Goal: Task Accomplishment & Management: Use online tool/utility

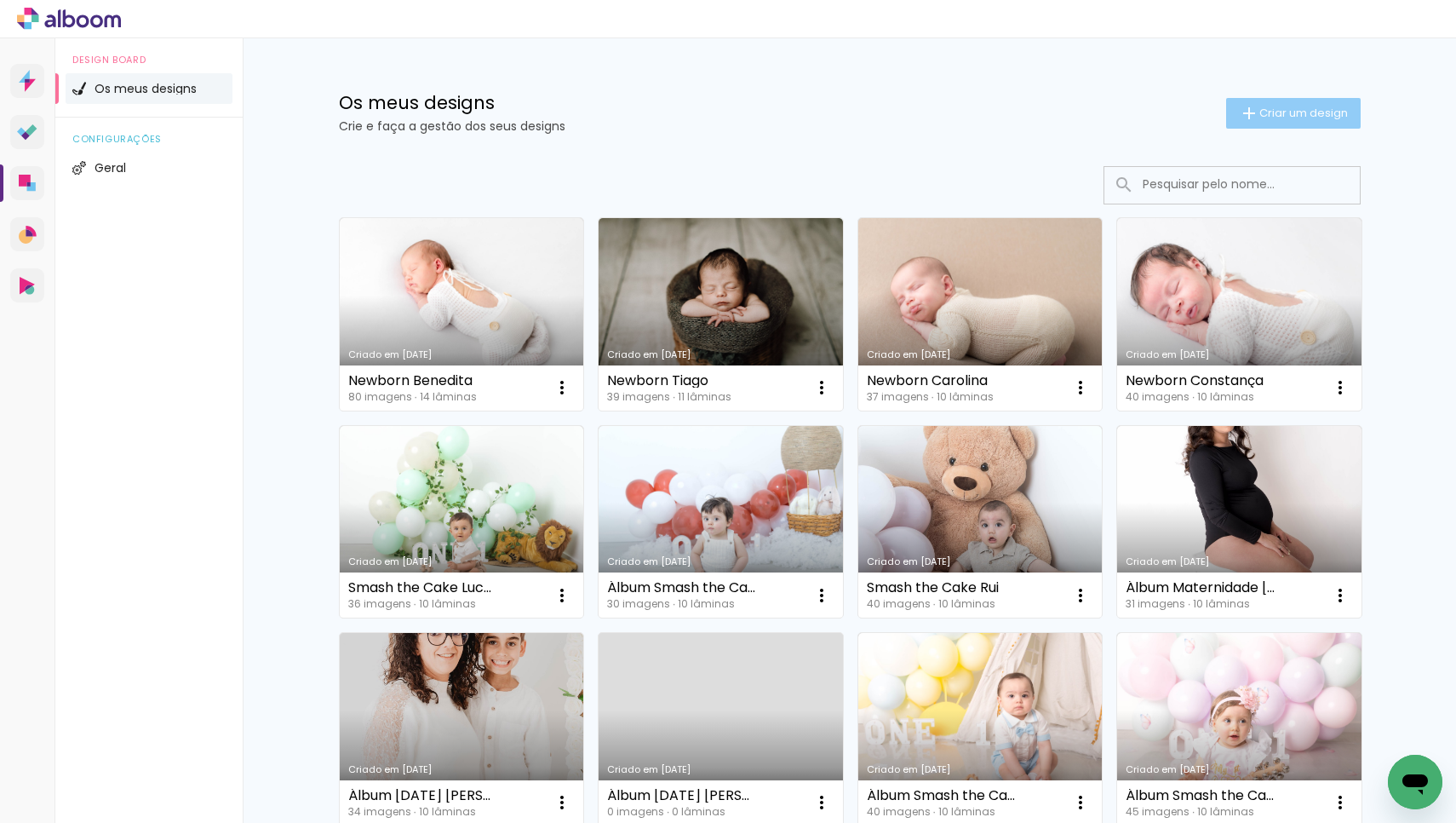
click at [1278, 107] on span "Criar um design" at bounding box center [1303, 112] width 88 height 11
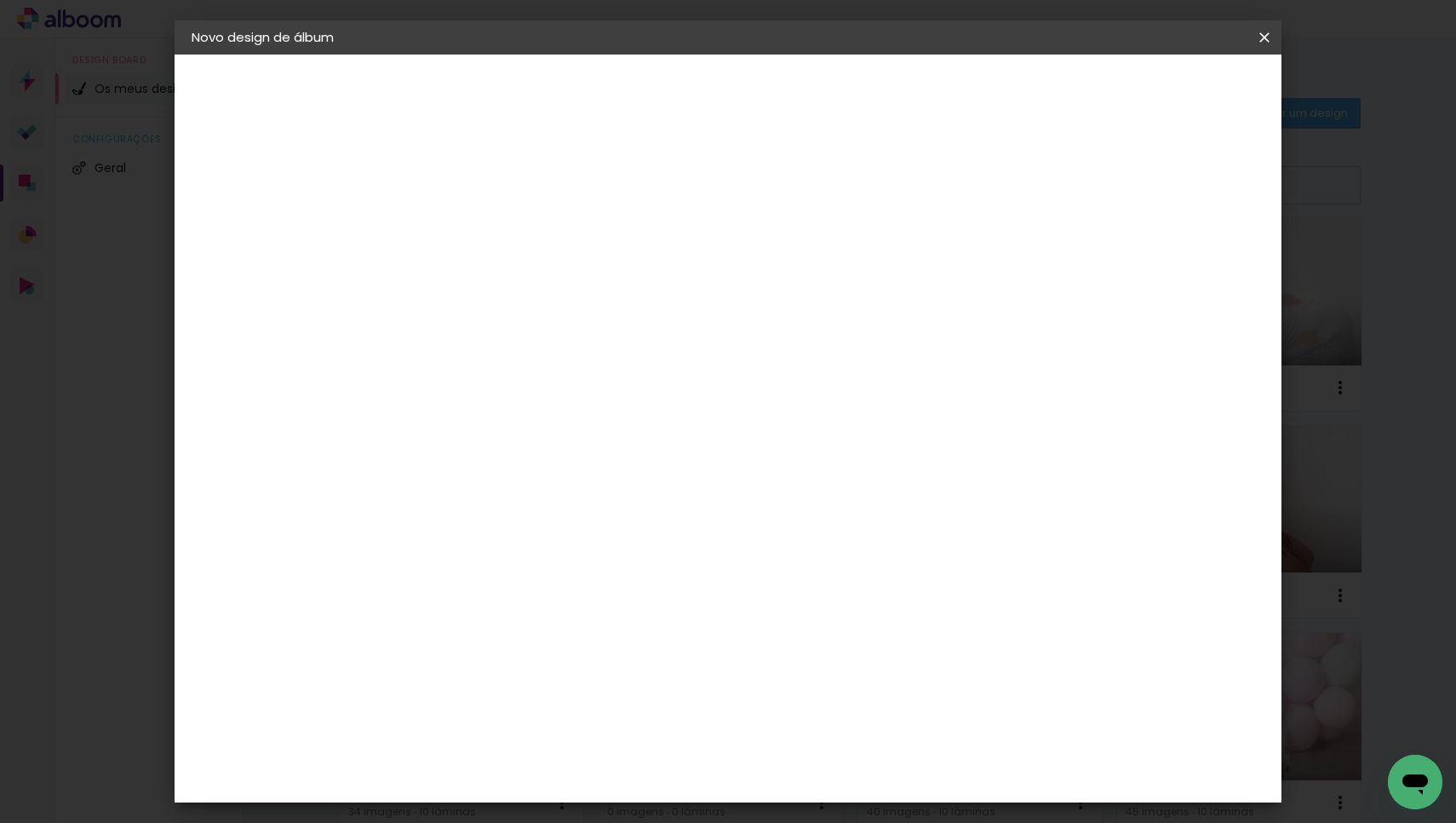
click at [470, 225] on input at bounding box center [470, 229] width 0 height 27
click at [470, 225] on input "Fa" at bounding box center [470, 229] width 0 height 27
type input "Família [PERSON_NAME]"
click at [0, 0] on slot "Avançar" at bounding box center [0, 0] width 0 height 0
click at [569, 379] on div "DreambooksPro" at bounding box center [514, 385] width 110 height 14
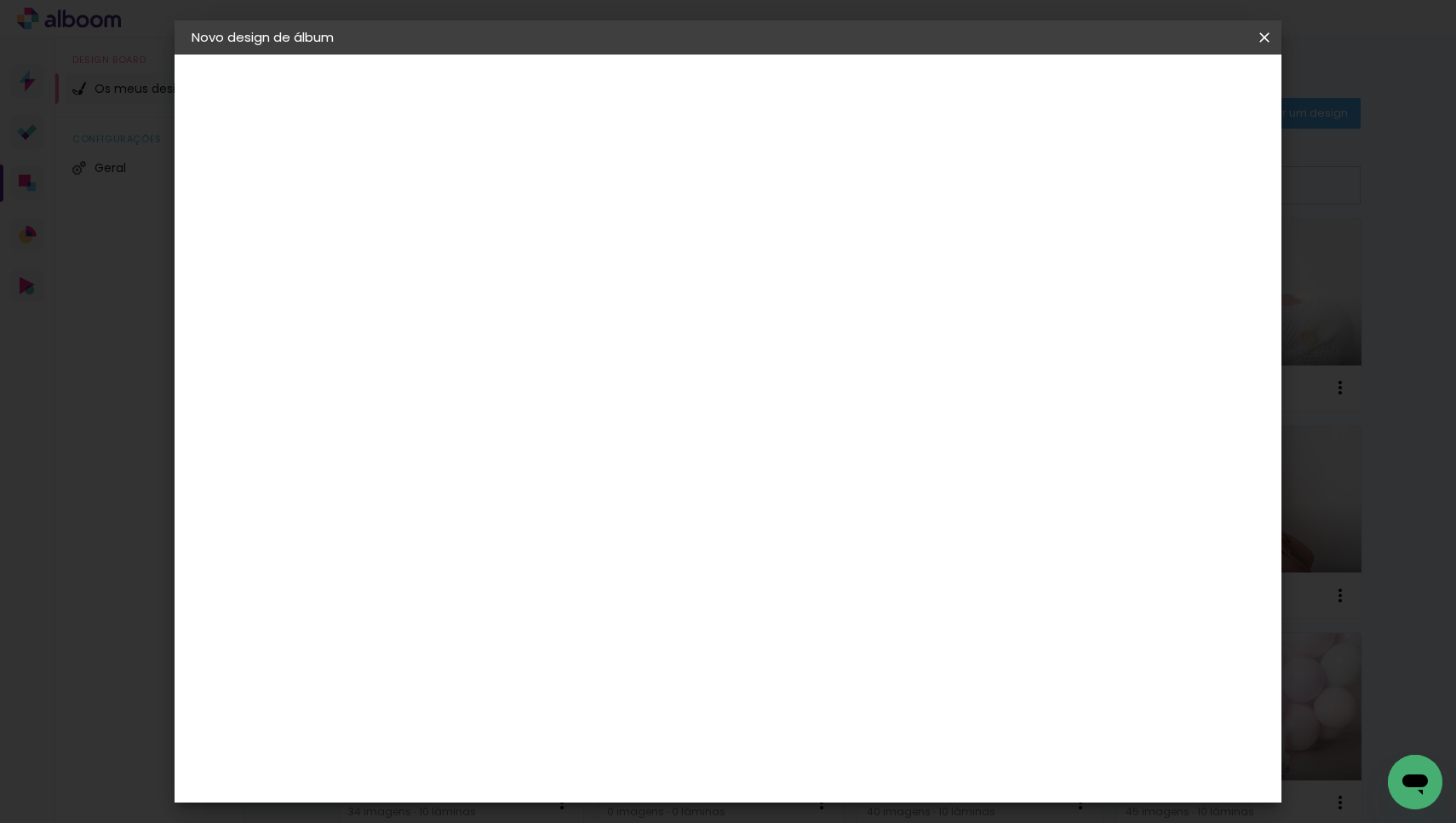
click at [0, 0] on slot "Avançar" at bounding box center [0, 0] width 0 height 0
click at [556, 310] on div at bounding box center [513, 311] width 86 height 2
click at [783, 283] on paper-item "Álbum" at bounding box center [839, 283] width 341 height 34
type input "Álbum"
click at [585, 773] on span "20 × 20" at bounding box center [545, 790] width 79 height 35
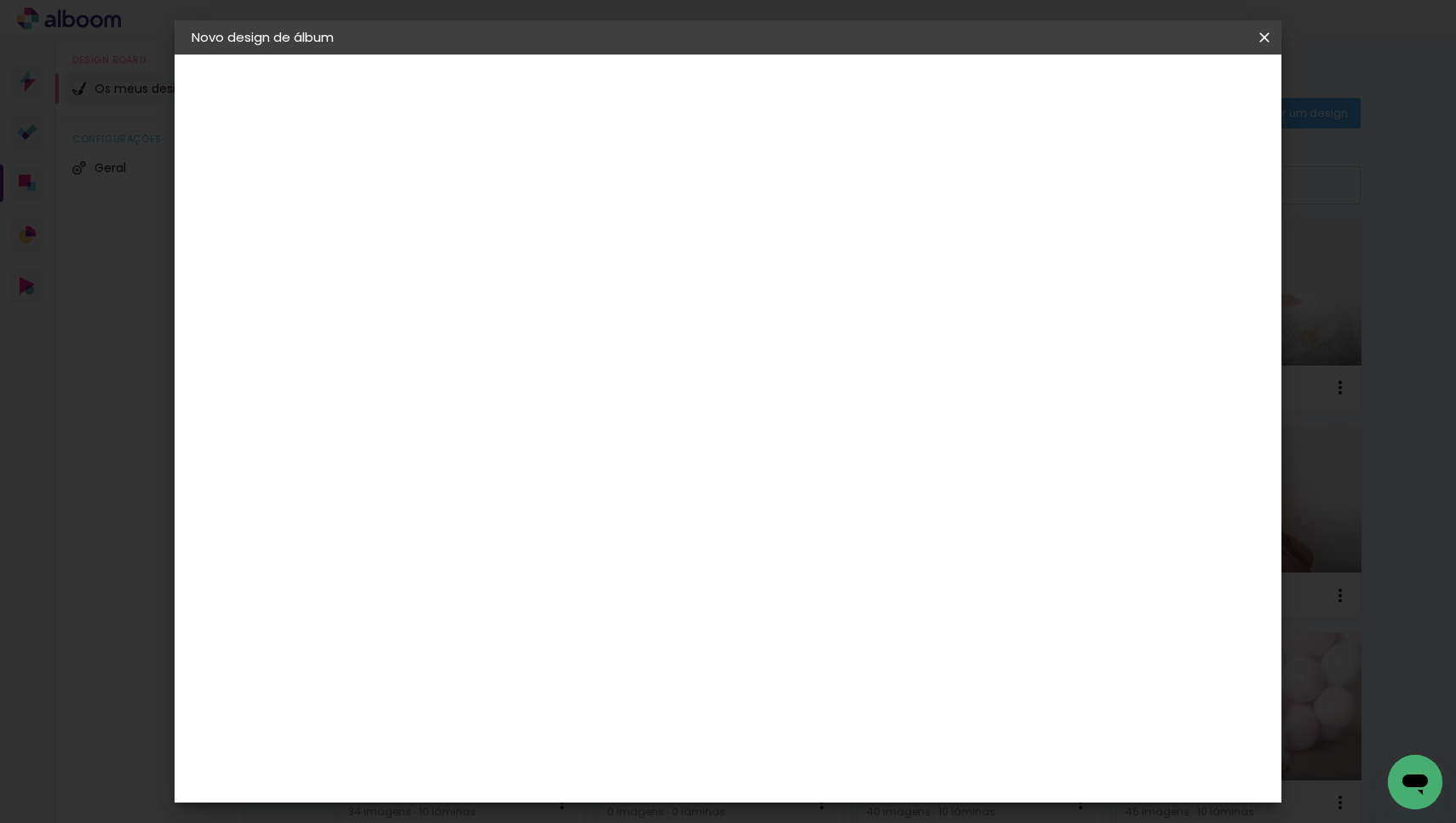
click at [0, 0] on slot "Avançar" at bounding box center [0, 0] width 0 height 0
click at [1171, 86] on span "Iniciar design" at bounding box center [1132, 90] width 78 height 12
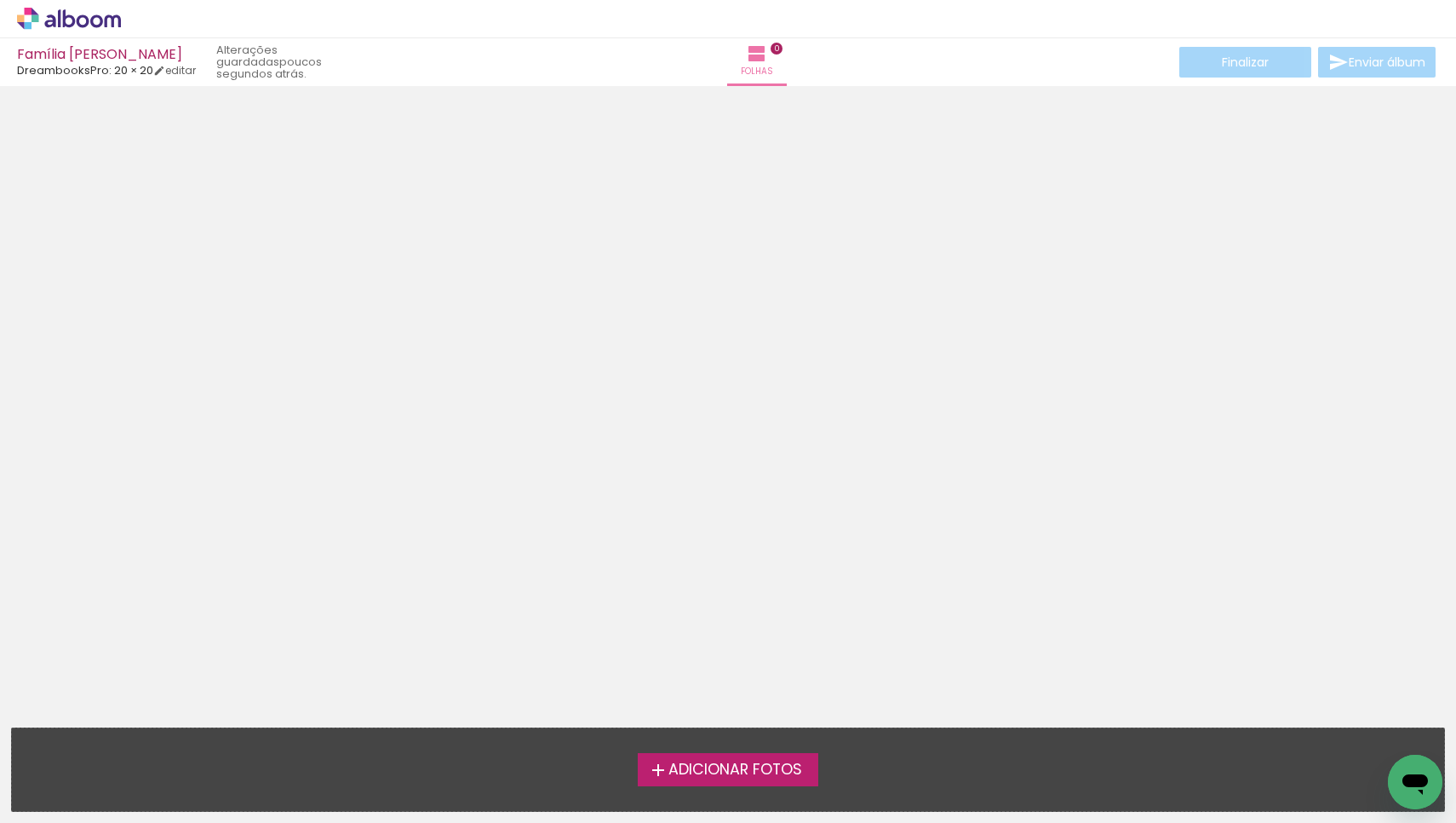
click at [687, 770] on span "Adicionar Fotos" at bounding box center [735, 770] width 134 height 15
click at [0, 0] on input "file" at bounding box center [0, 0] width 0 height 0
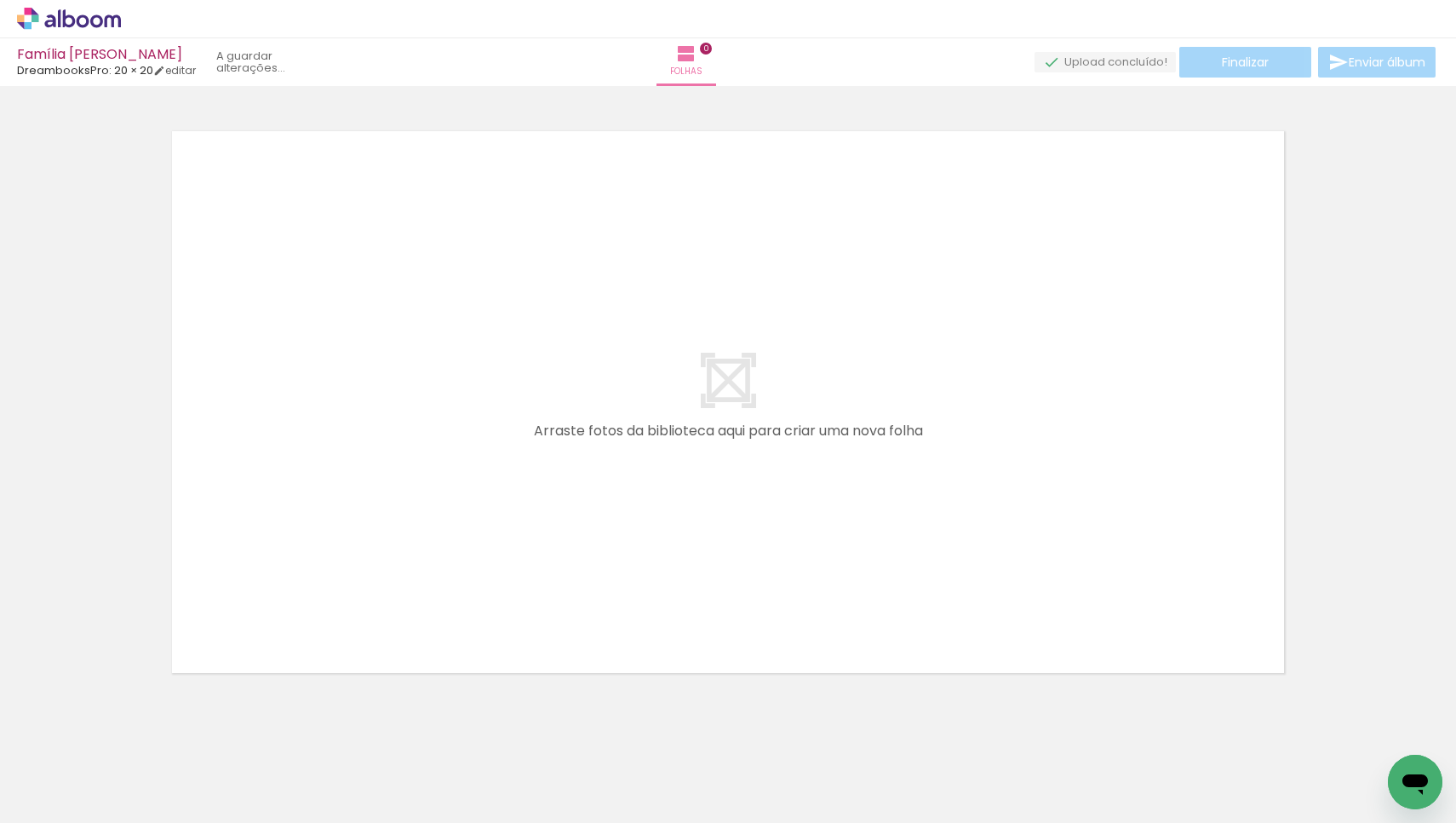
scroll to position [20, 0]
click at [183, 784] on div at bounding box center [170, 765] width 62 height 84
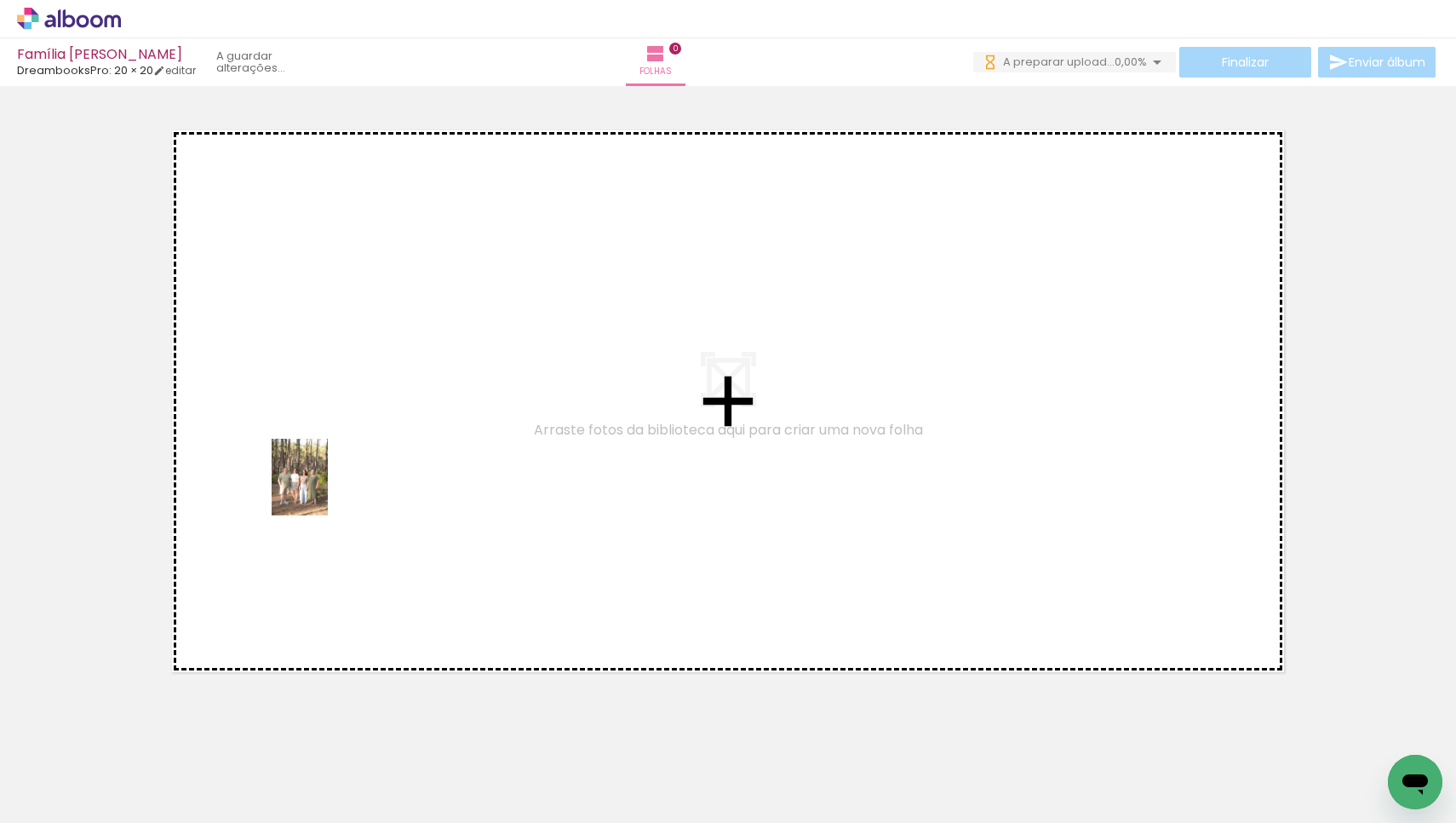
drag, startPoint x: 186, startPoint y: 775, endPoint x: 323, endPoint y: 490, distance: 316.2
click at [323, 490] on quentale-workspace at bounding box center [728, 411] width 1456 height 823
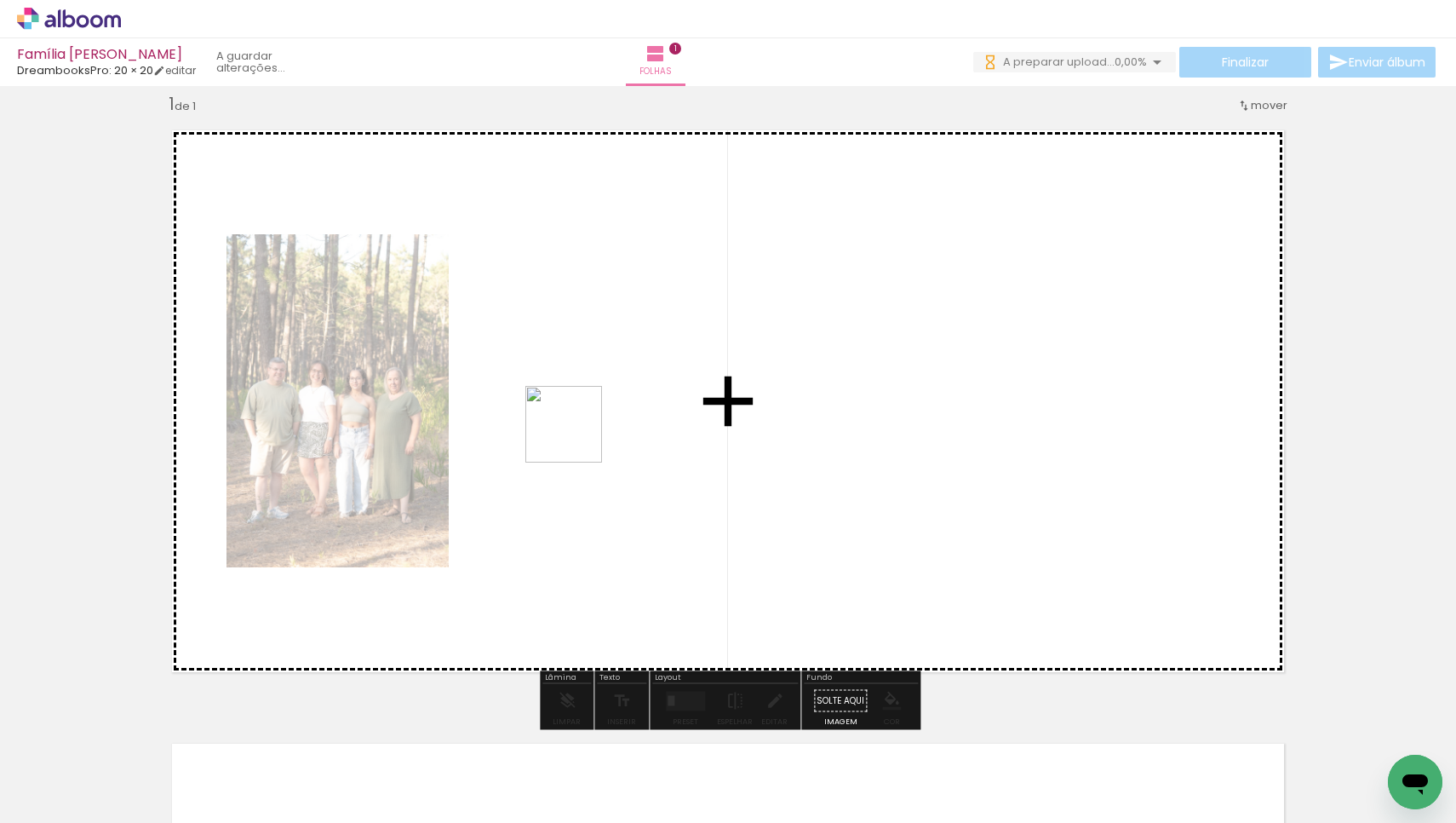
drag, startPoint x: 270, startPoint y: 769, endPoint x: 583, endPoint y: 433, distance: 459.2
click at [583, 433] on quentale-workspace at bounding box center [728, 411] width 1456 height 823
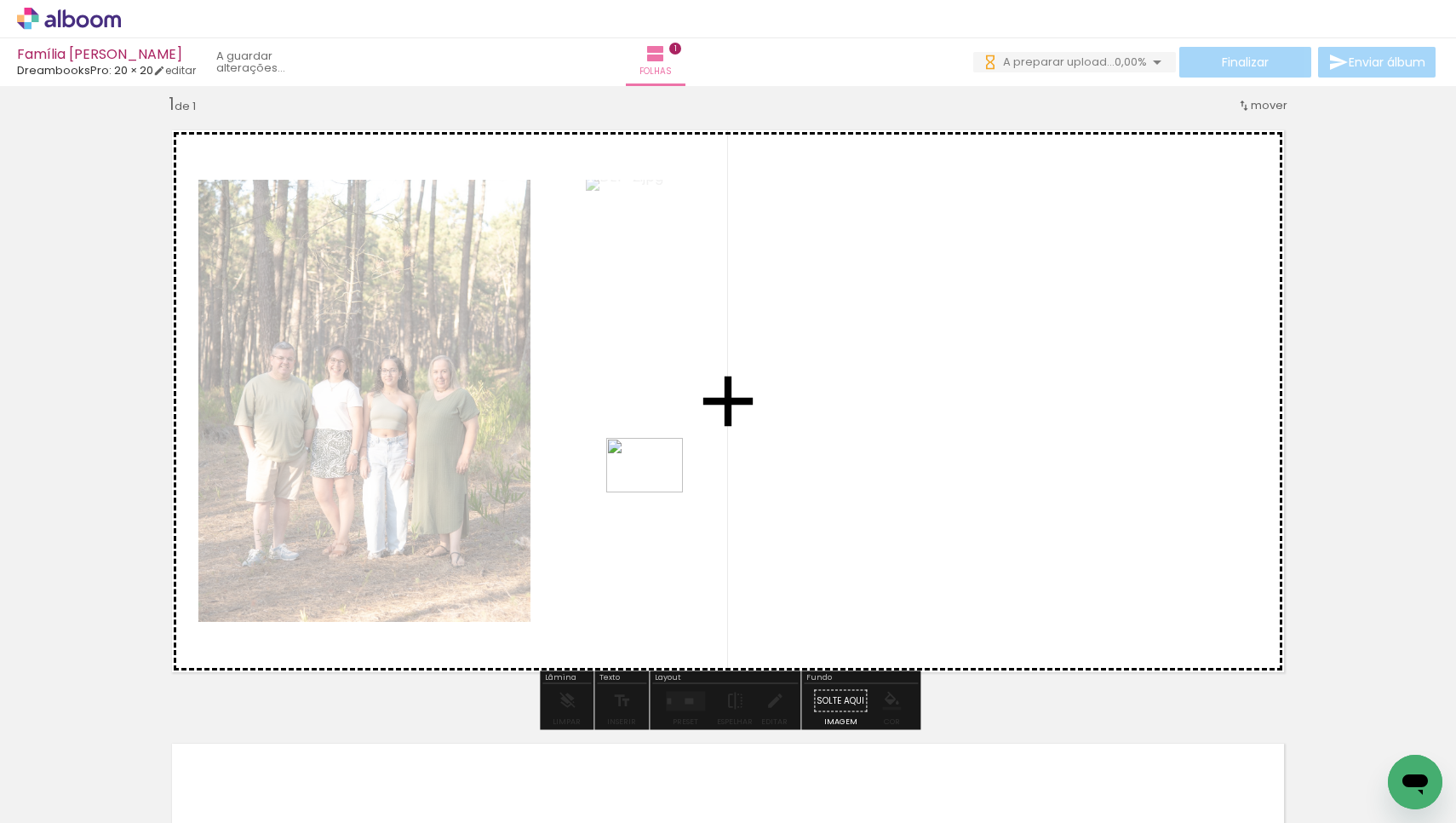
drag, startPoint x: 383, startPoint y: 766, endPoint x: 658, endPoint y: 488, distance: 391.0
click at [658, 488] on quentale-workspace at bounding box center [728, 411] width 1456 height 823
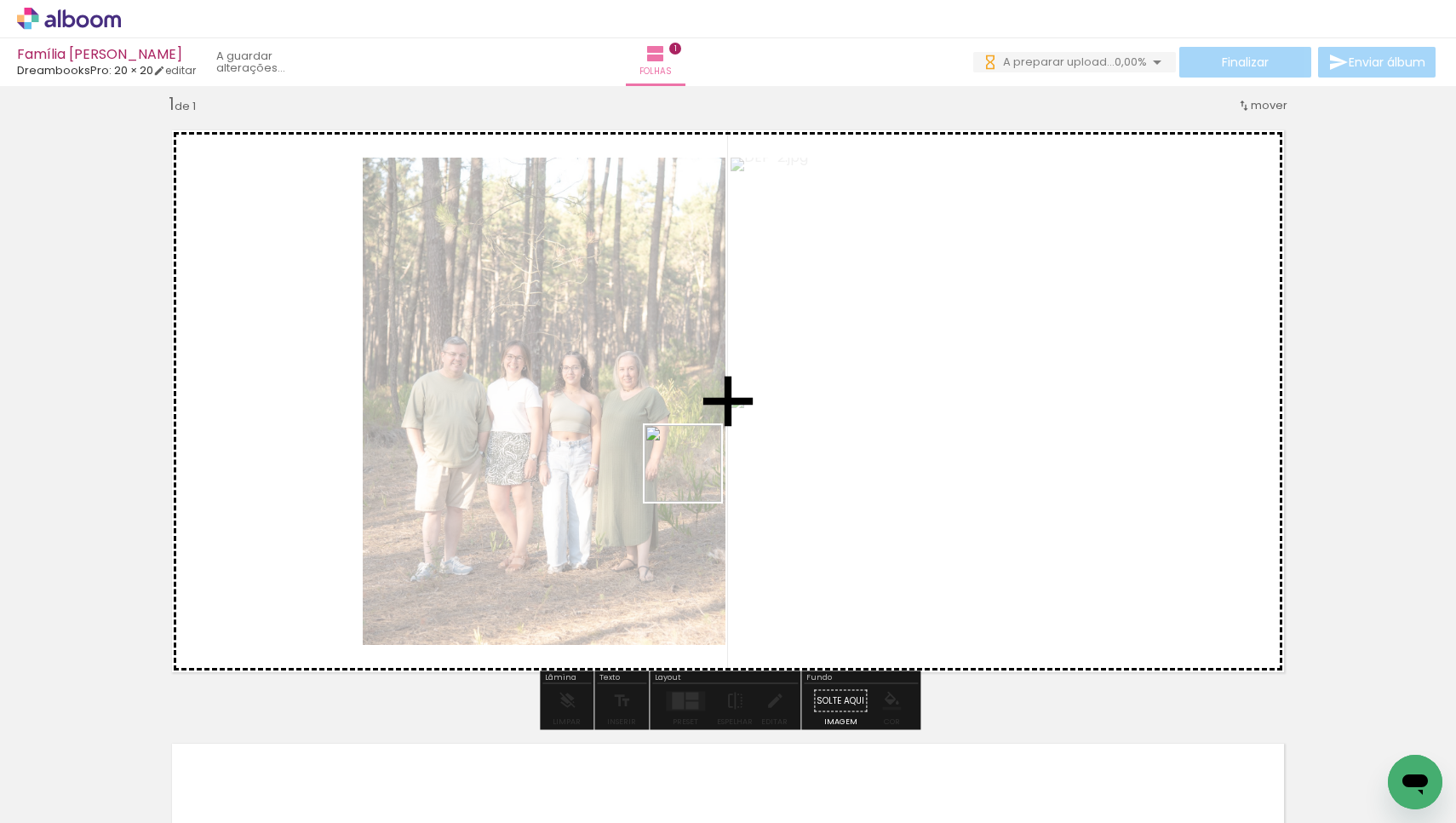
drag, startPoint x: 470, startPoint y: 774, endPoint x: 696, endPoint y: 476, distance: 374.0
click at [696, 476] on quentale-workspace at bounding box center [728, 411] width 1456 height 823
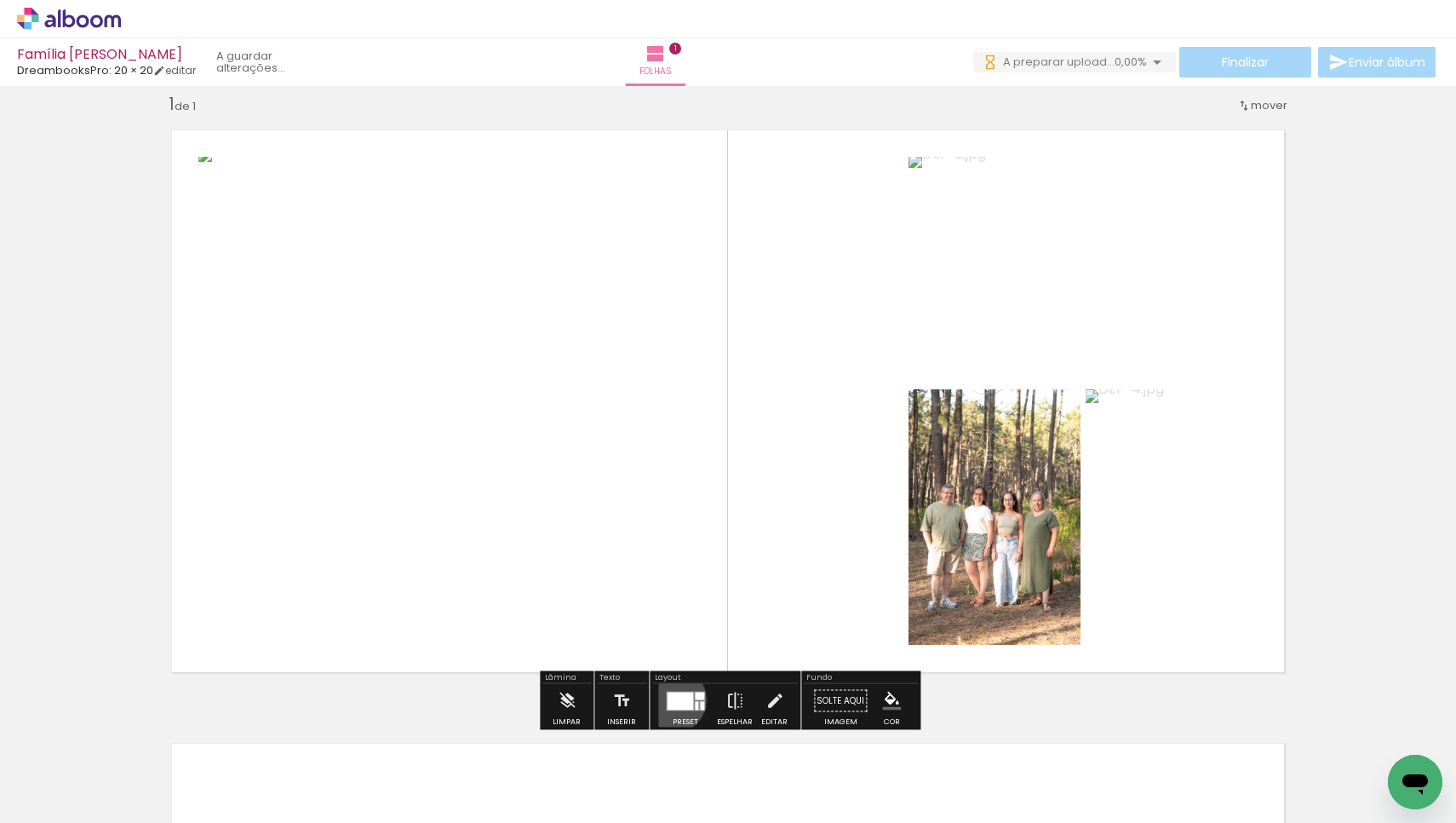
click at [669, 700] on div at bounding box center [680, 701] width 27 height 18
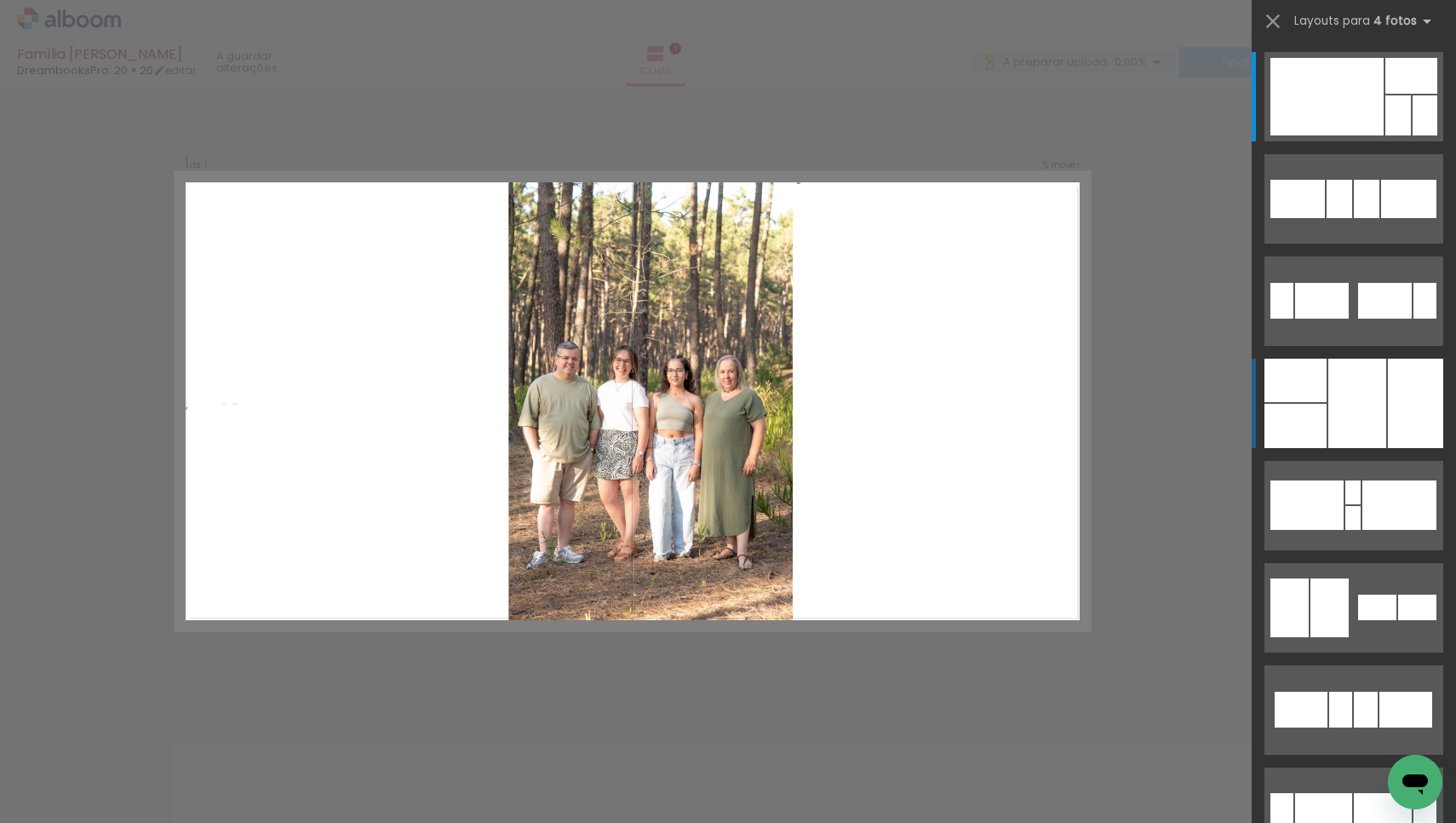
click at [1315, 385] on div at bounding box center [1295, 380] width 62 height 44
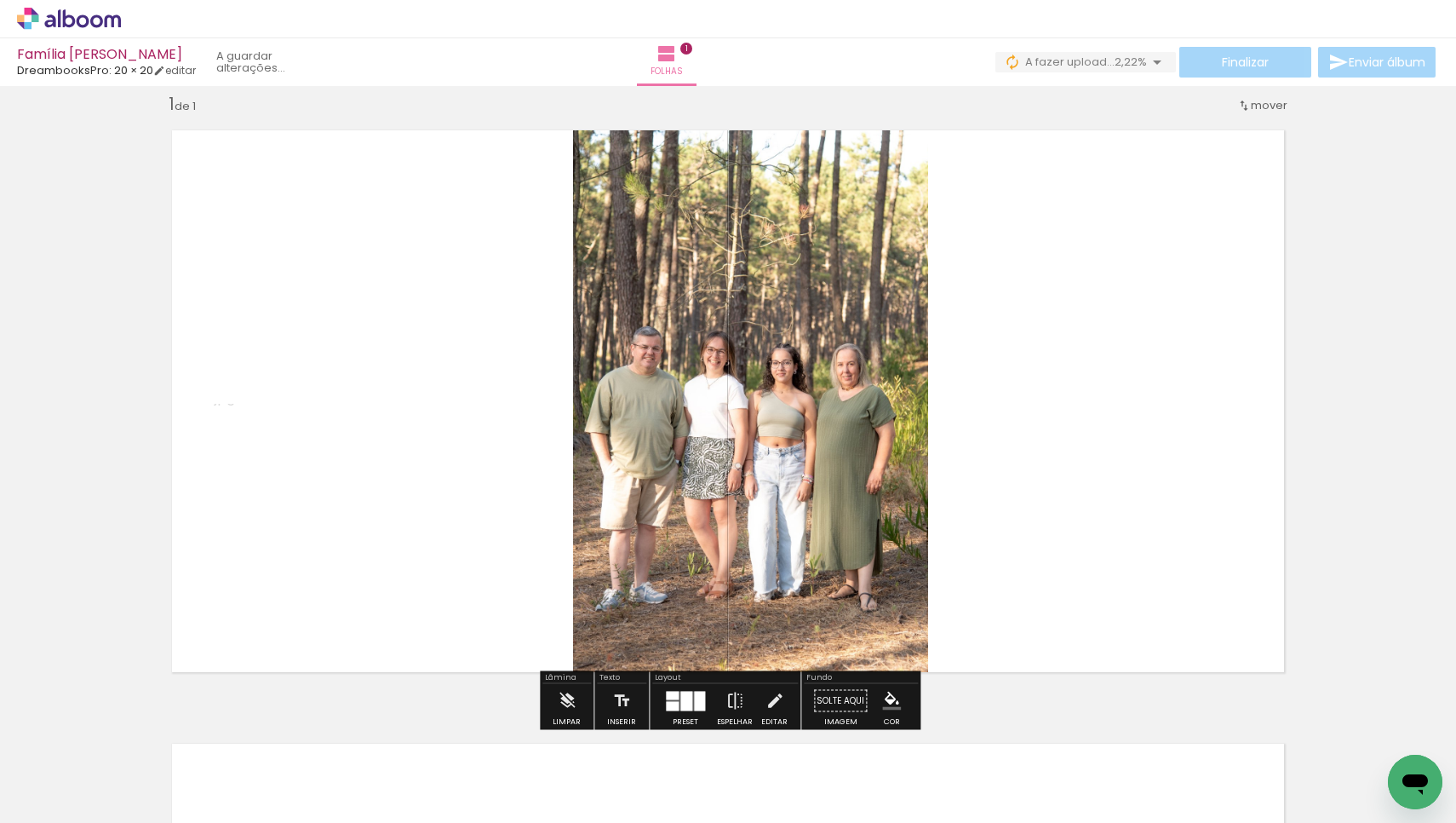
click at [694, 700] on div at bounding box center [699, 701] width 11 height 20
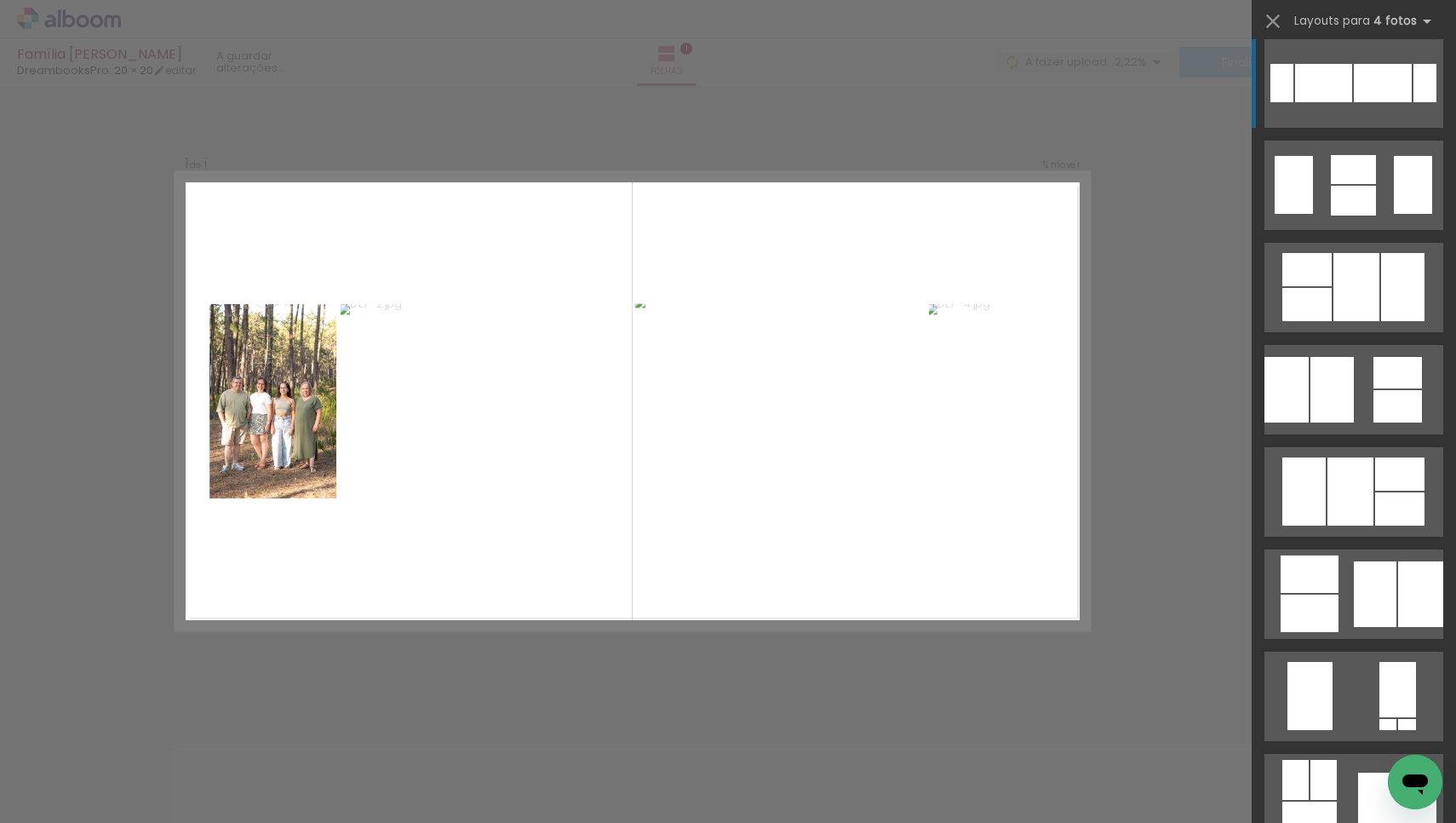
scroll to position [731, 0]
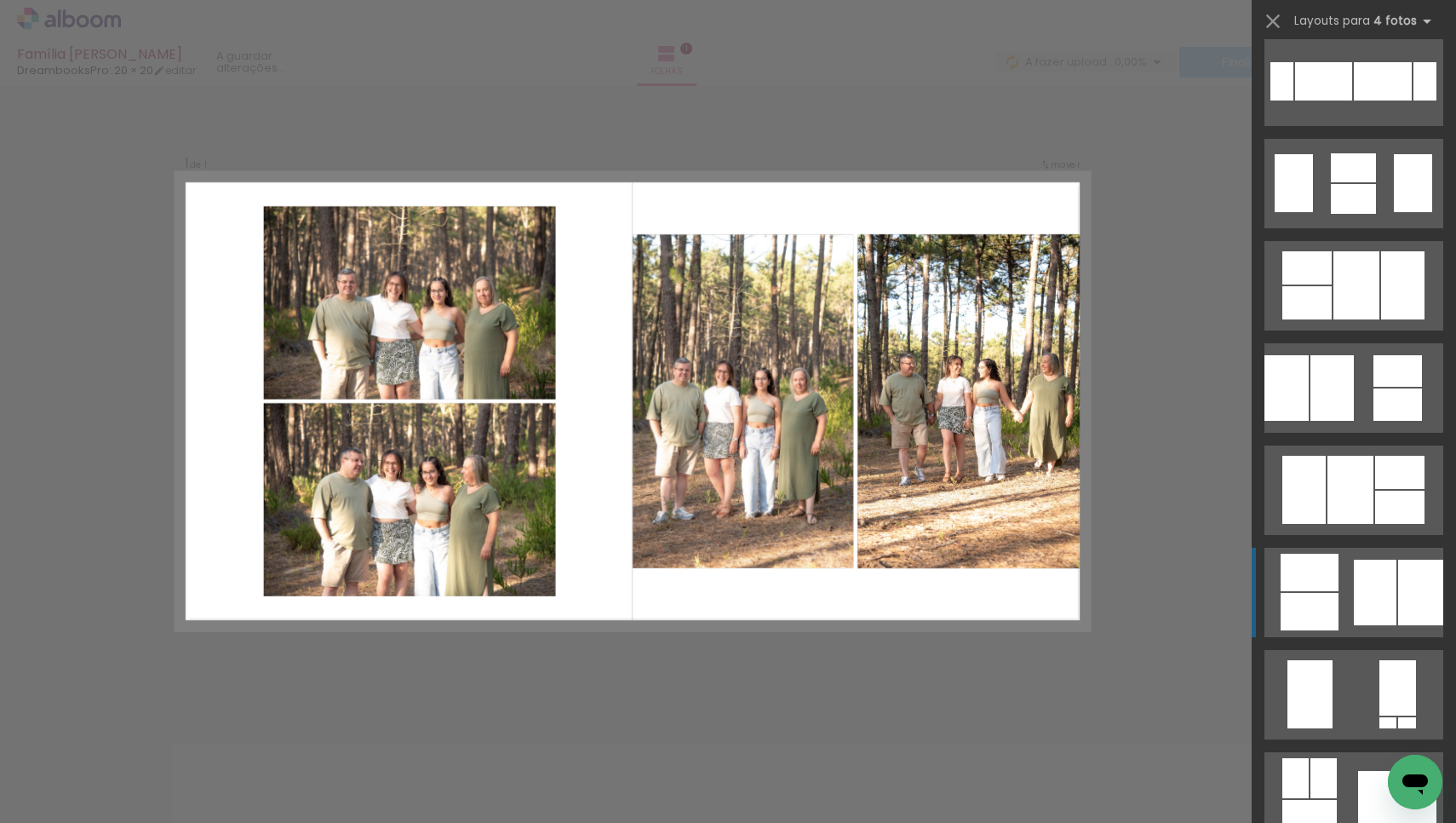
click at [1374, 598] on div at bounding box center [1375, 592] width 43 height 66
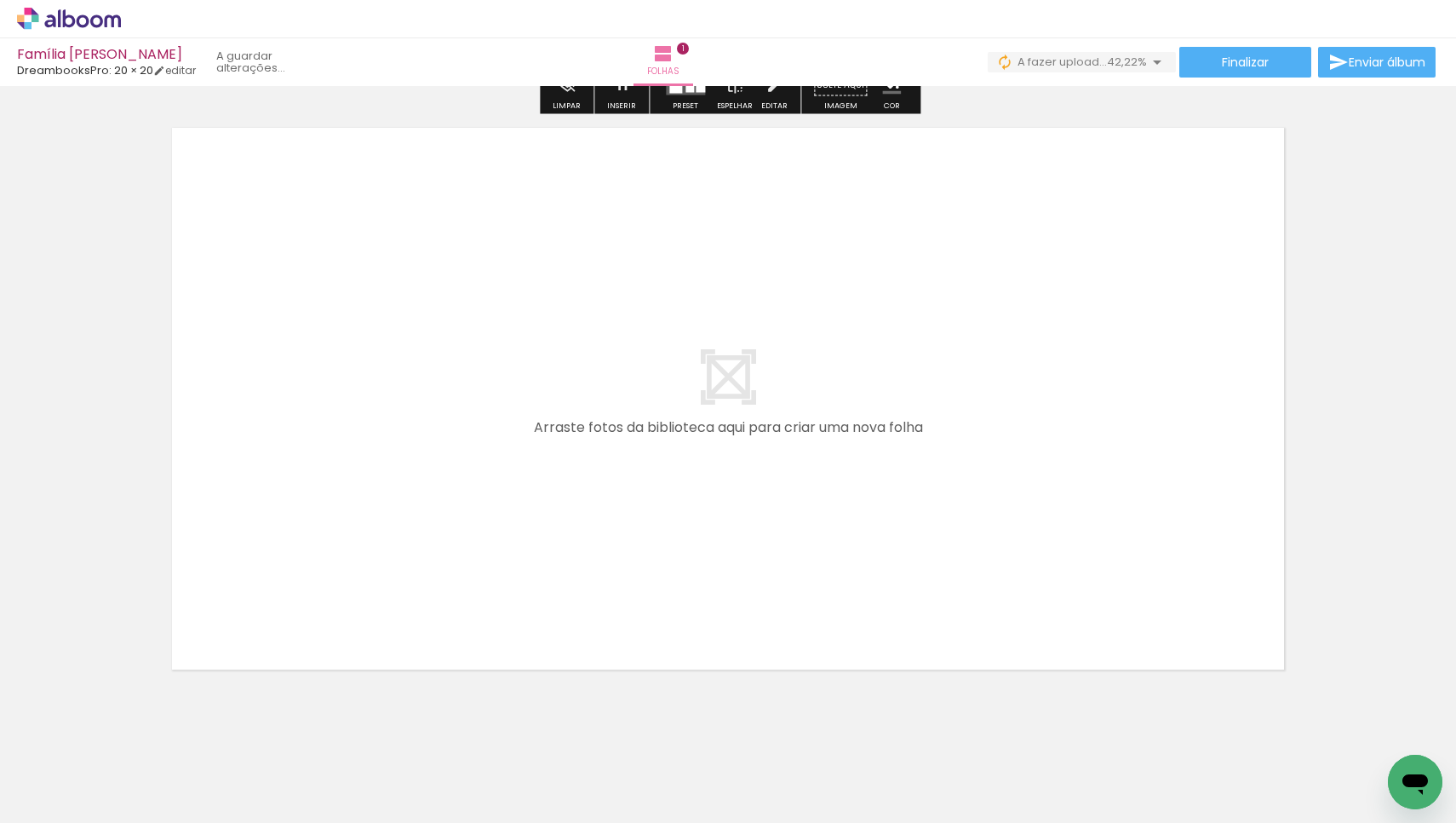
scroll to position [0, 0]
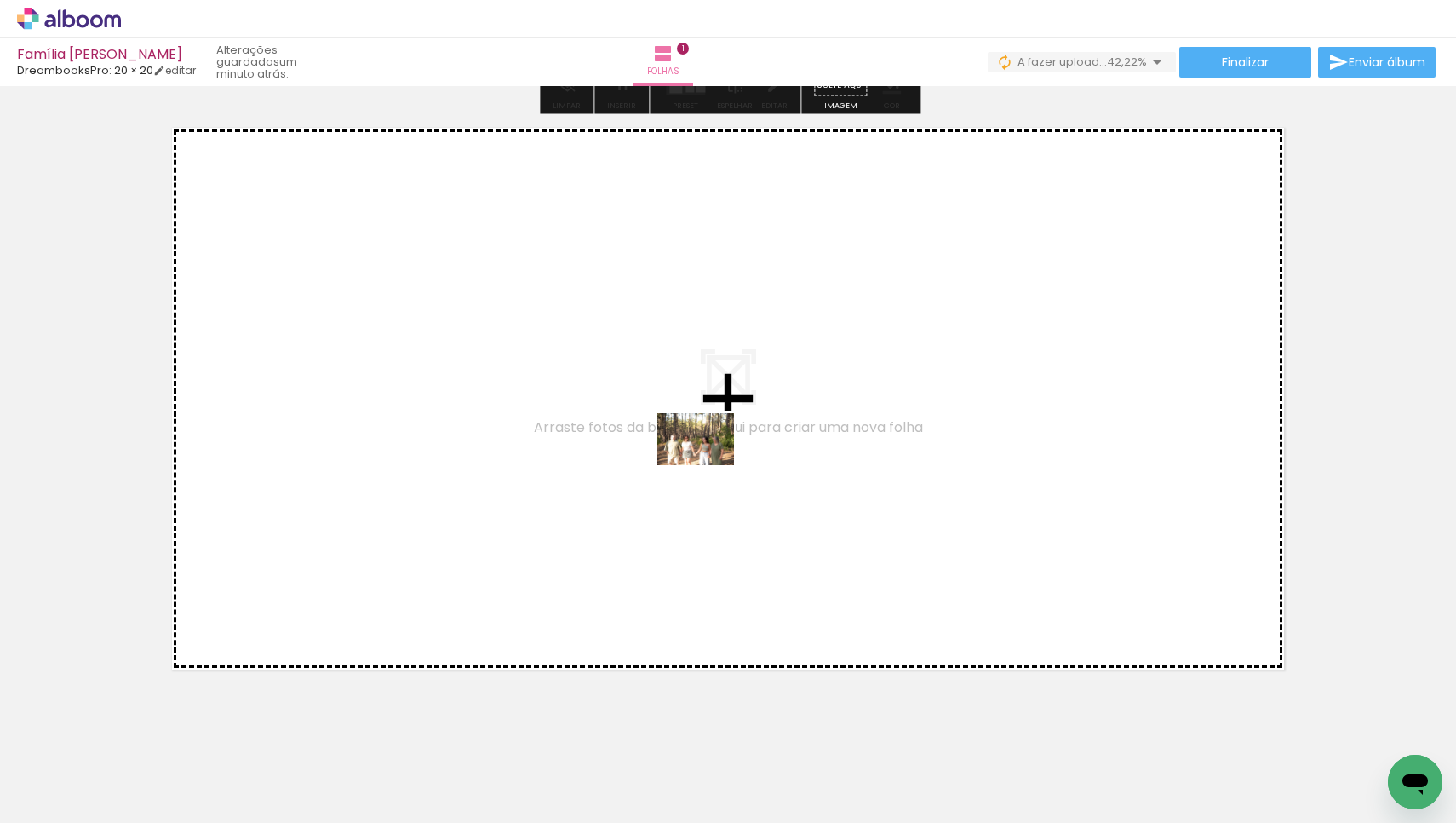
drag, startPoint x: 549, startPoint y: 774, endPoint x: 708, endPoint y: 464, distance: 348.4
click at [708, 464] on quentale-workspace at bounding box center [728, 411] width 1456 height 823
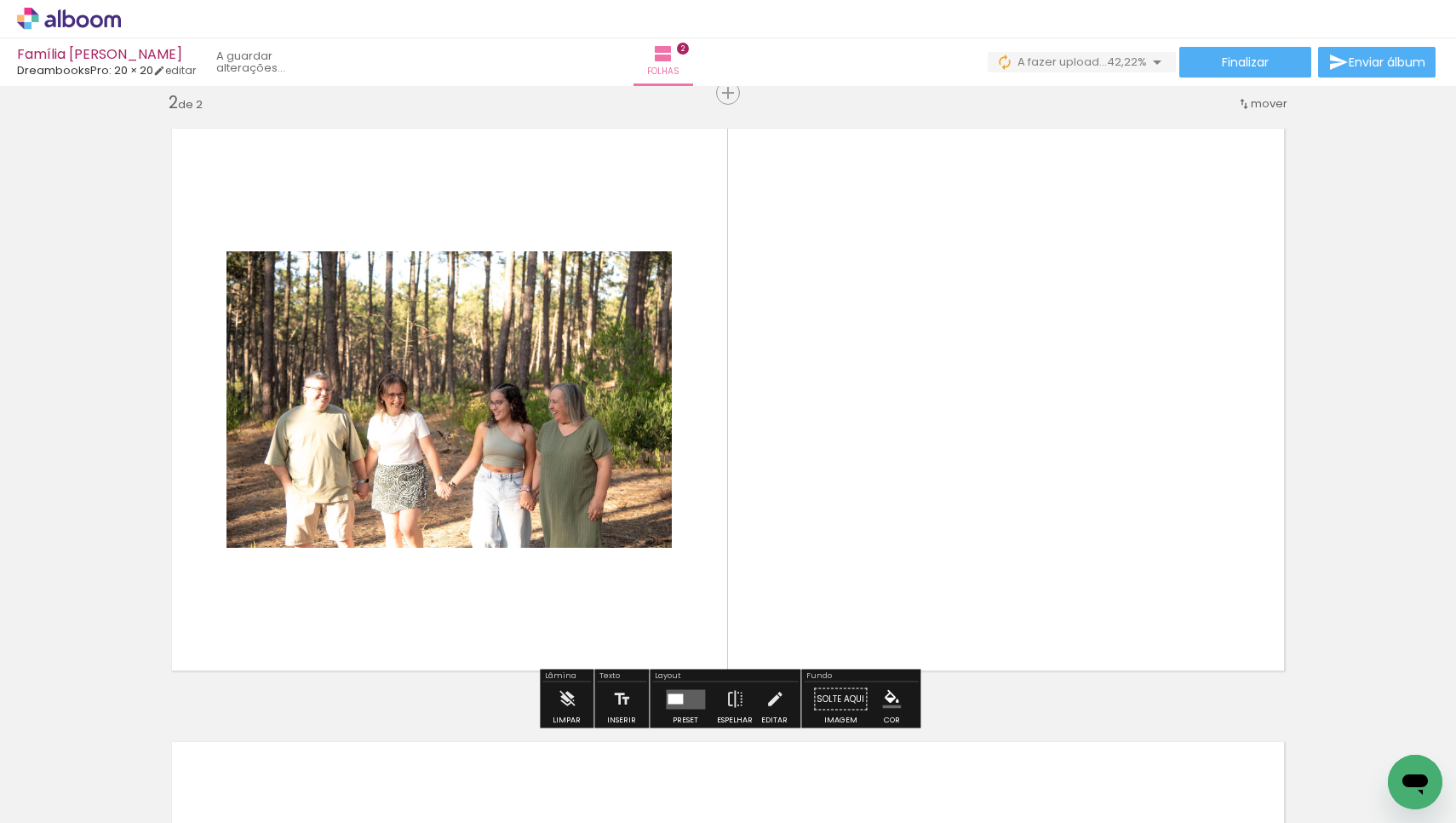
scroll to position [633, 0]
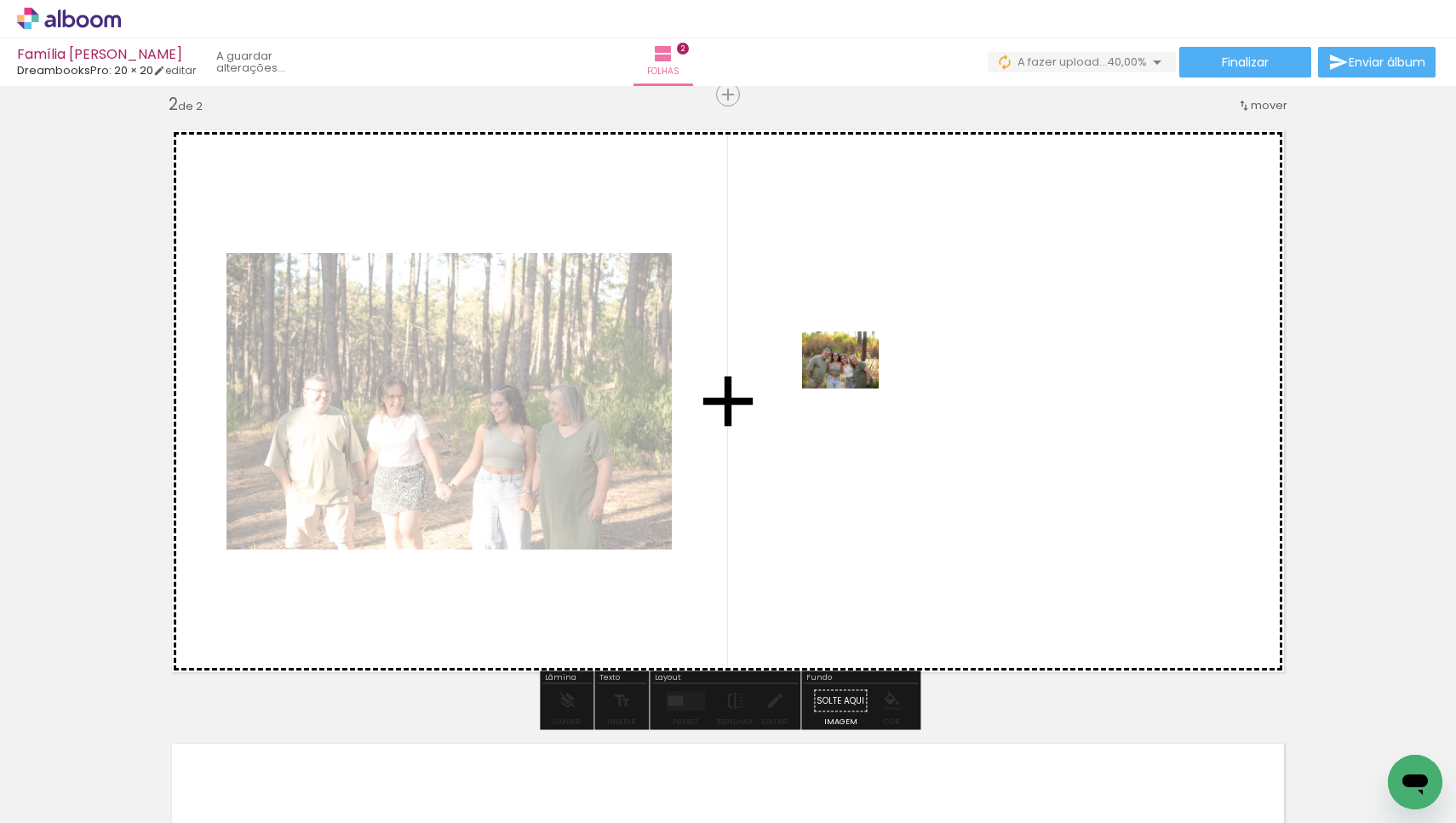
drag, startPoint x: 653, startPoint y: 772, endPoint x: 853, endPoint y: 383, distance: 437.4
click at [853, 383] on quentale-workspace at bounding box center [728, 411] width 1456 height 823
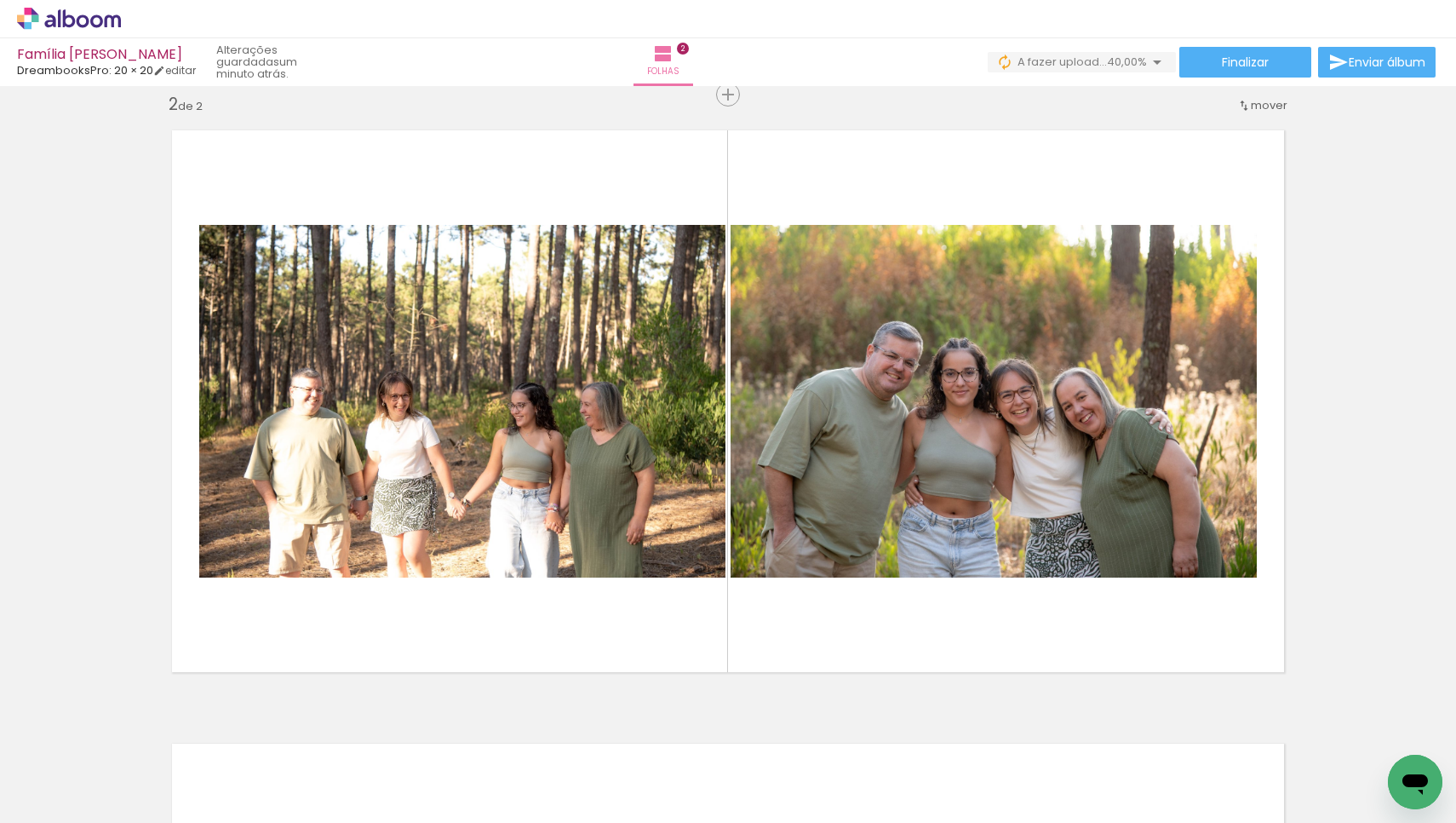
scroll to position [0, 467]
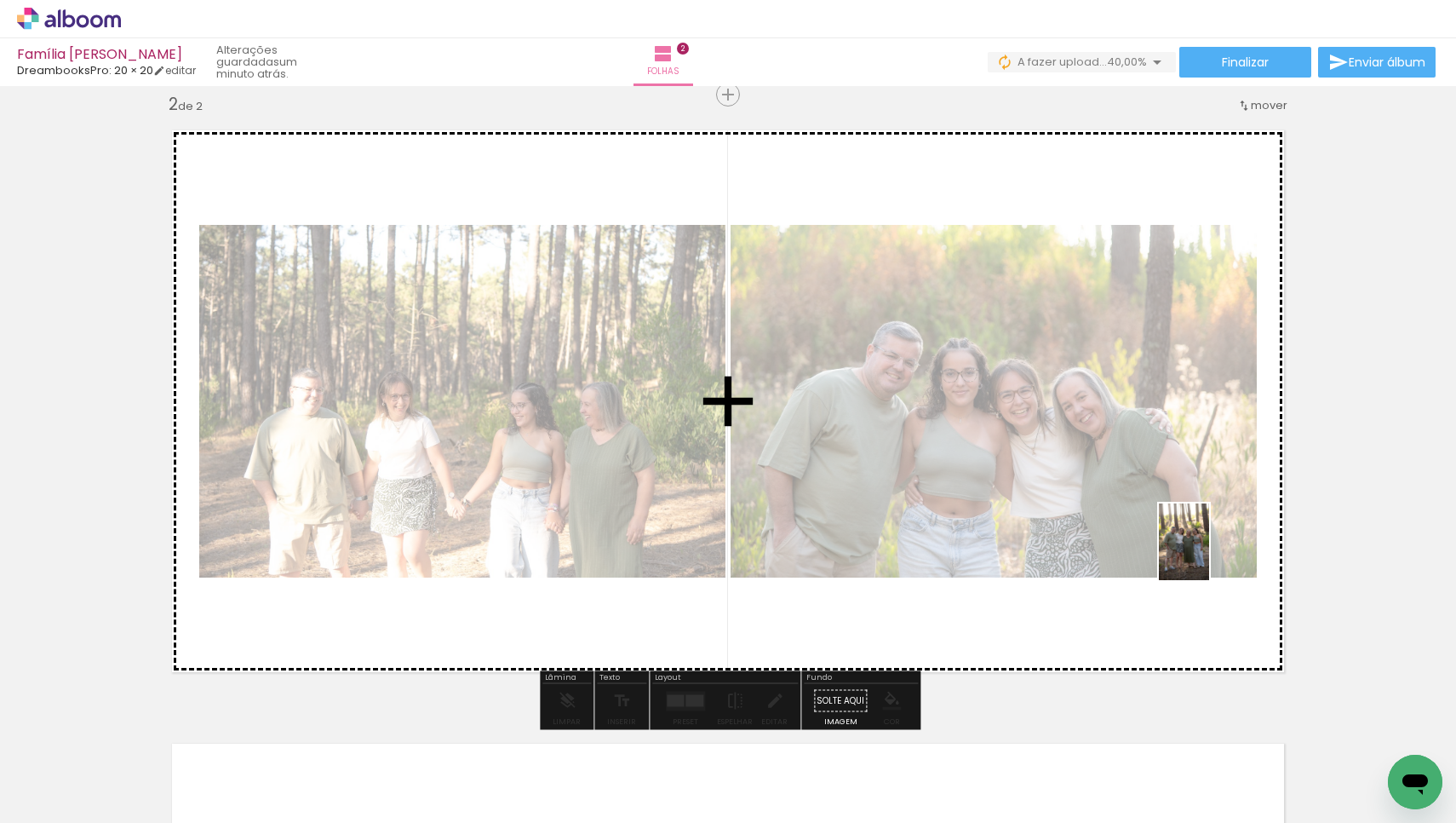
drag, startPoint x: 1144, startPoint y: 796, endPoint x: 1209, endPoint y: 554, distance: 250.6
click at [1209, 554] on quentale-workspace at bounding box center [728, 411] width 1456 height 823
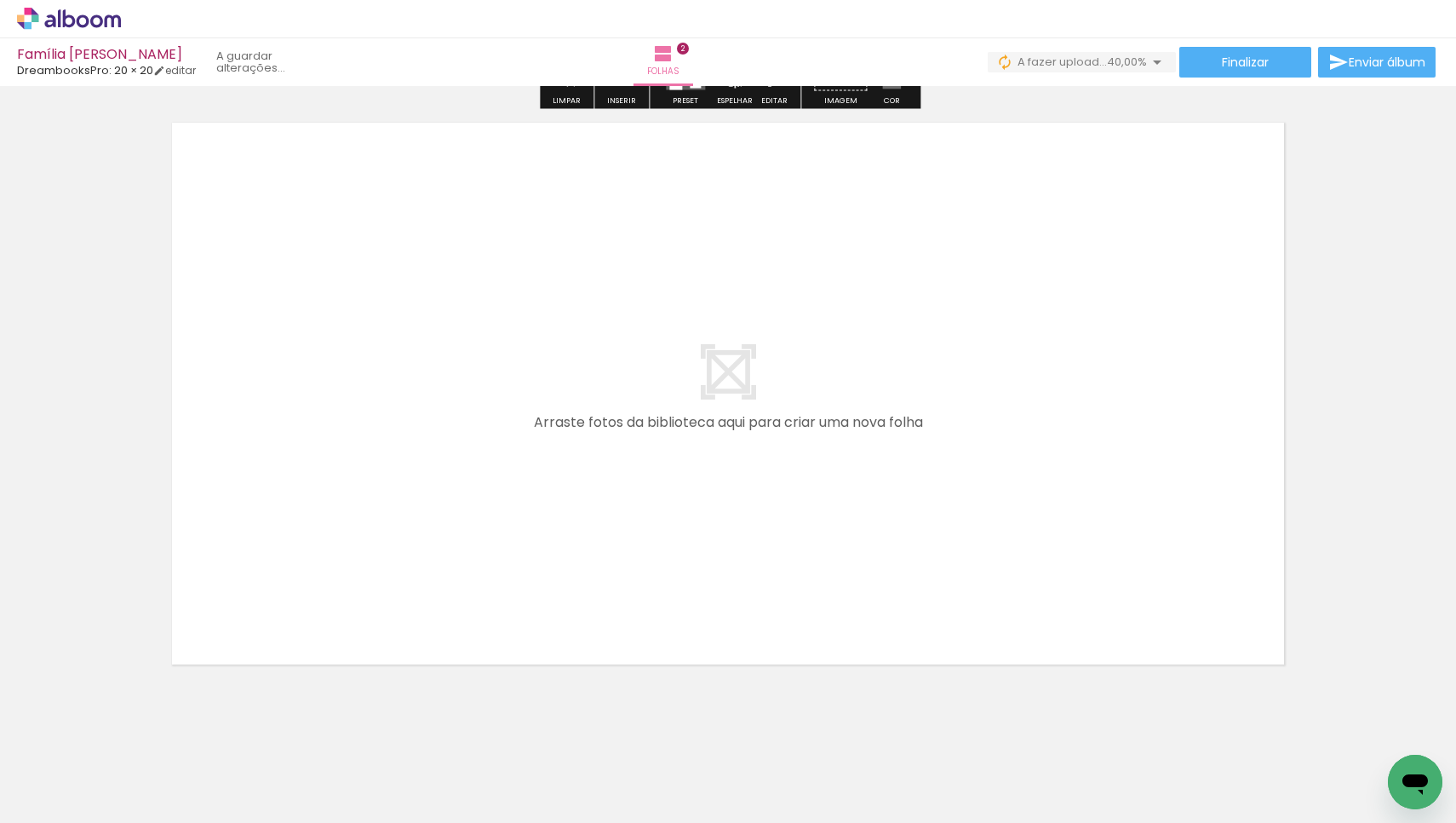
scroll to position [0, 411]
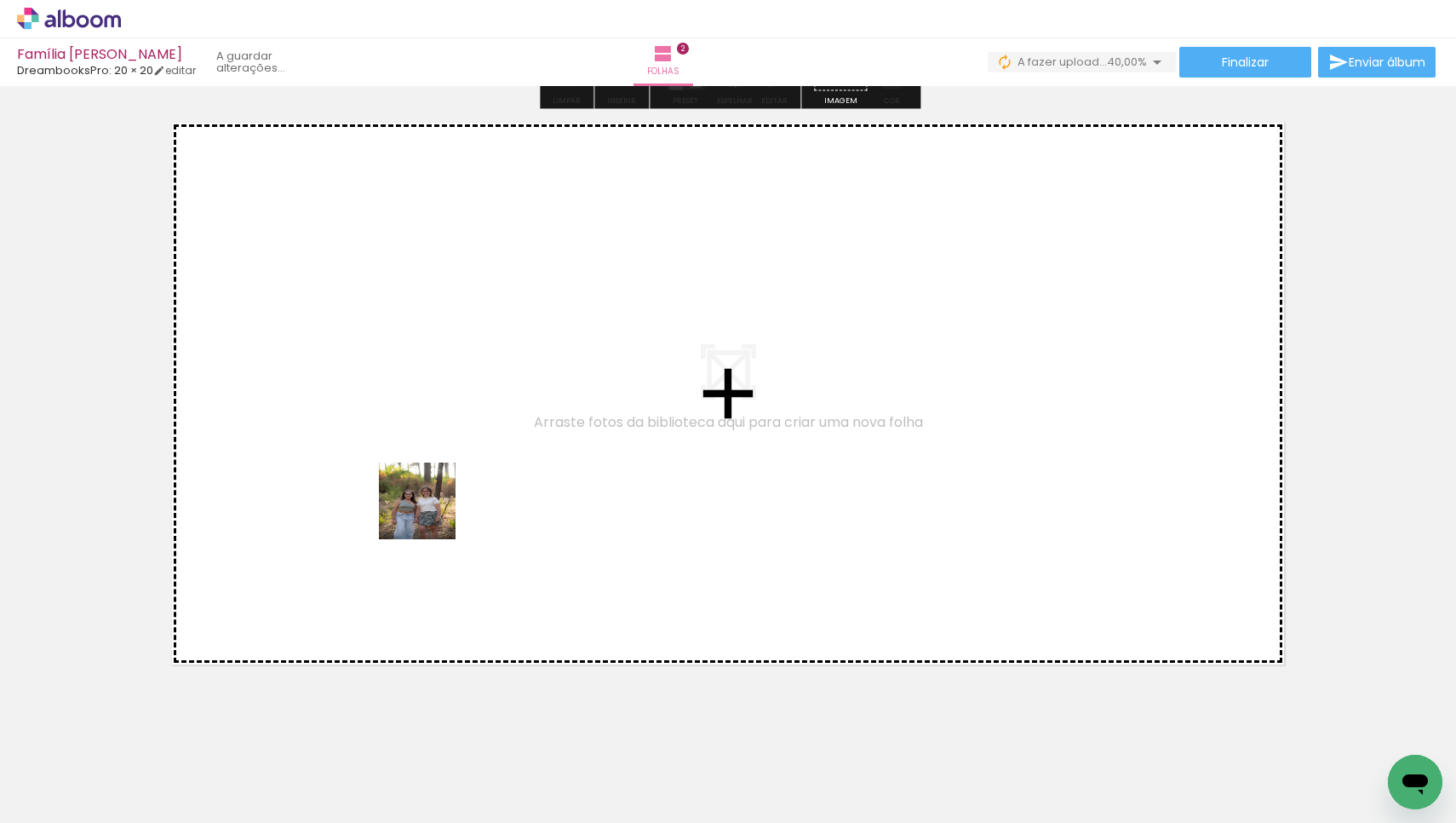
drag, startPoint x: 341, startPoint y: 771, endPoint x: 442, endPoint y: 477, distance: 310.9
click at [442, 477] on quentale-workspace at bounding box center [728, 411] width 1456 height 823
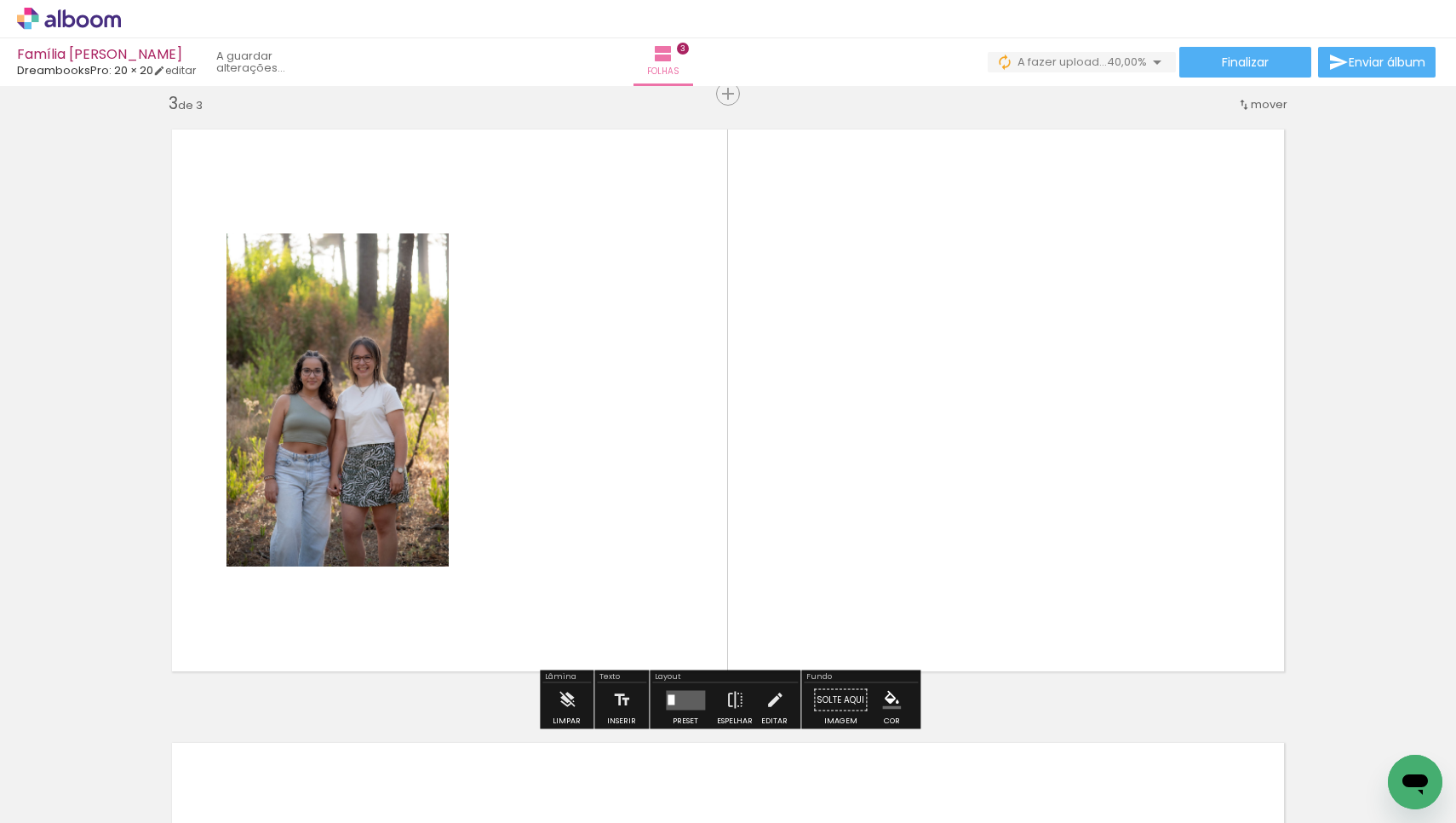
scroll to position [1246, 0]
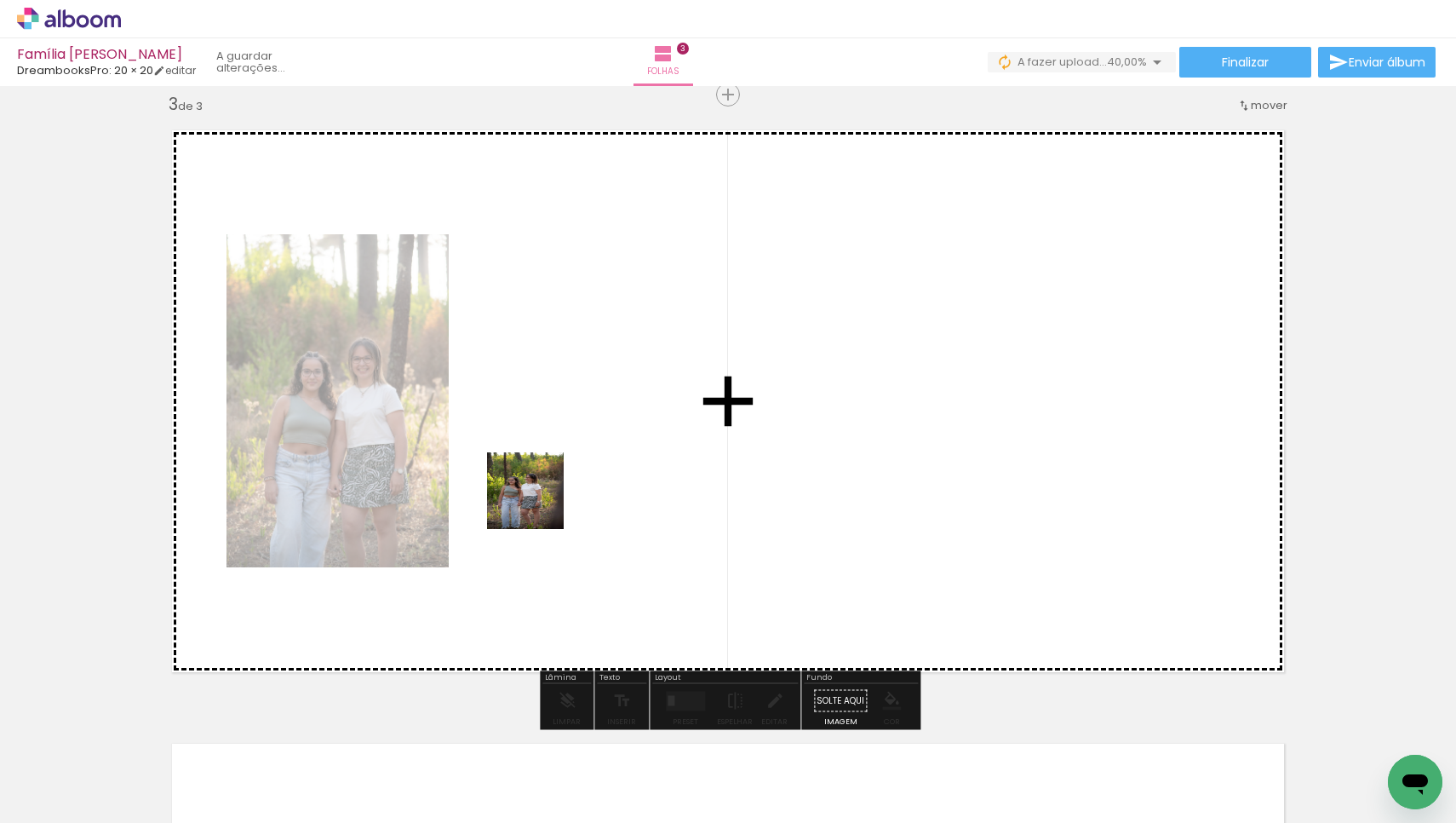
drag, startPoint x: 425, startPoint y: 765, endPoint x: 539, endPoint y: 502, distance: 286.6
click at [539, 502] on quentale-workspace at bounding box center [728, 411] width 1456 height 823
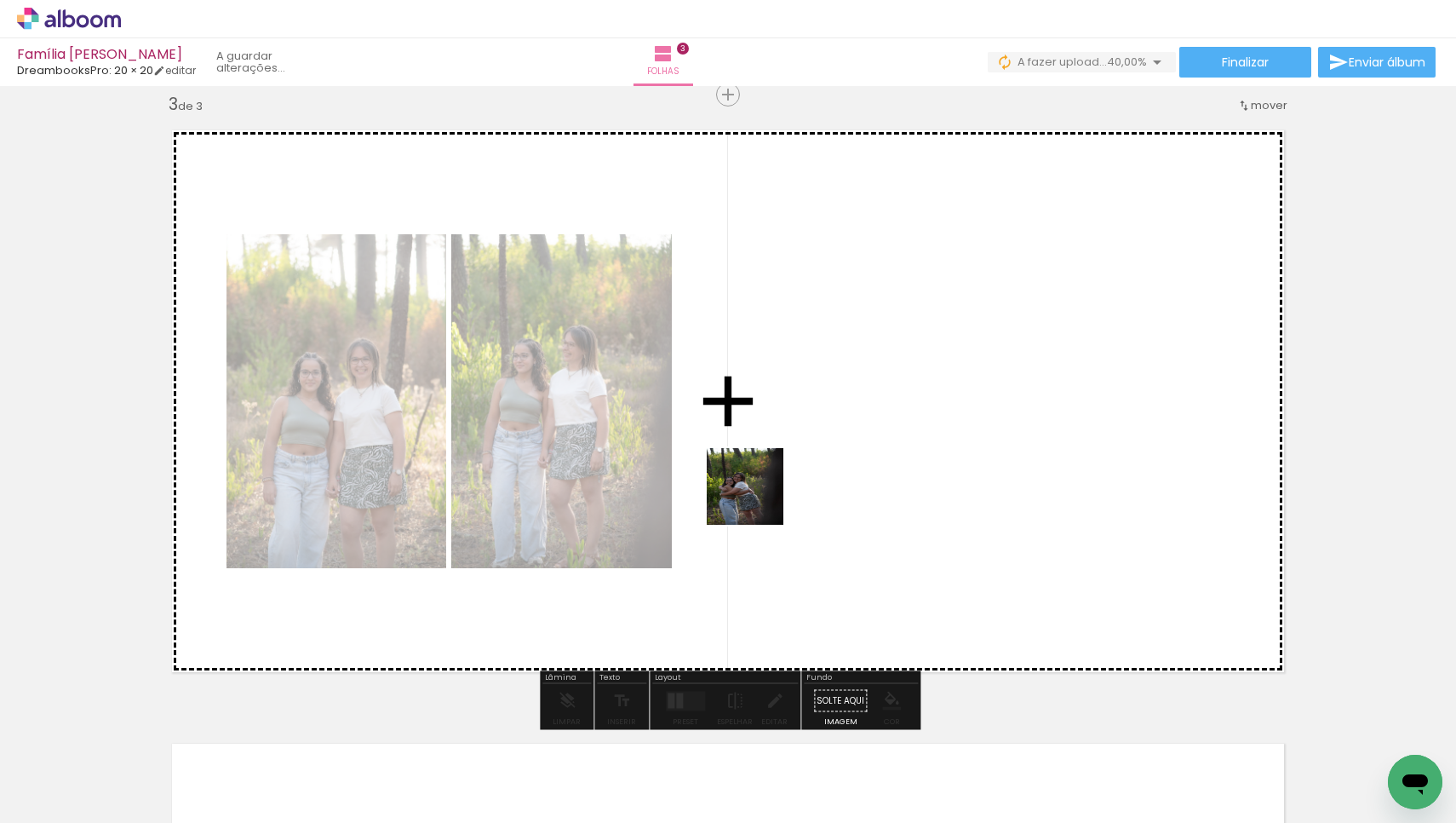
drag, startPoint x: 523, startPoint y: 772, endPoint x: 758, endPoint y: 499, distance: 360.2
click at [758, 499] on quentale-workspace at bounding box center [728, 411] width 1456 height 823
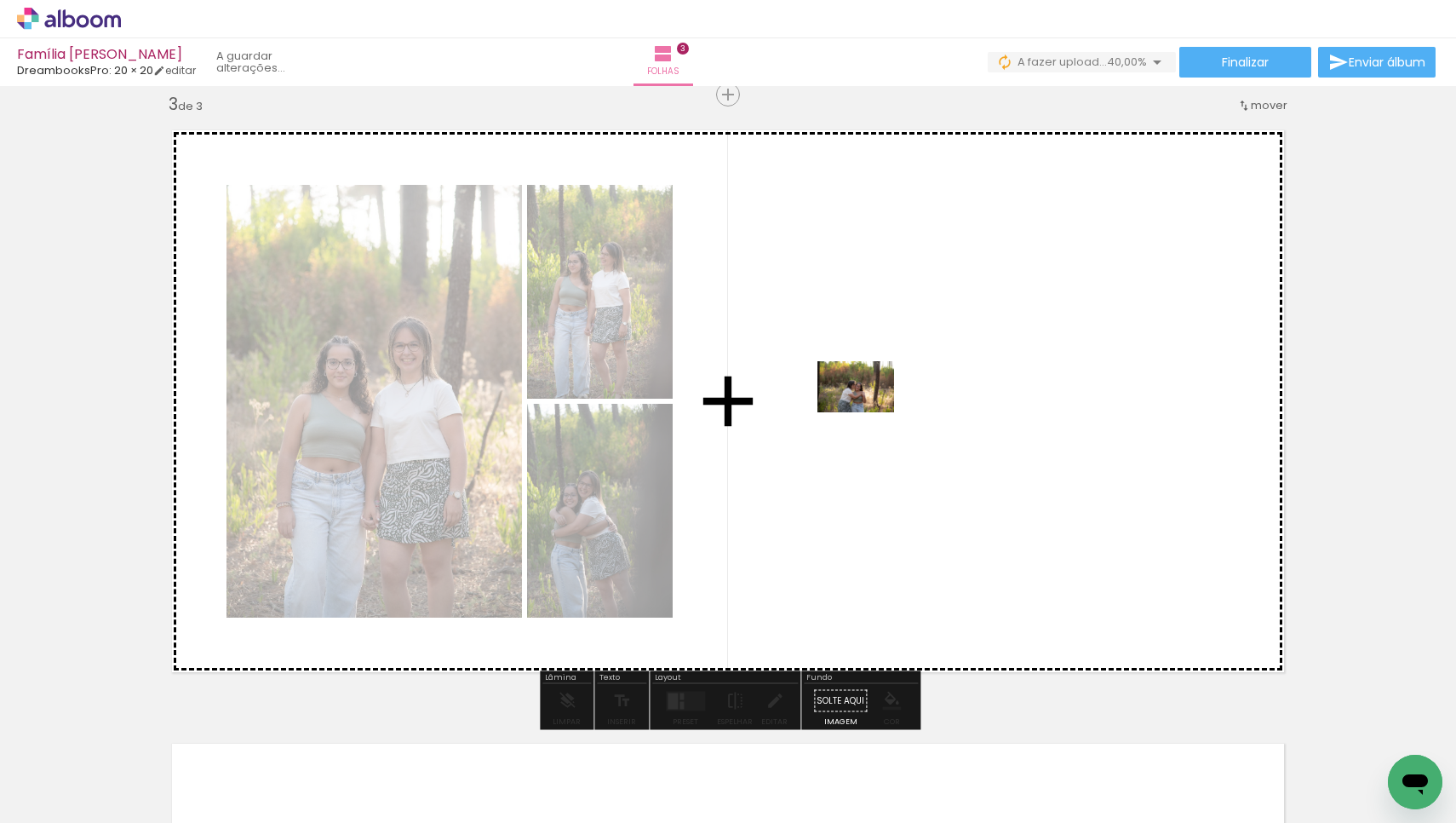
drag, startPoint x: 624, startPoint y: 760, endPoint x: 868, endPoint y: 412, distance: 425.0
click at [868, 412] on quentale-workspace at bounding box center [728, 411] width 1456 height 823
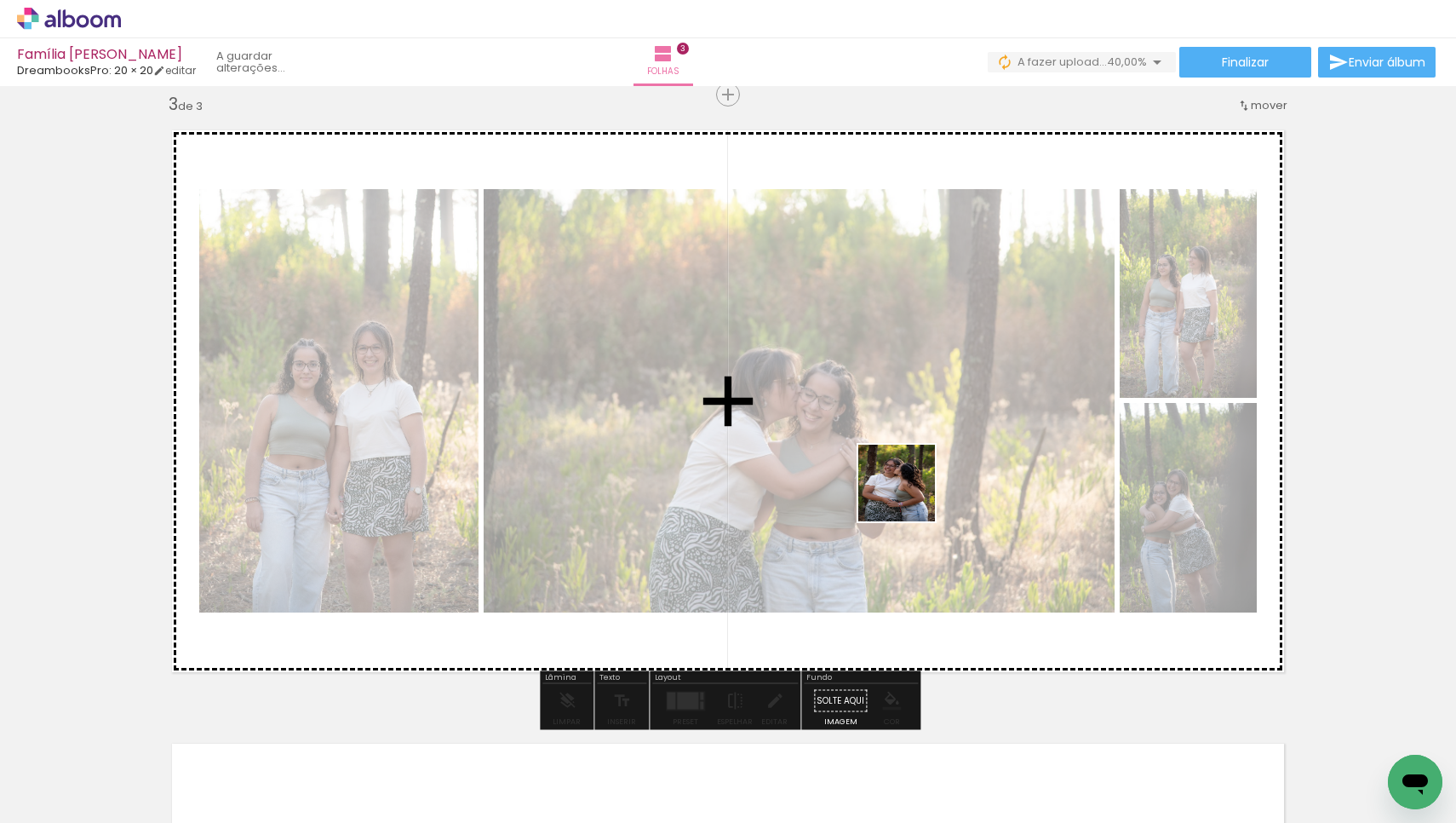
drag, startPoint x: 725, startPoint y: 765, endPoint x: 909, endPoint y: 496, distance: 325.9
click at [909, 496] on quentale-workspace at bounding box center [728, 411] width 1456 height 823
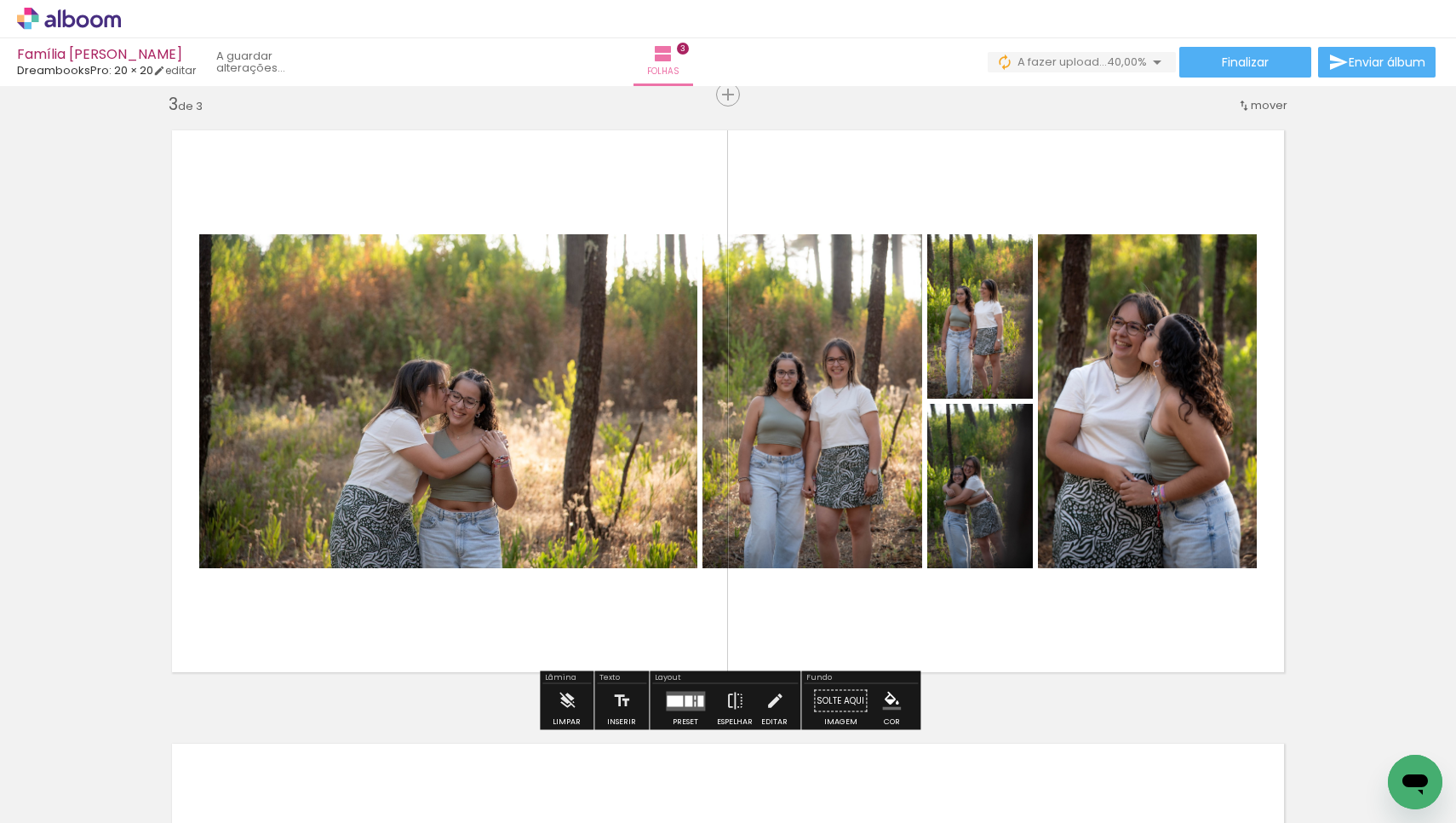
click at [693, 699] on quentale-layouter at bounding box center [686, 701] width 39 height 20
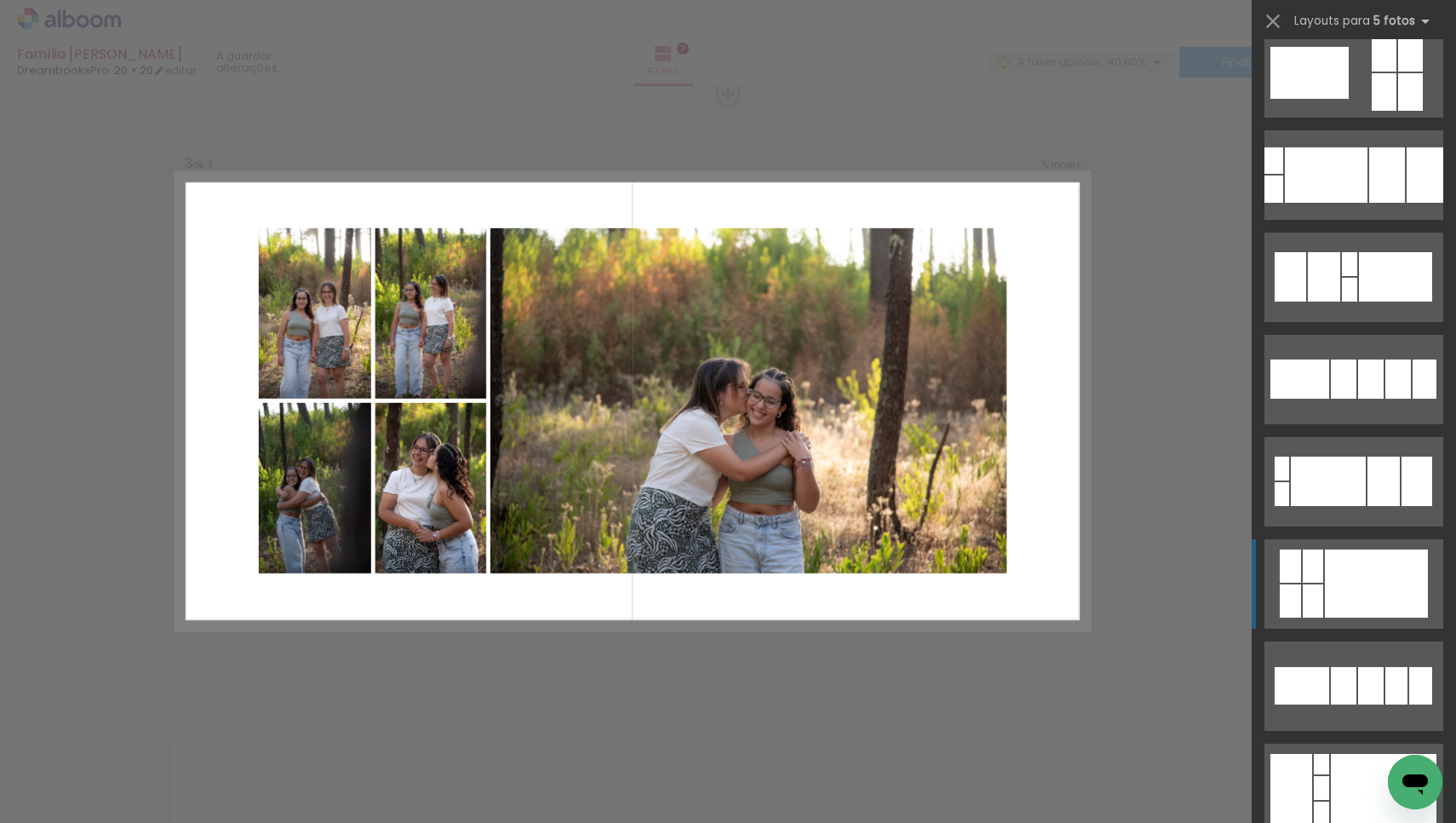
scroll to position [134, 0]
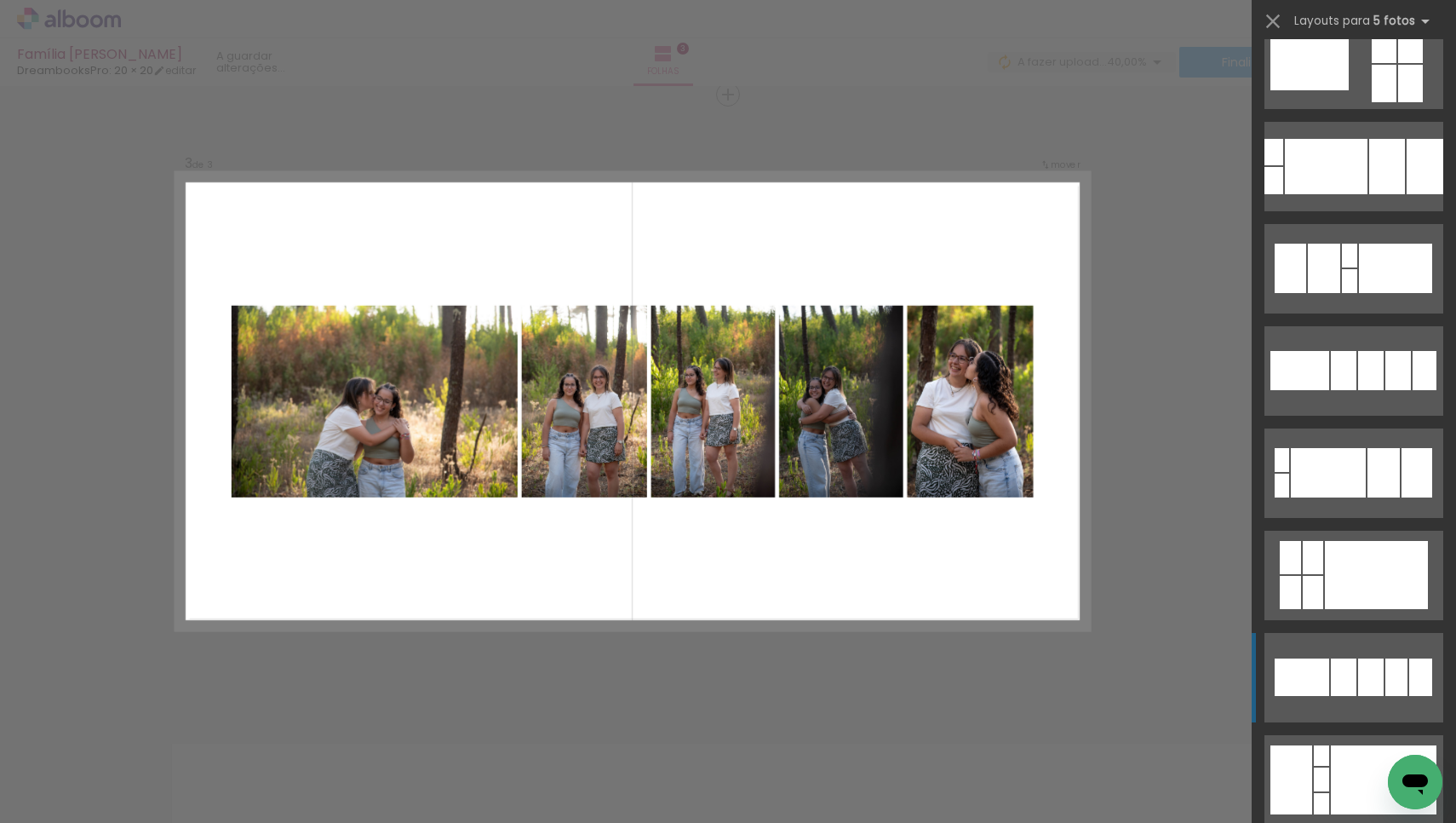
click at [1342, 669] on div at bounding box center [1344, 677] width 26 height 38
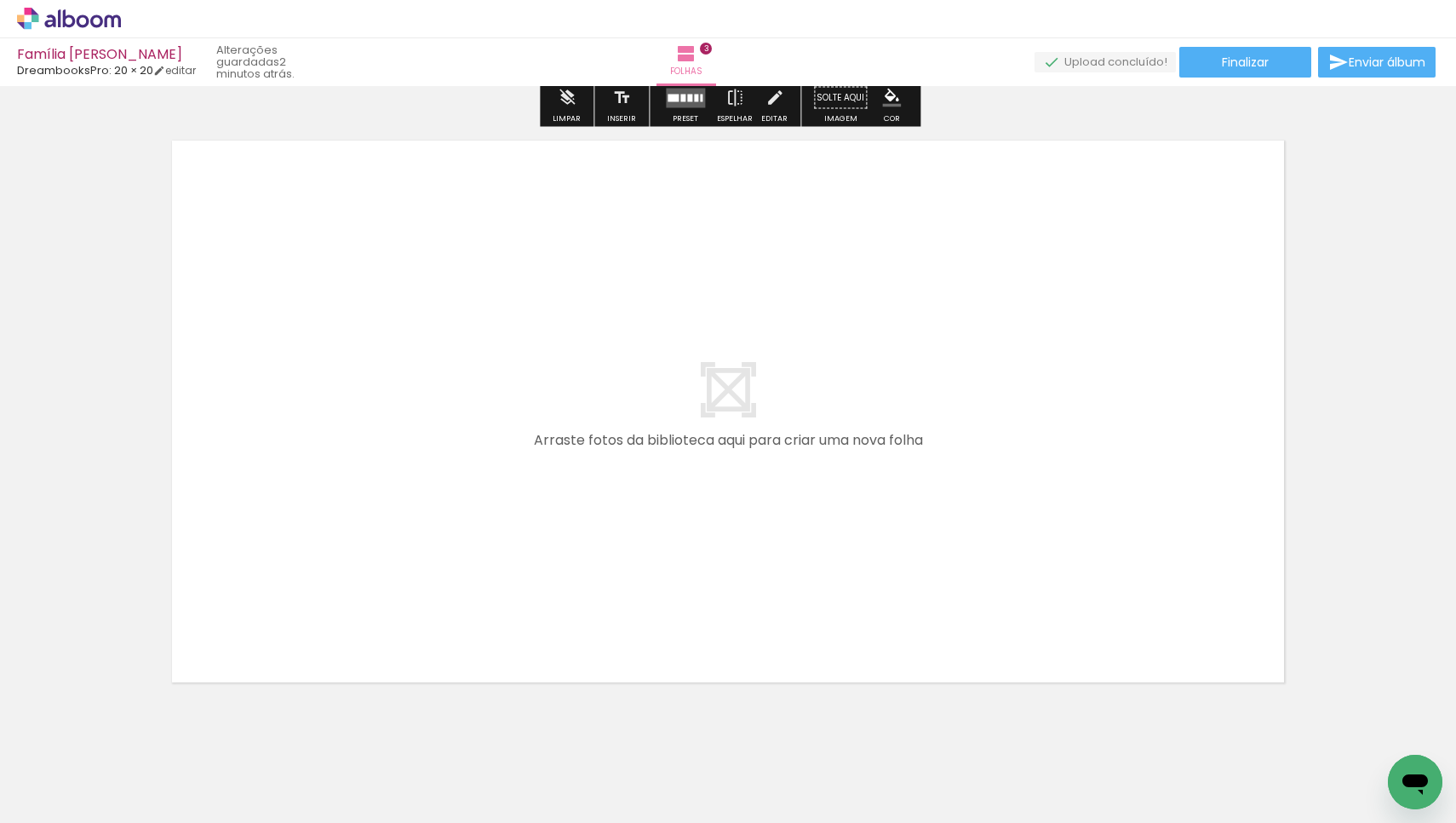
scroll to position [0, 553]
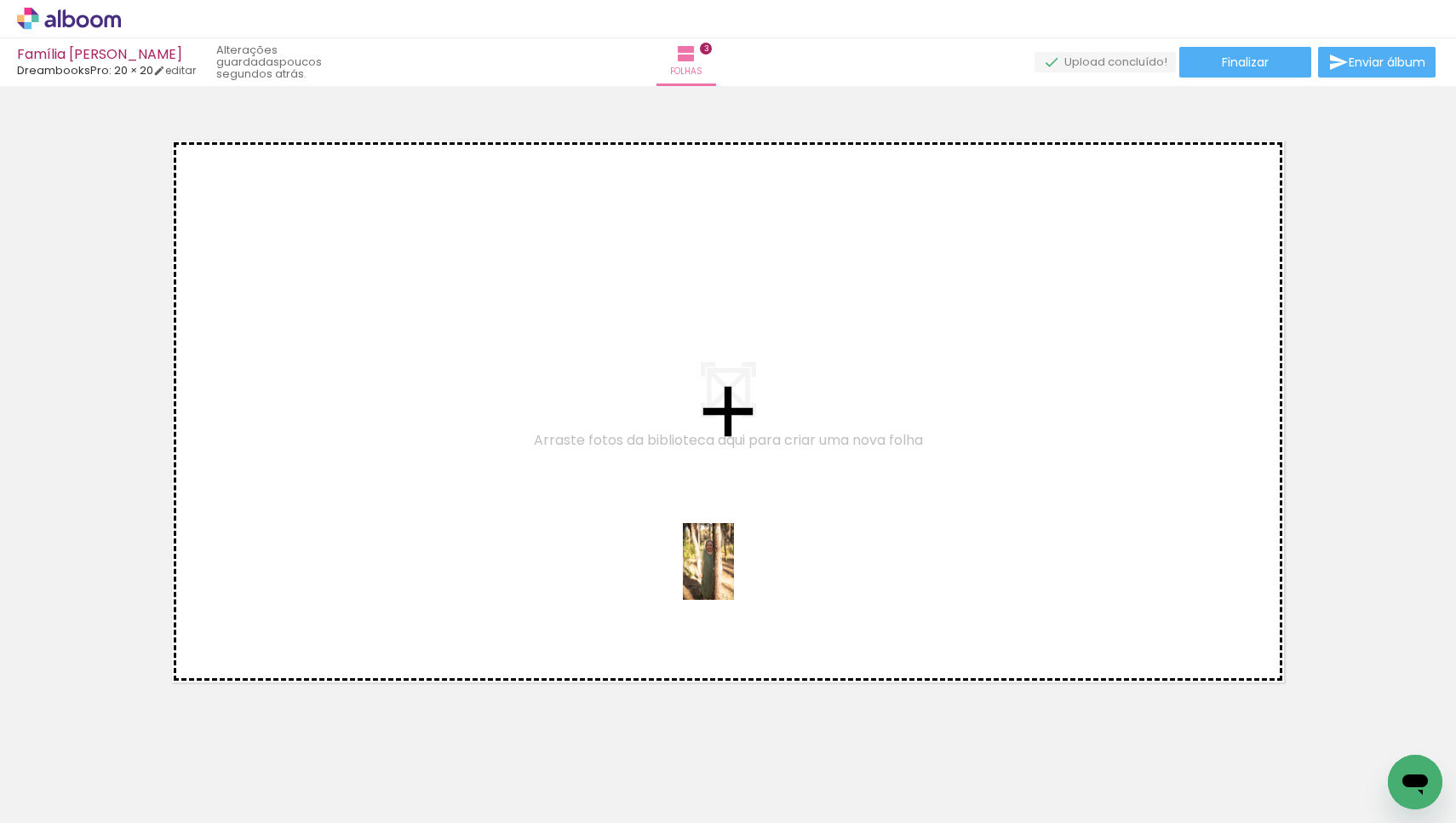
drag, startPoint x: 674, startPoint y: 793, endPoint x: 734, endPoint y: 574, distance: 227.1
click at [734, 574] on quentale-workspace at bounding box center [728, 411] width 1456 height 823
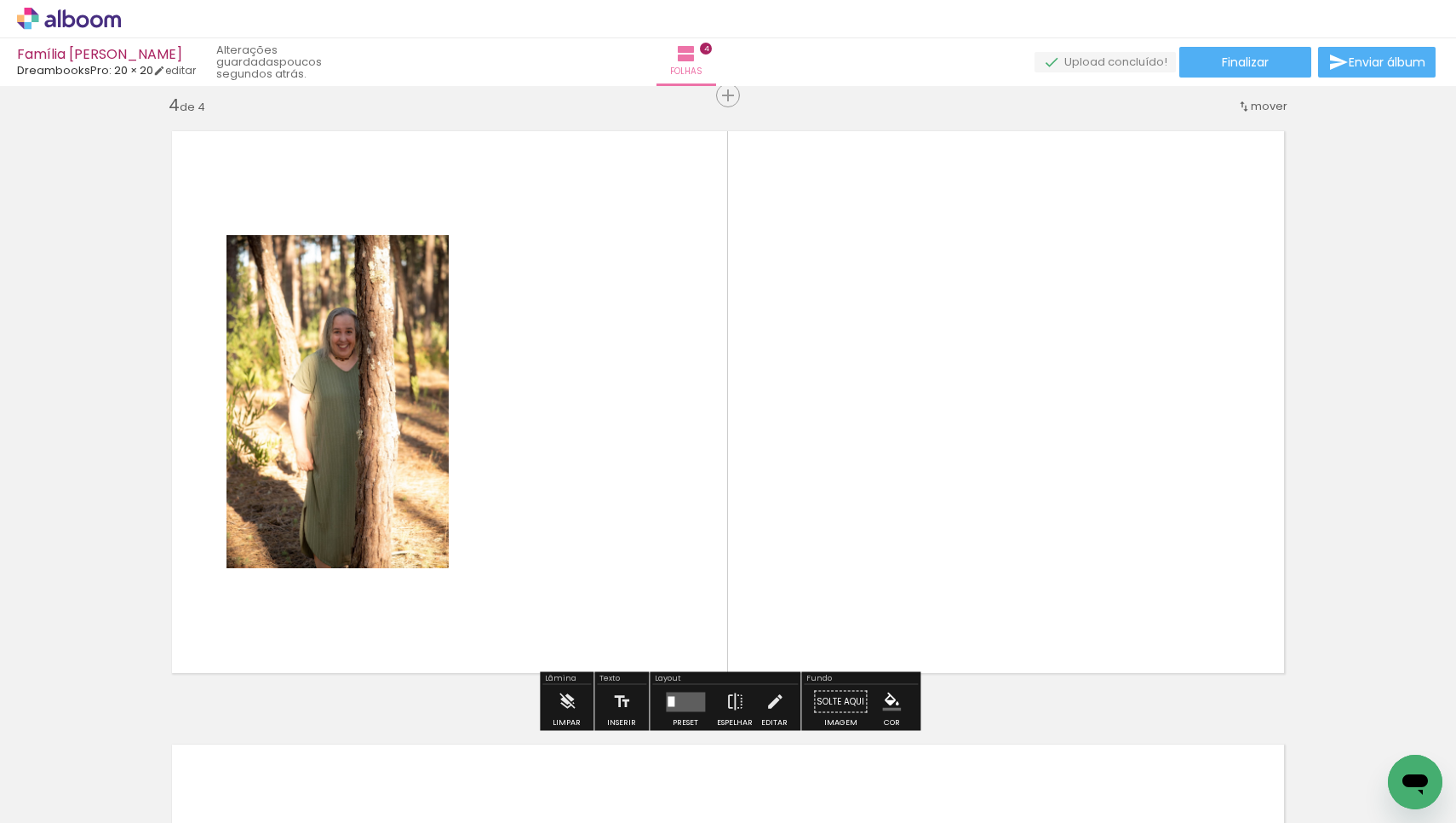
scroll to position [1859, 0]
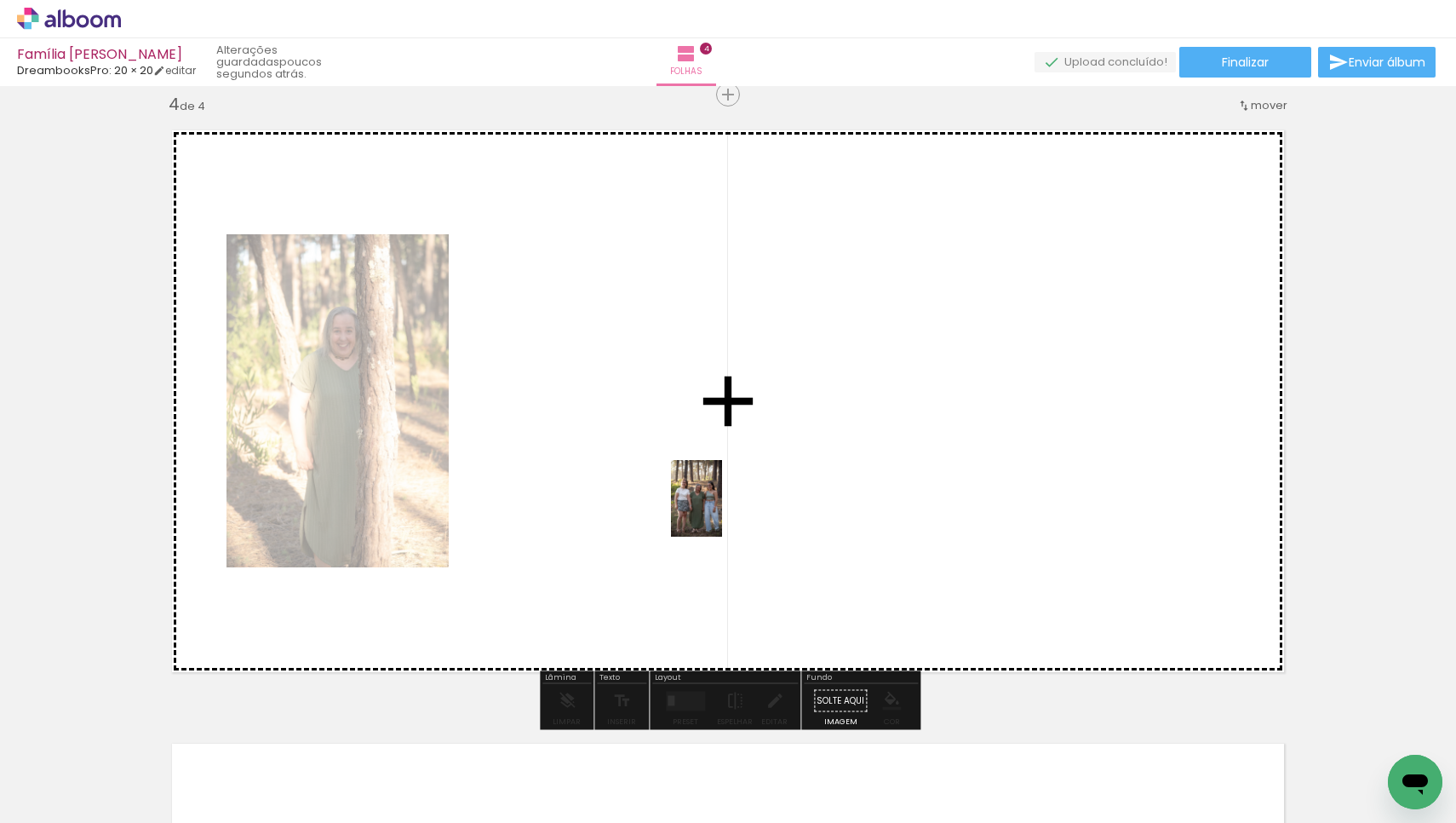
drag, startPoint x: 761, startPoint y: 779, endPoint x: 722, endPoint y: 511, distance: 270.8
click at [722, 511] on quentale-workspace at bounding box center [728, 411] width 1456 height 823
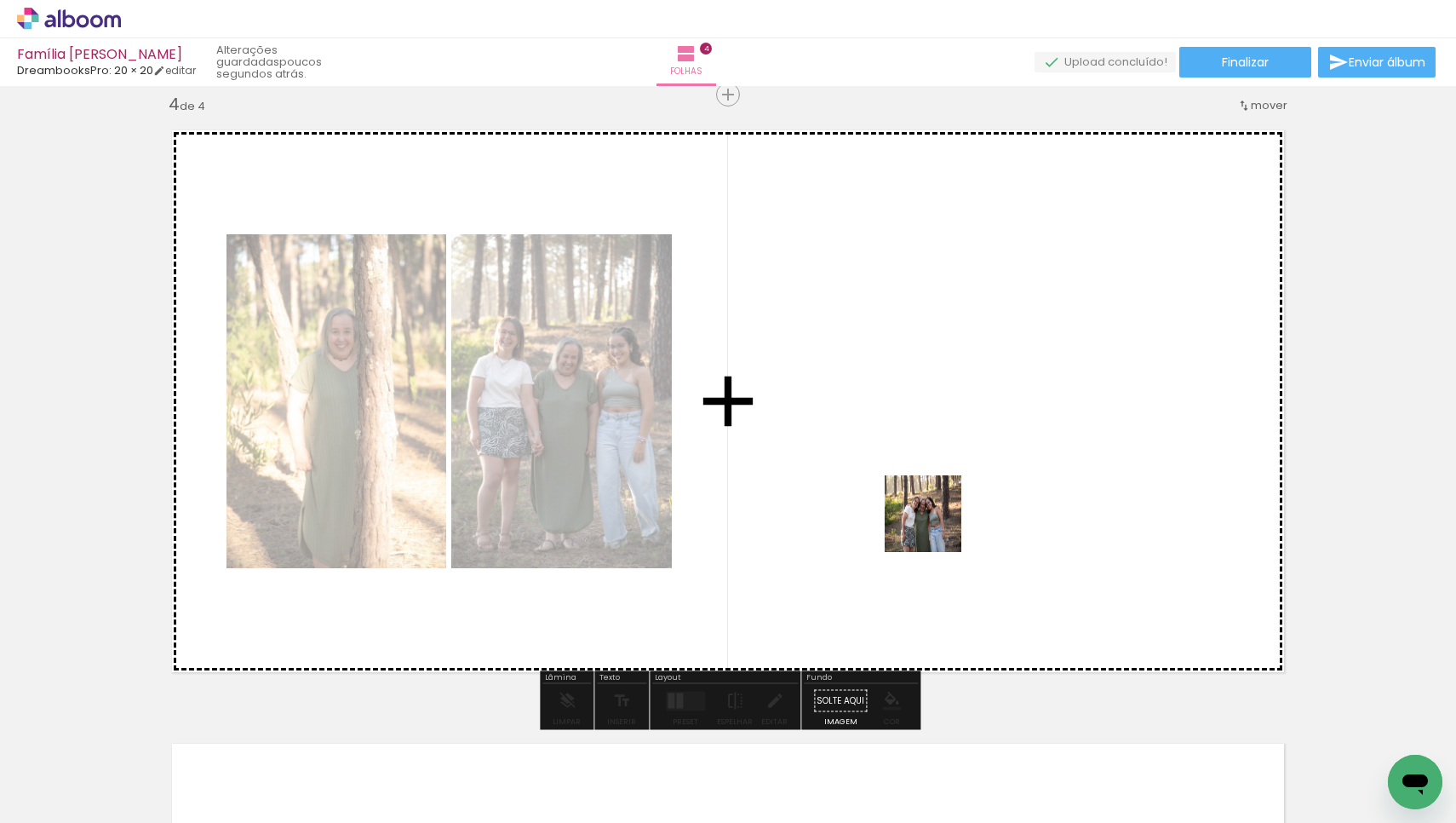
drag, startPoint x: 873, startPoint y: 775, endPoint x: 936, endPoint y: 527, distance: 255.9
click at [936, 527] on quentale-workspace at bounding box center [728, 411] width 1456 height 823
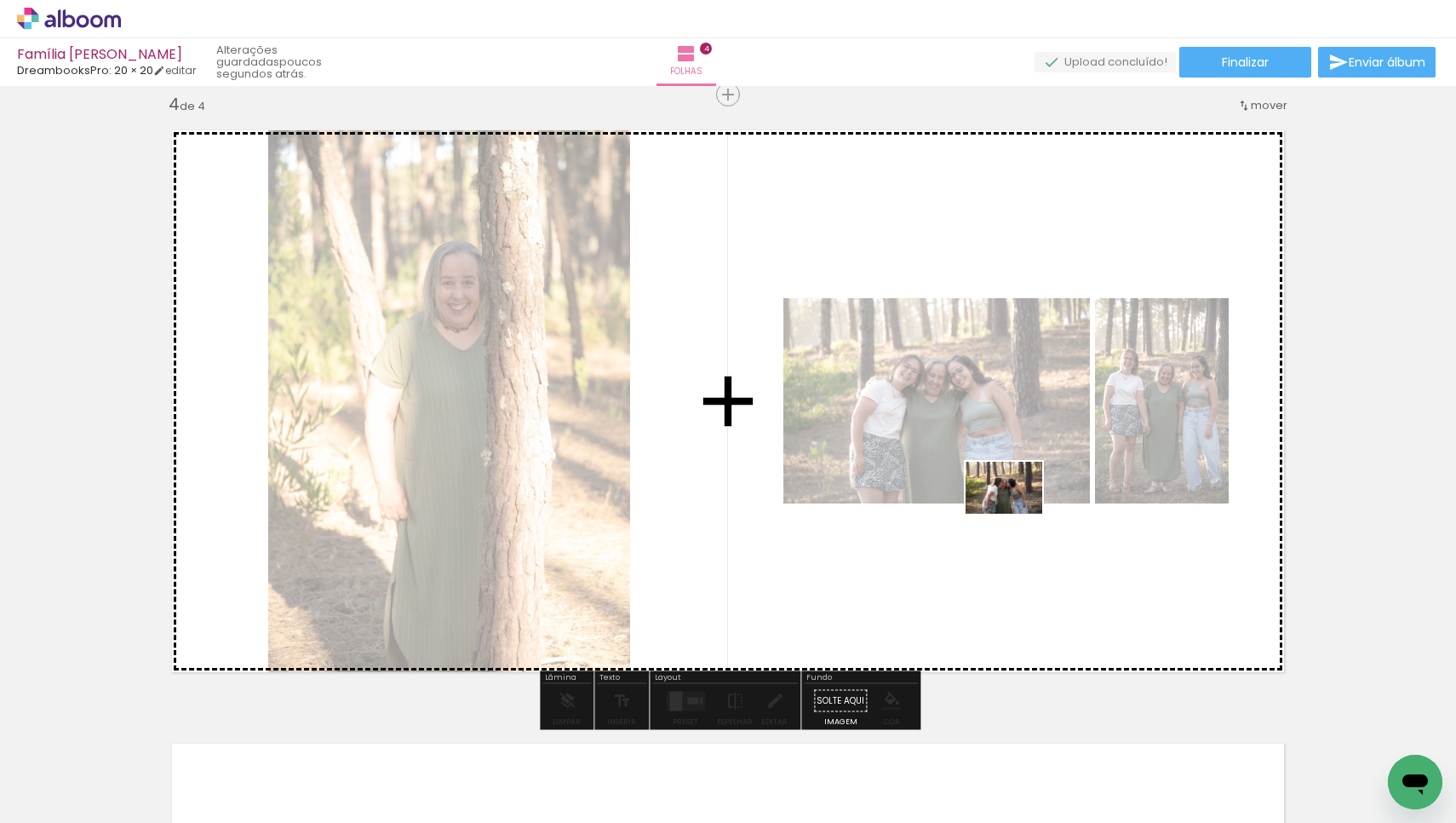
drag, startPoint x: 948, startPoint y: 778, endPoint x: 1017, endPoint y: 513, distance: 273.8
click at [1017, 513] on quentale-workspace at bounding box center [728, 411] width 1456 height 823
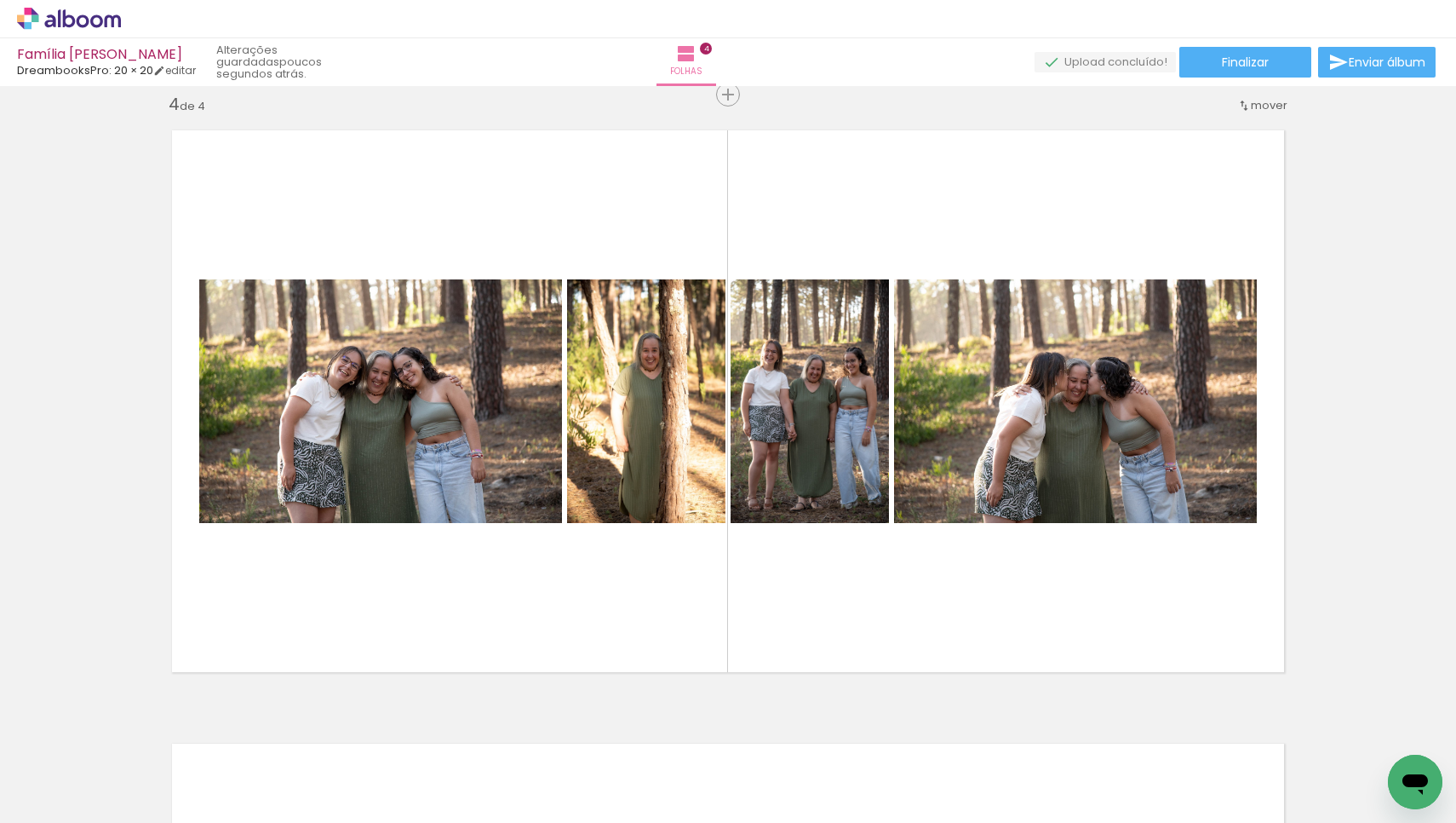
scroll to position [0, 871]
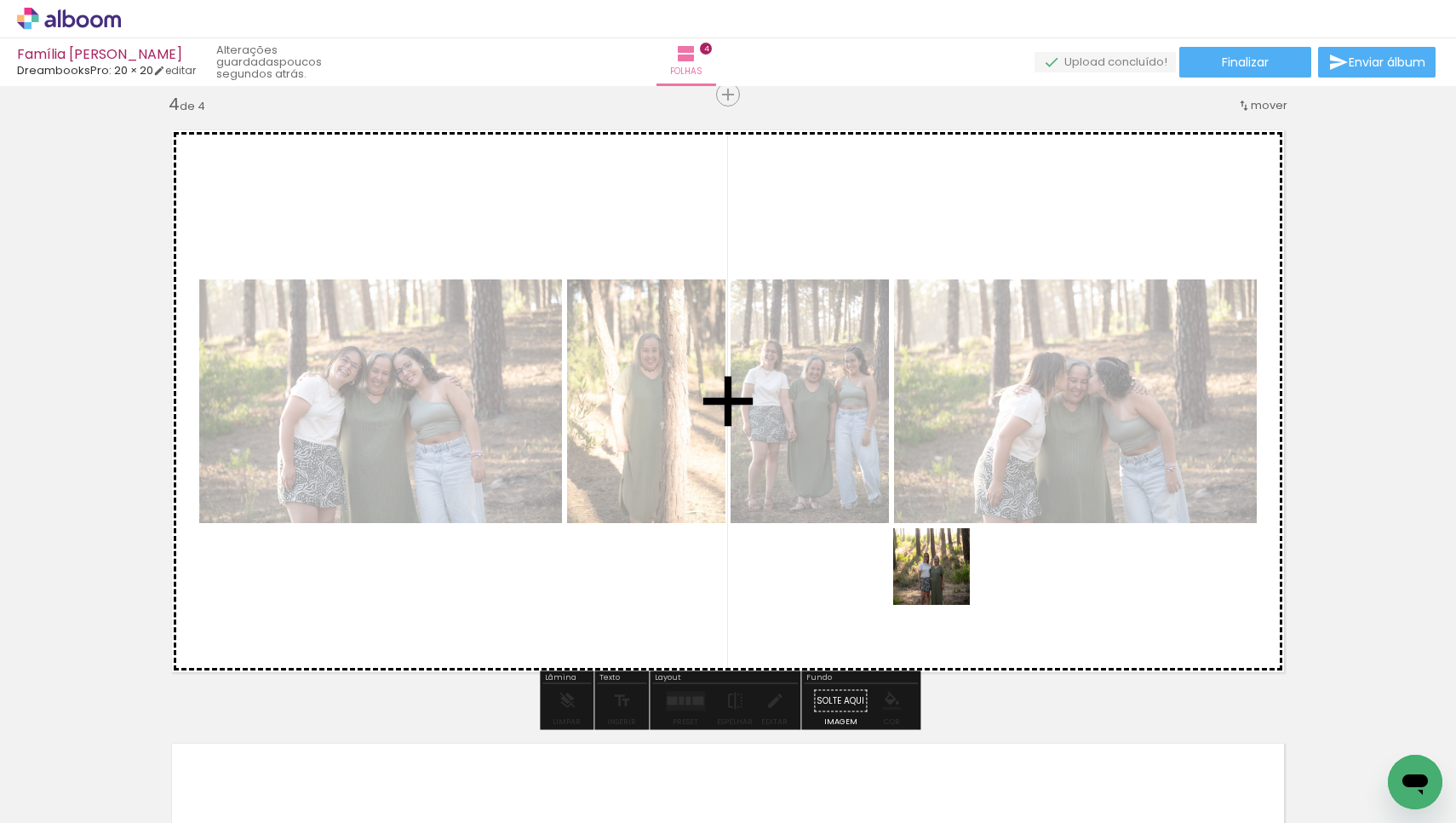
drag, startPoint x: 836, startPoint y: 777, endPoint x: 948, endPoint y: 570, distance: 235.4
click at [948, 570] on quentale-workspace at bounding box center [728, 411] width 1456 height 823
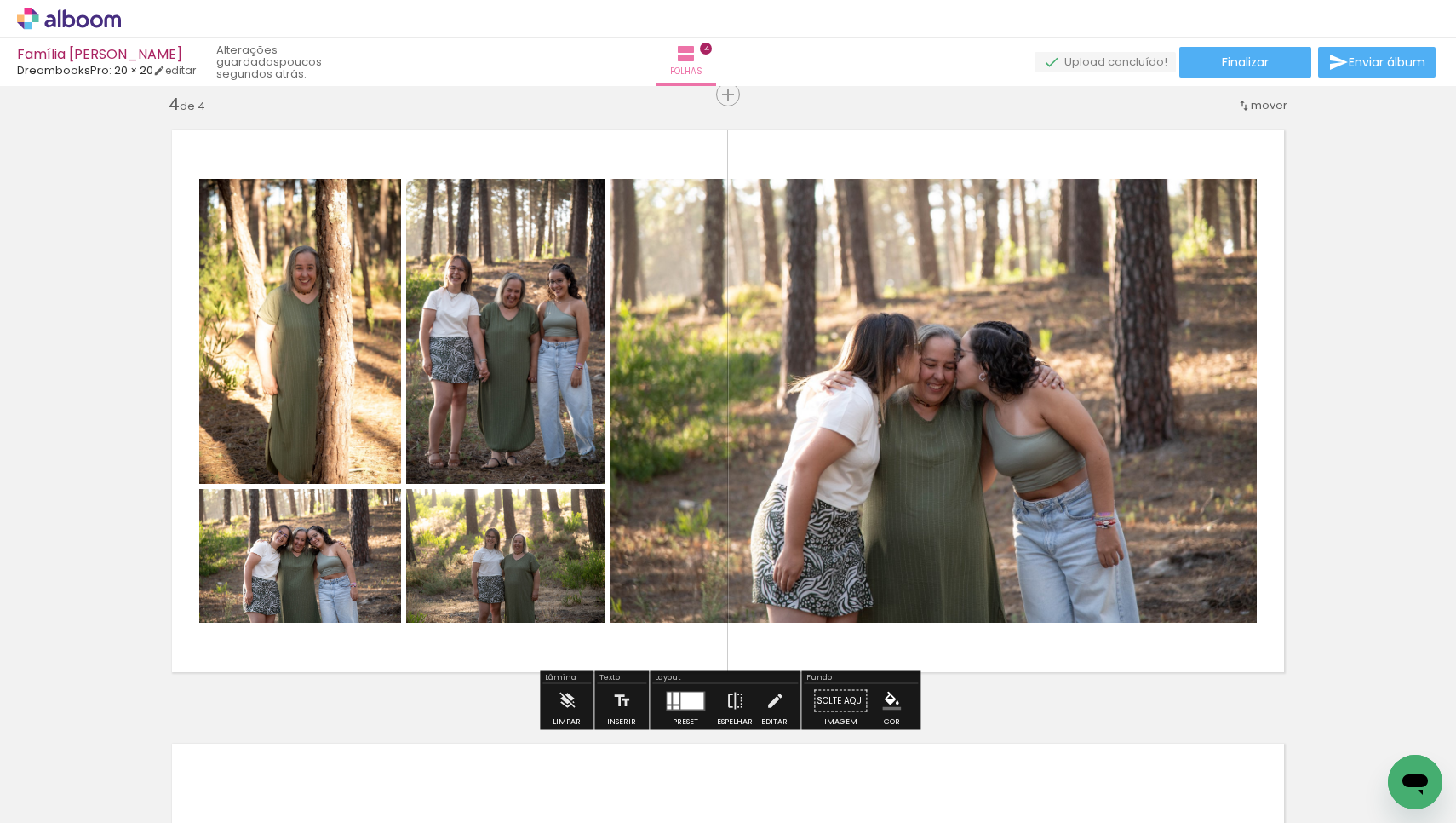
click at [697, 700] on div at bounding box center [692, 701] width 23 height 17
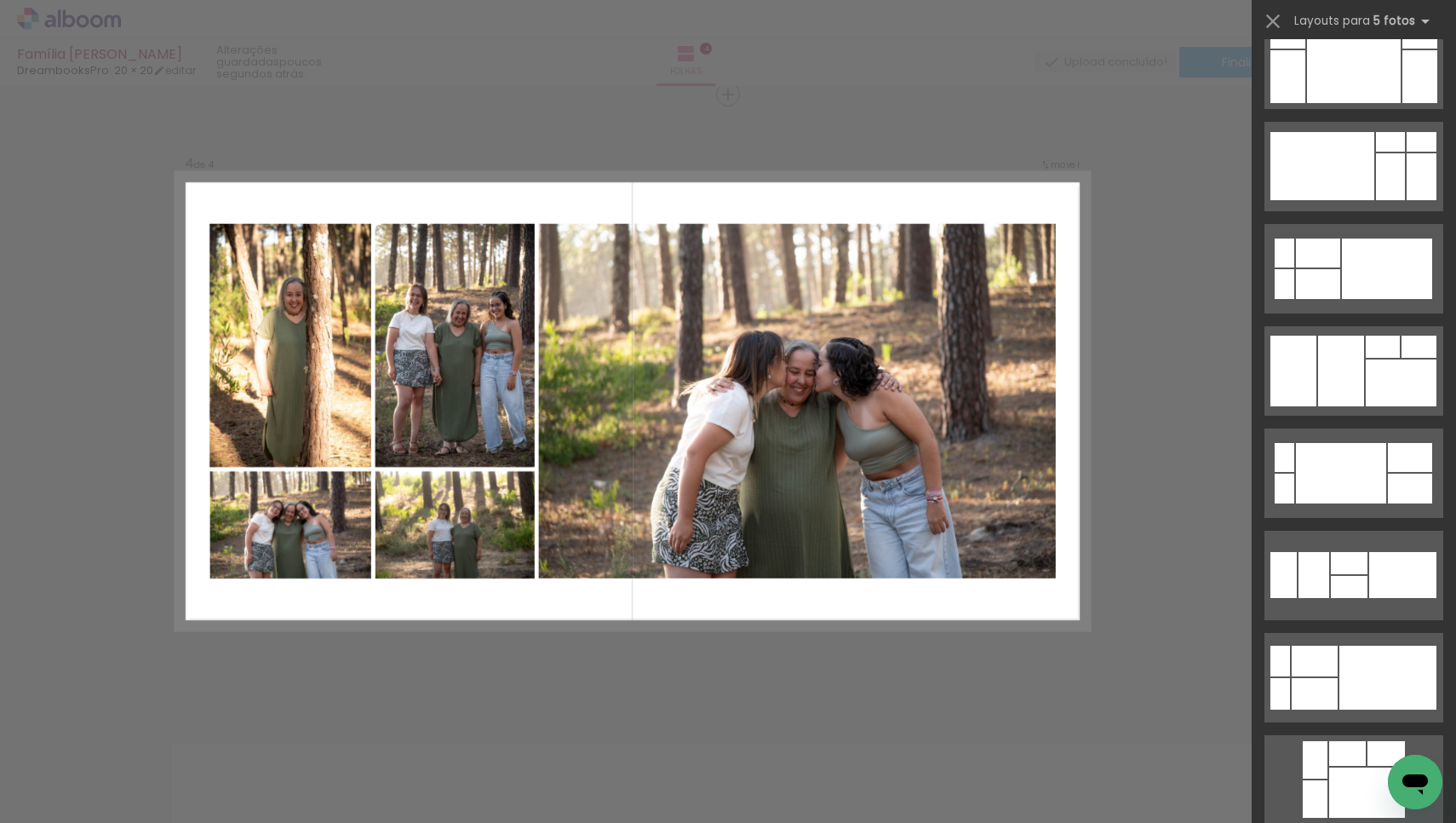
scroll to position [0, 0]
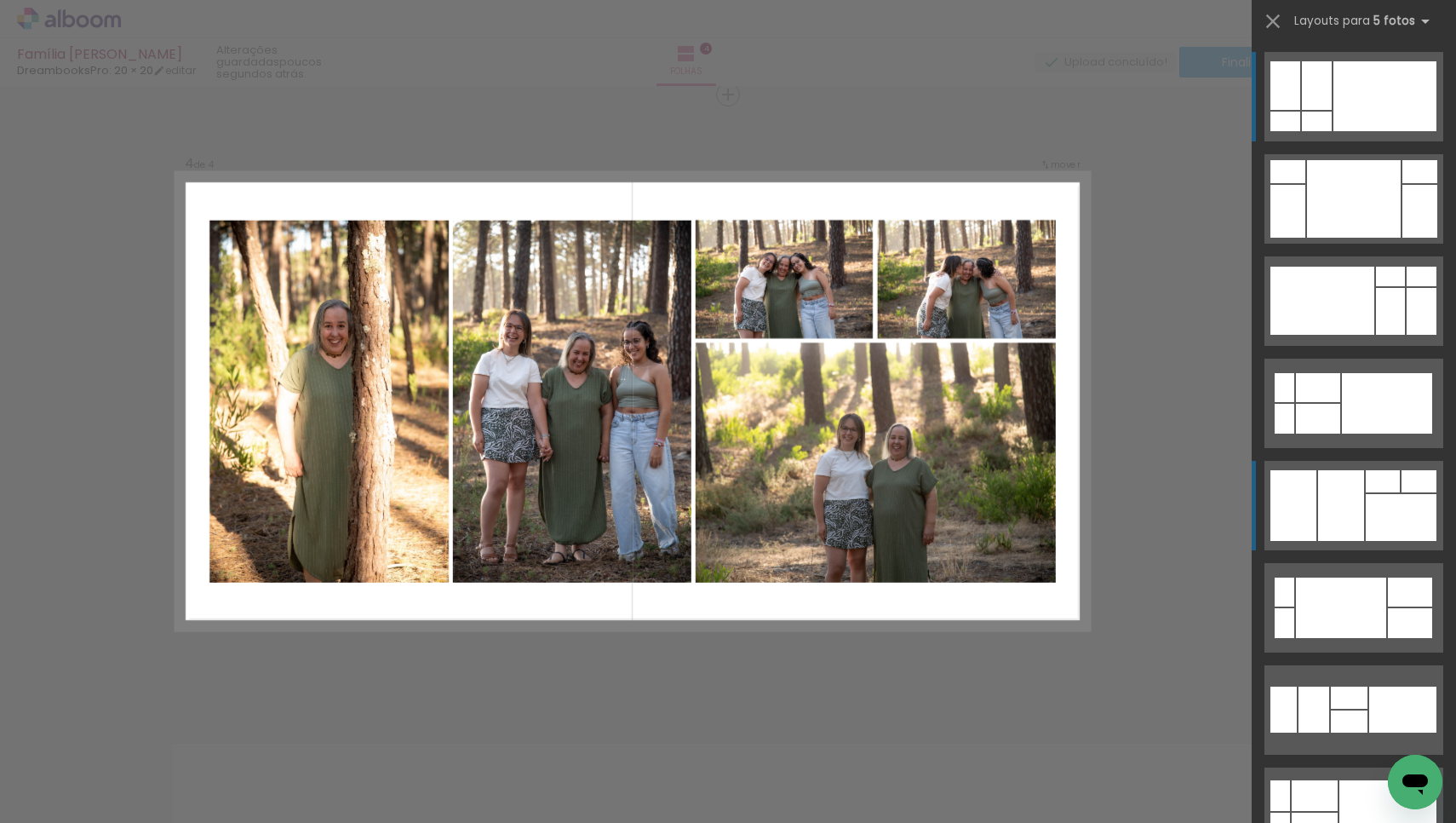
click at [1337, 502] on div at bounding box center [1341, 505] width 46 height 71
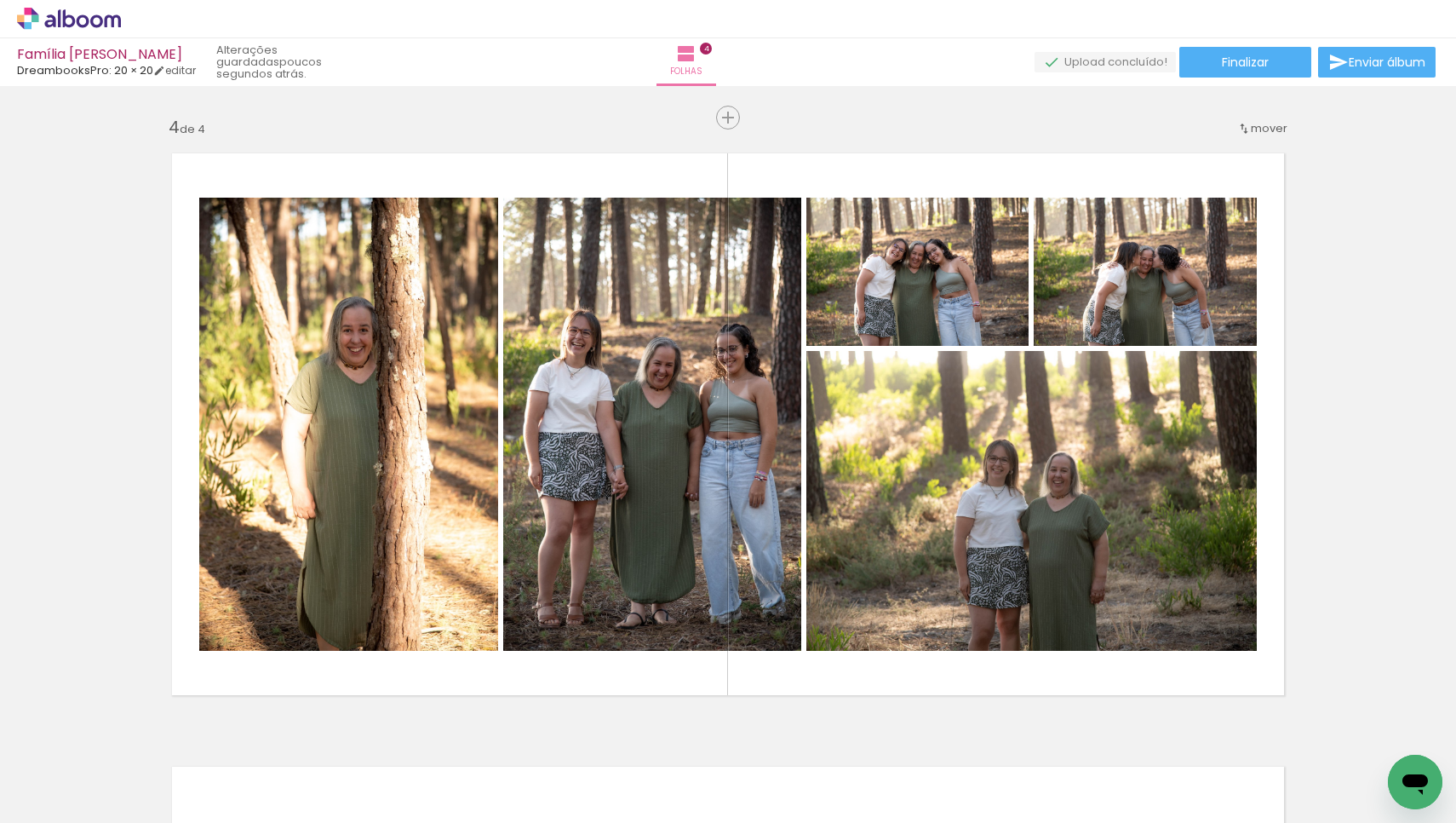
scroll to position [1856, 0]
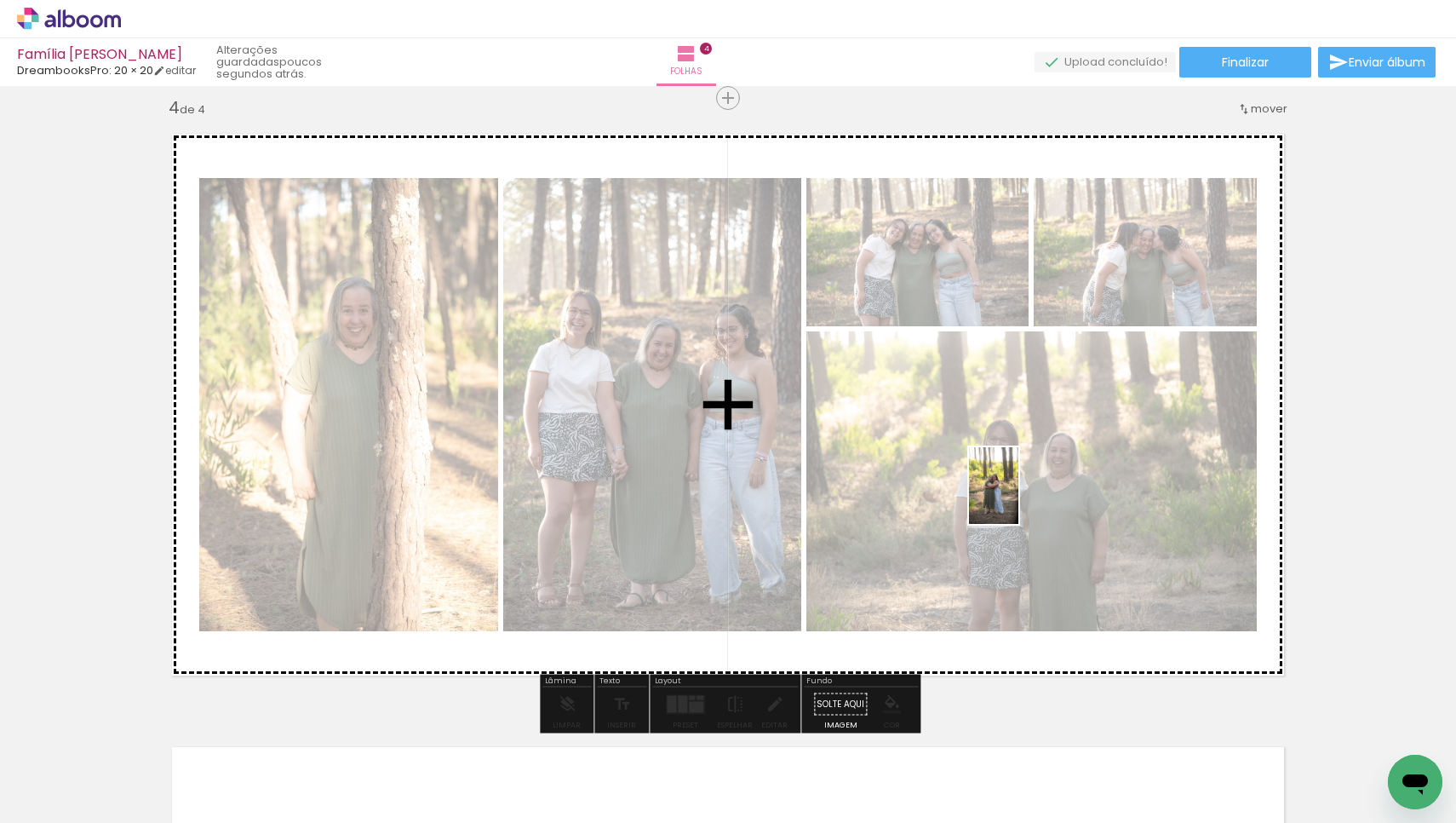
drag, startPoint x: 912, startPoint y: 772, endPoint x: 1020, endPoint y: 498, distance: 294.5
click at [1020, 498] on quentale-workspace at bounding box center [728, 411] width 1456 height 823
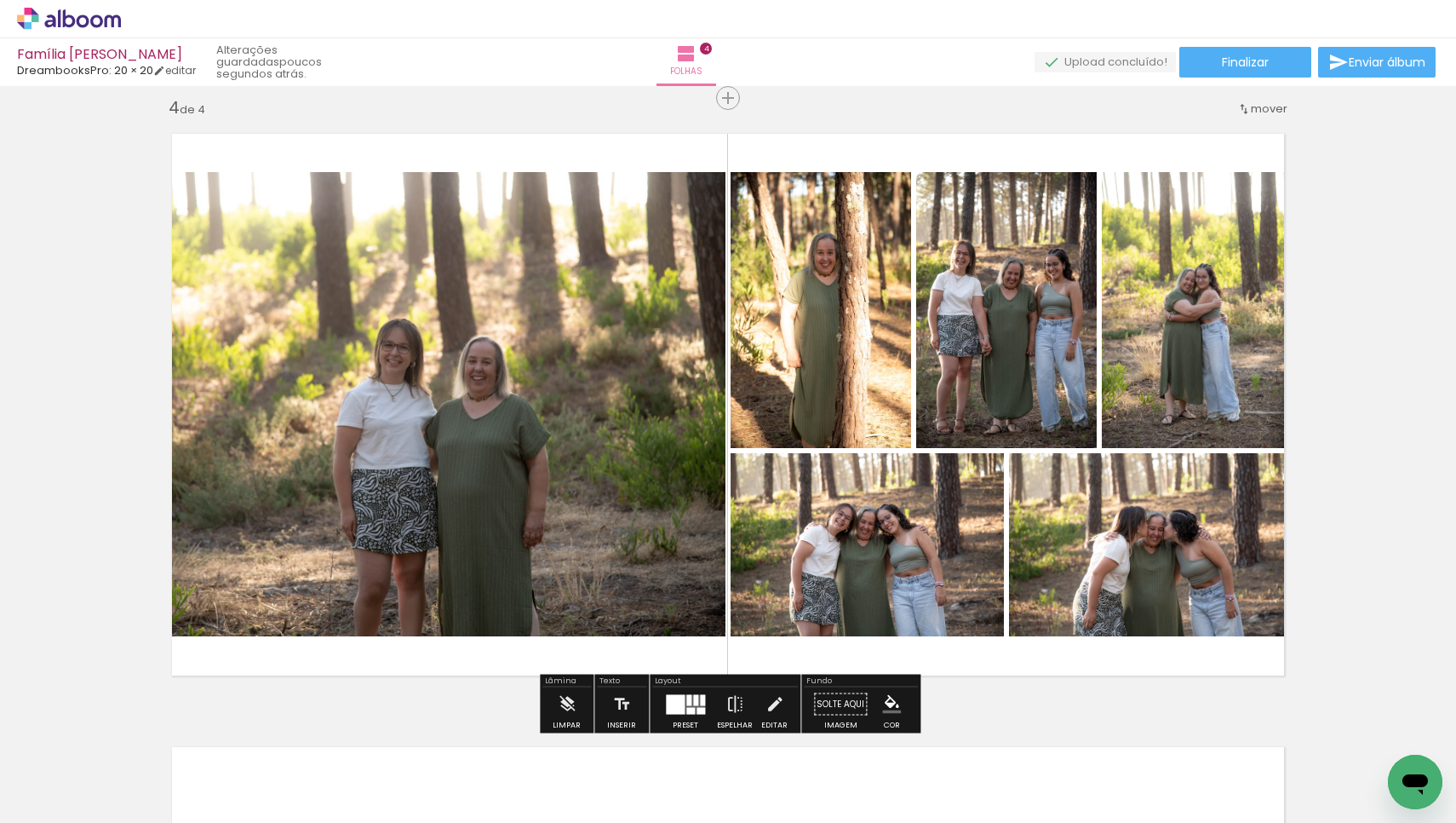
click at [687, 706] on div at bounding box center [689, 700] width 5 height 11
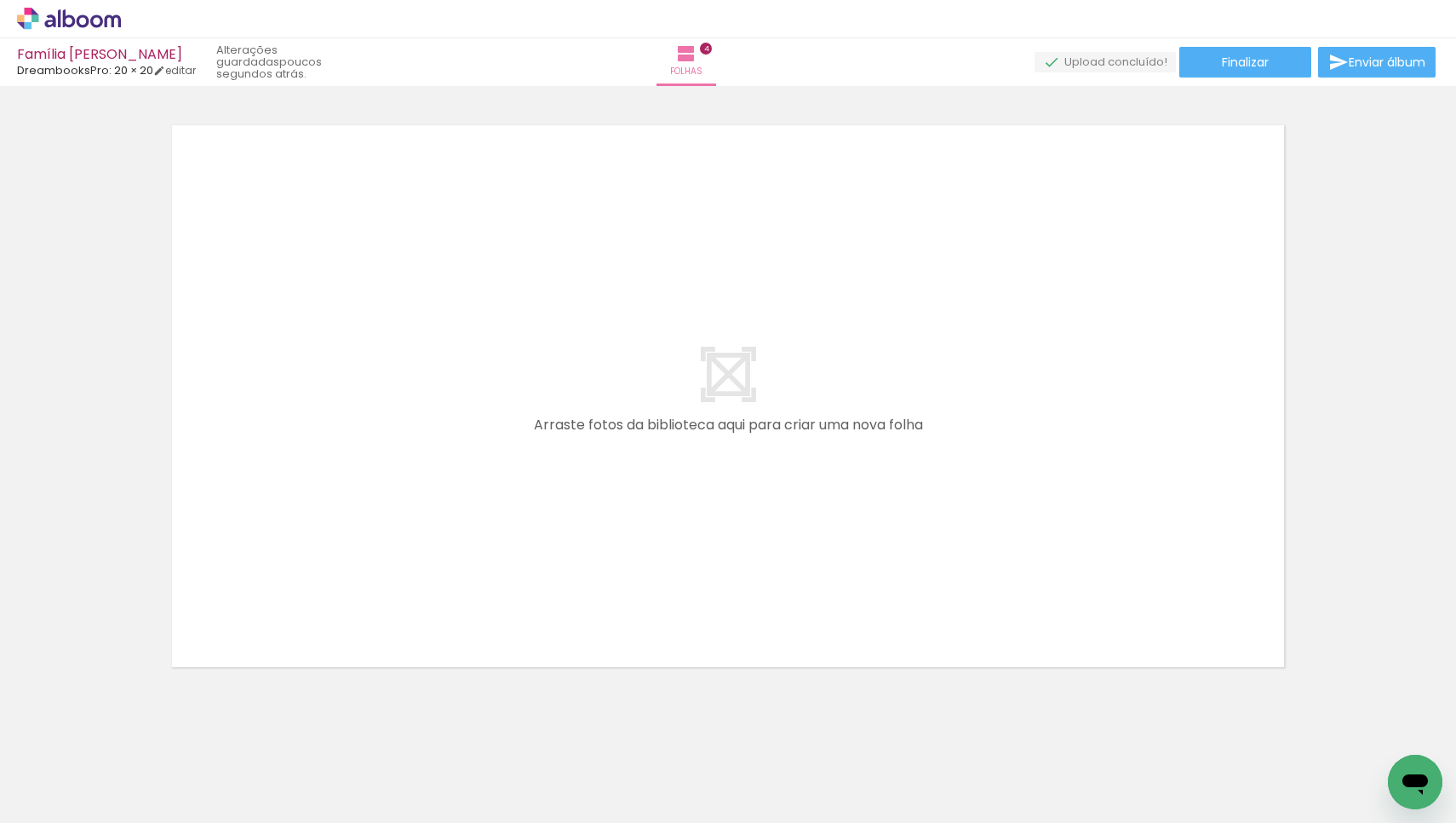
scroll to position [0, 1048]
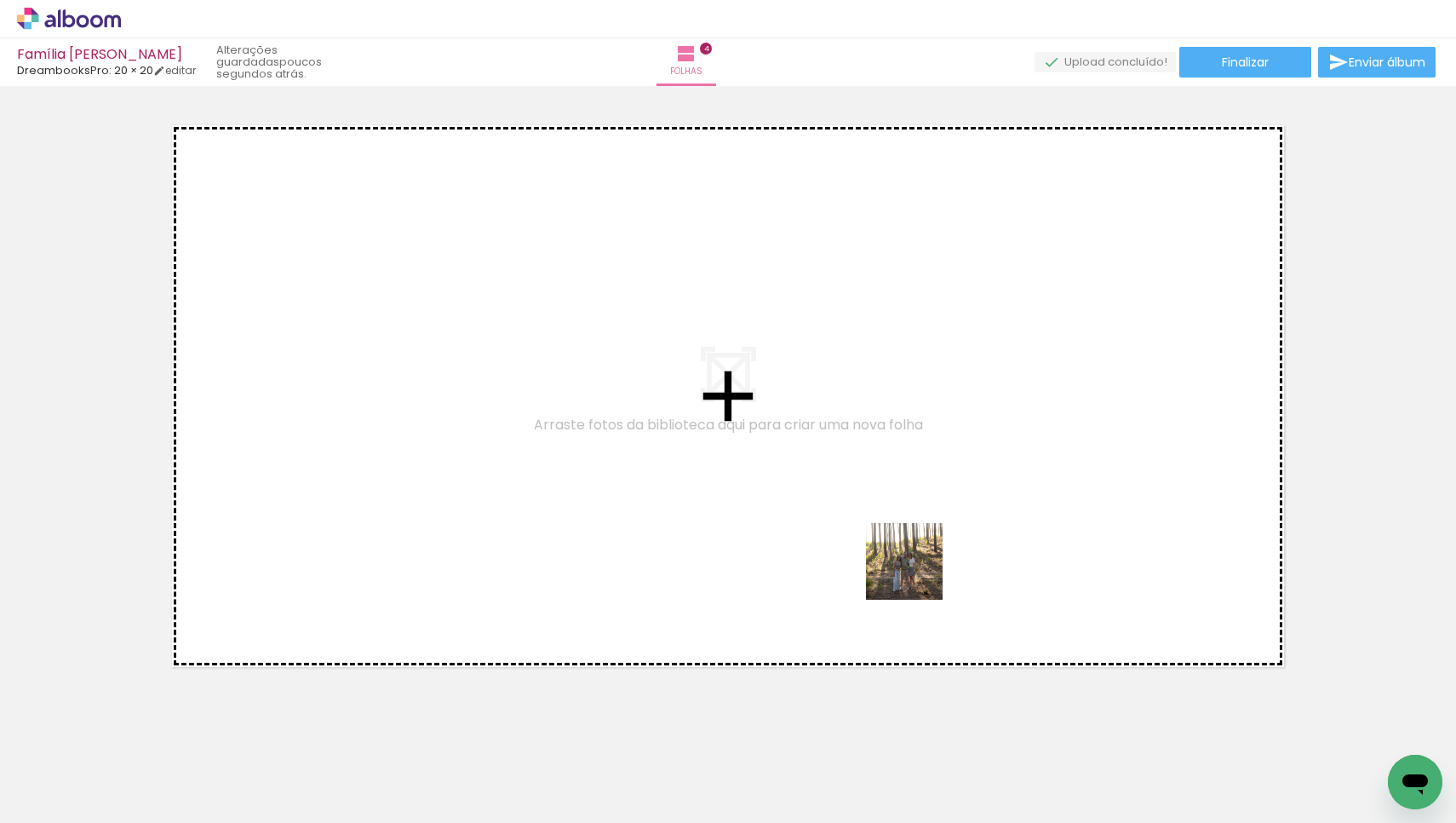
drag, startPoint x: 841, startPoint y: 788, endPoint x: 929, endPoint y: 536, distance: 266.9
click at [929, 536] on quentale-workspace at bounding box center [728, 411] width 1456 height 823
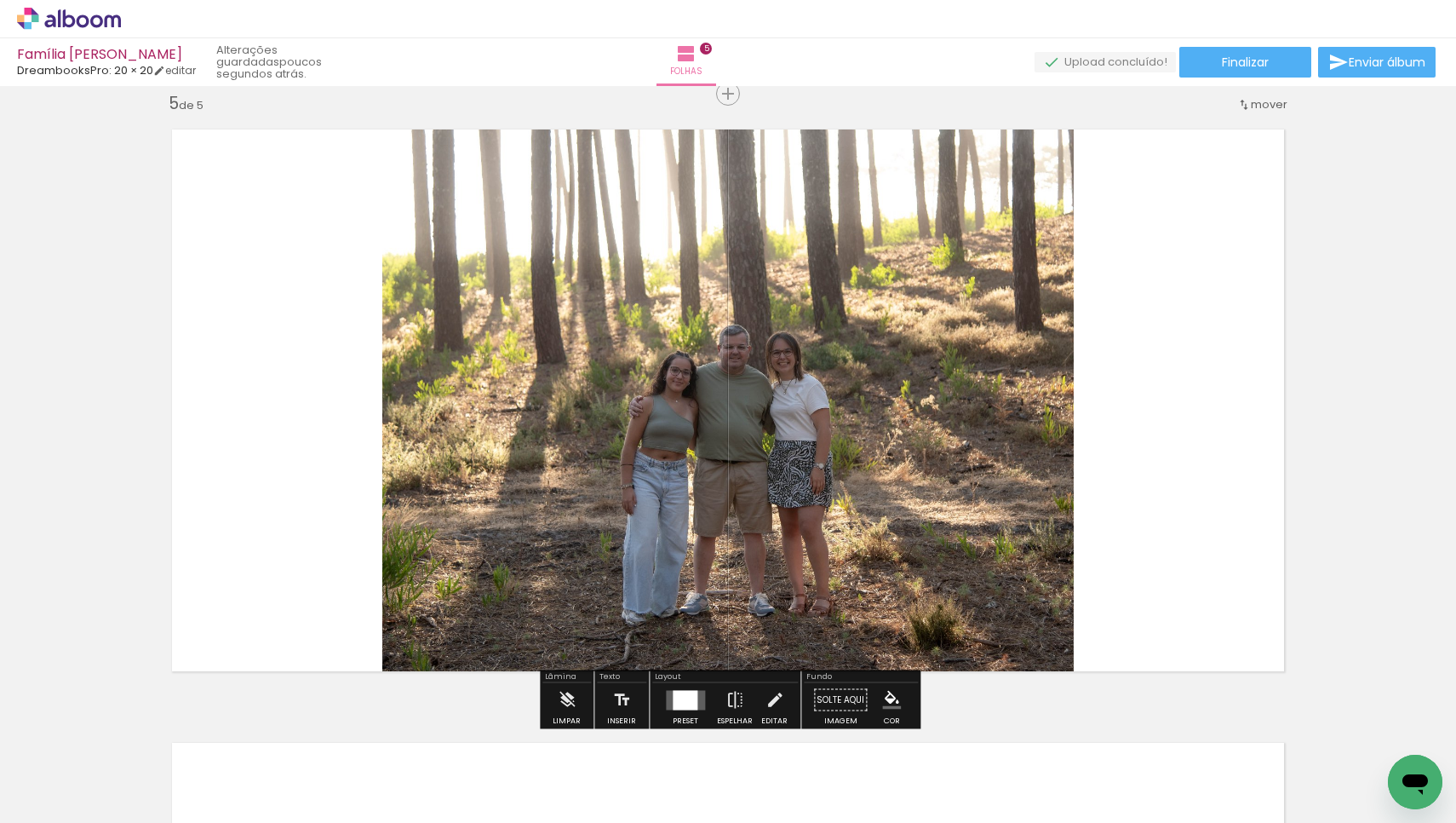
scroll to position [2472, 0]
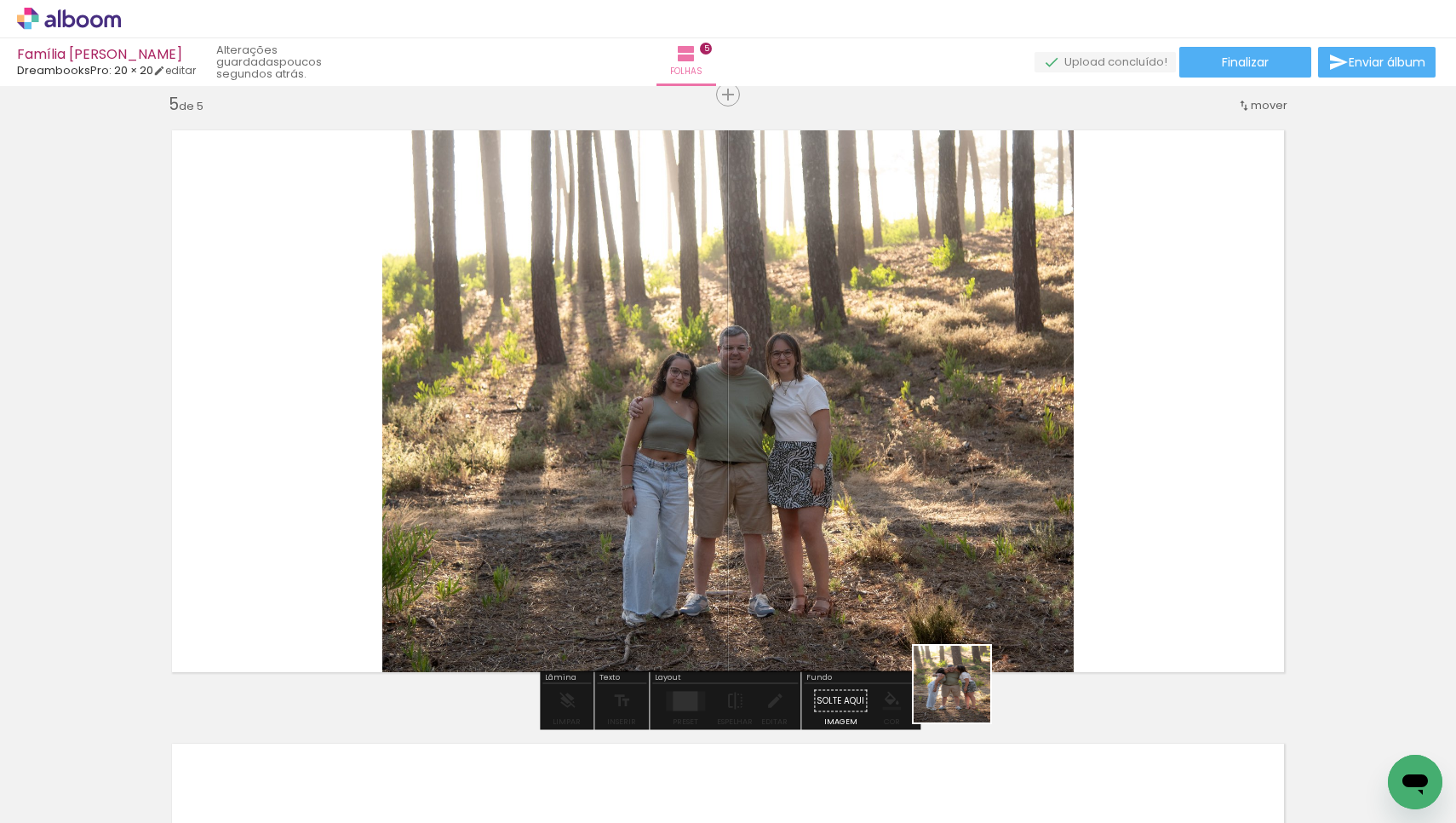
drag, startPoint x: 944, startPoint y: 759, endPoint x: 1033, endPoint y: 492, distance: 281.4
click at [1033, 492] on quentale-workspace at bounding box center [728, 411] width 1456 height 823
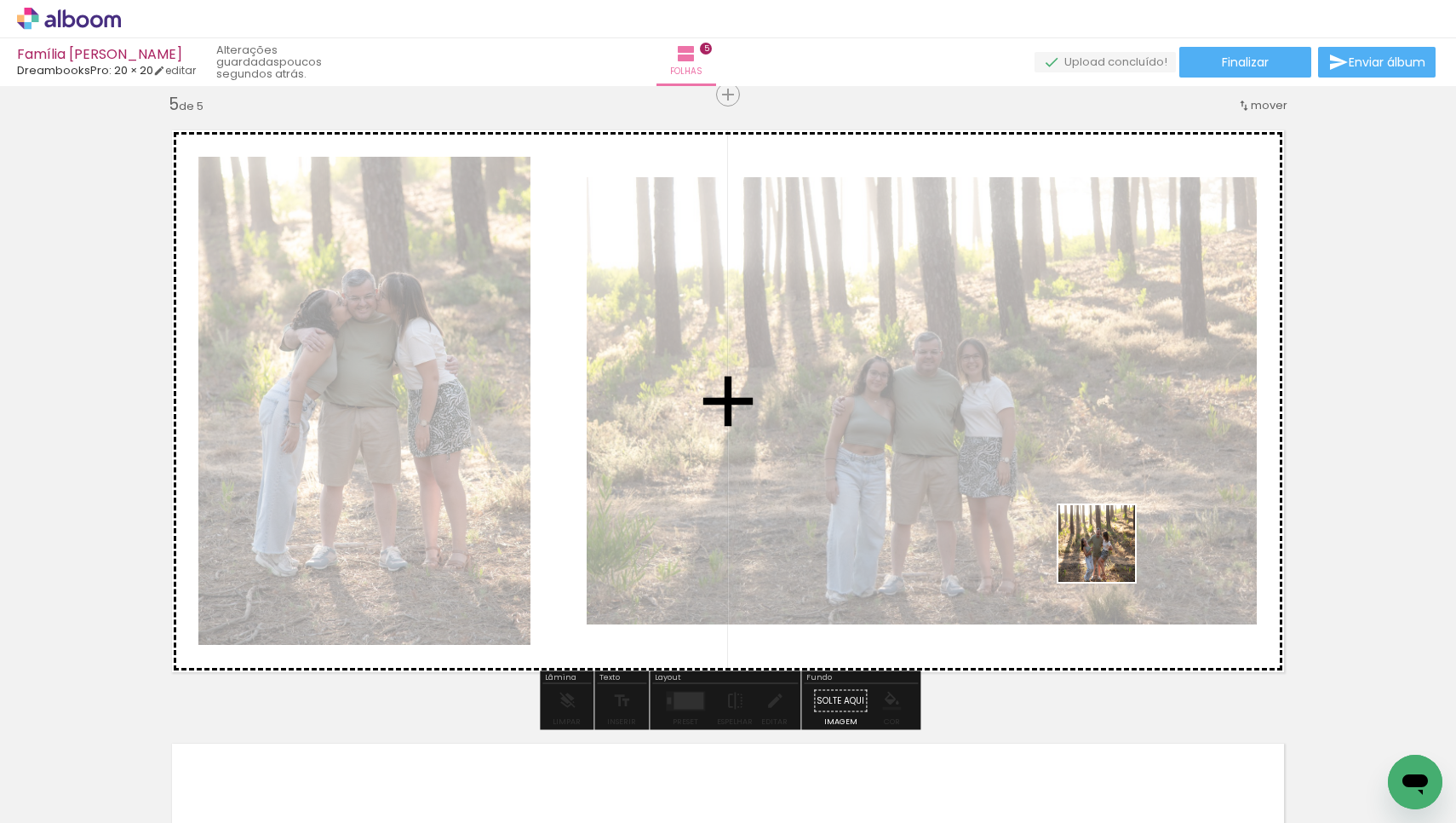
drag, startPoint x: 1039, startPoint y: 754, endPoint x: 1109, endPoint y: 556, distance: 210.0
click at [1109, 556] on quentale-workspace at bounding box center [728, 411] width 1456 height 823
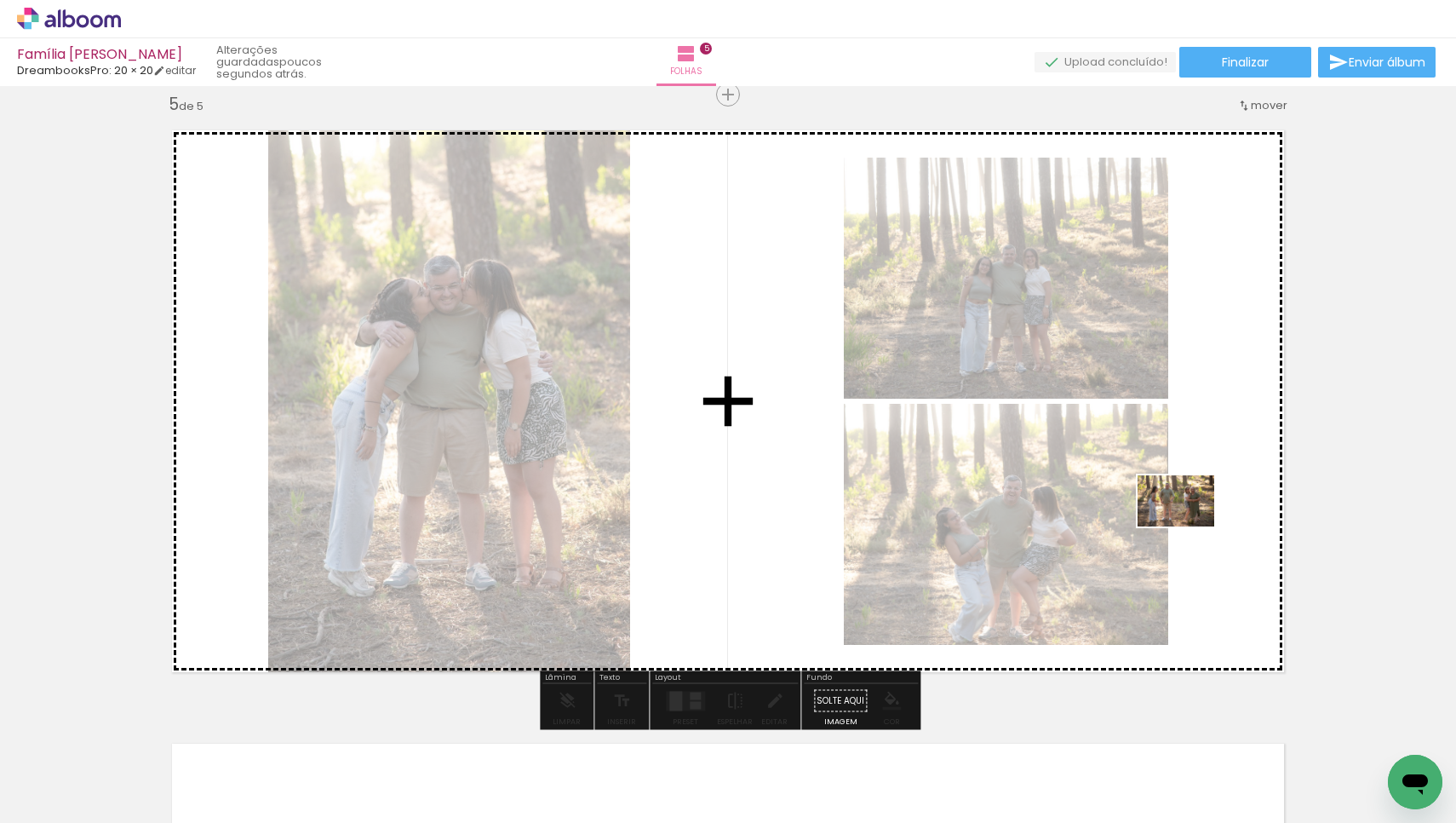
drag, startPoint x: 1130, startPoint y: 765, endPoint x: 1188, endPoint y: 527, distance: 245.0
click at [1188, 527] on quentale-workspace at bounding box center [728, 411] width 1456 height 823
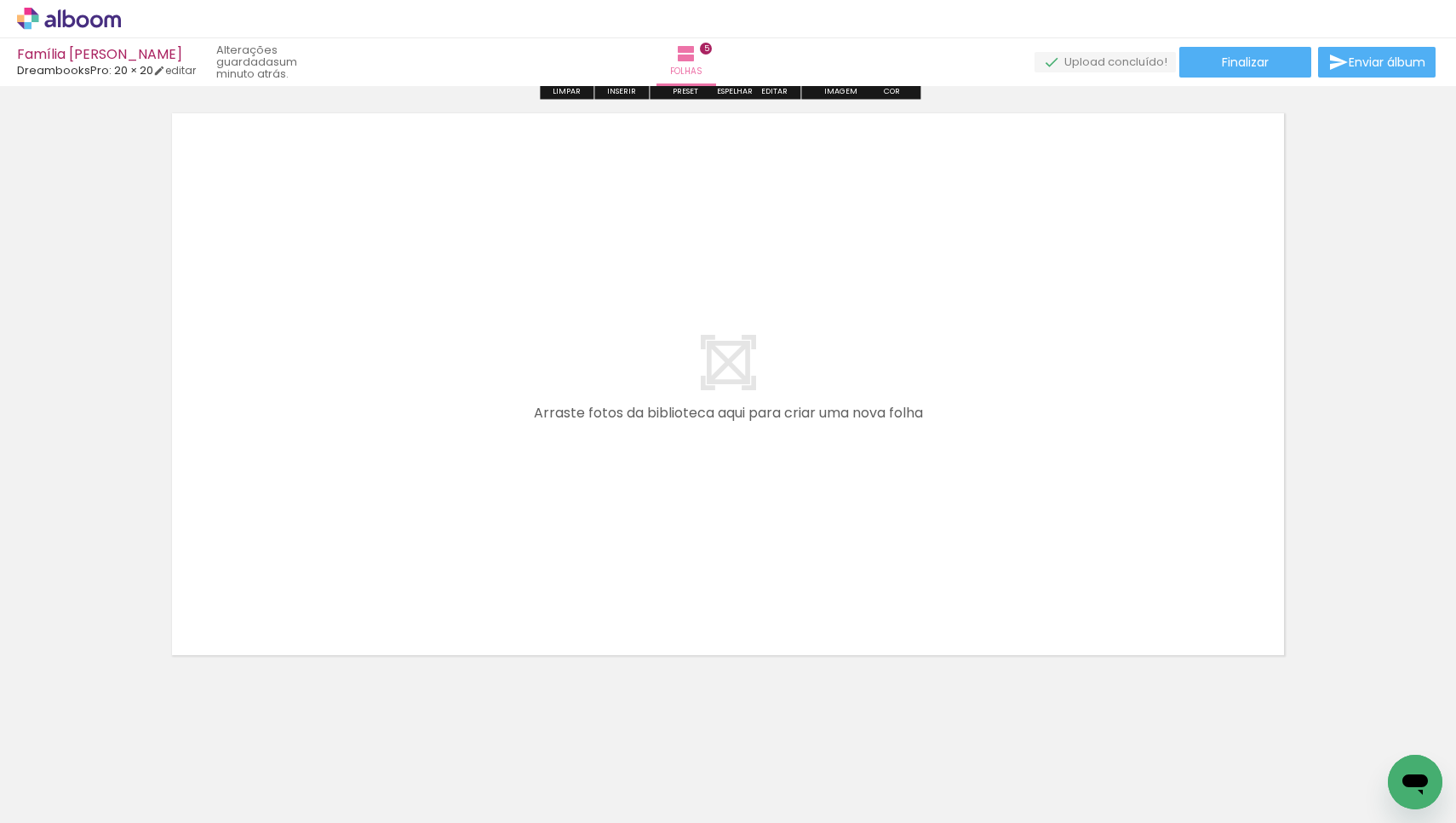
scroll to position [3106, 0]
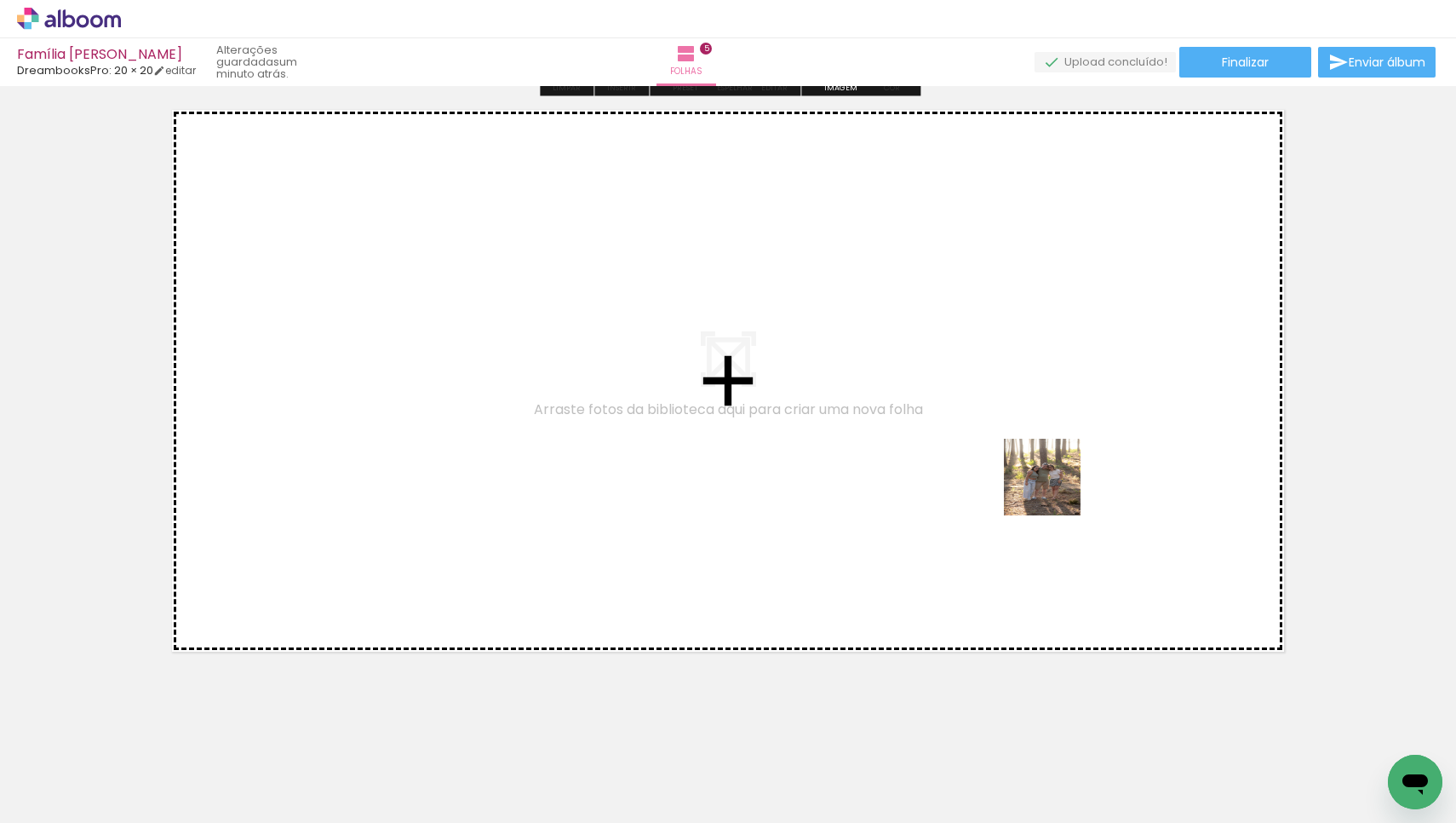
drag, startPoint x: 1064, startPoint y: 770, endPoint x: 1055, endPoint y: 490, distance: 280.1
click at [1055, 490] on quentale-workspace at bounding box center [728, 411] width 1456 height 823
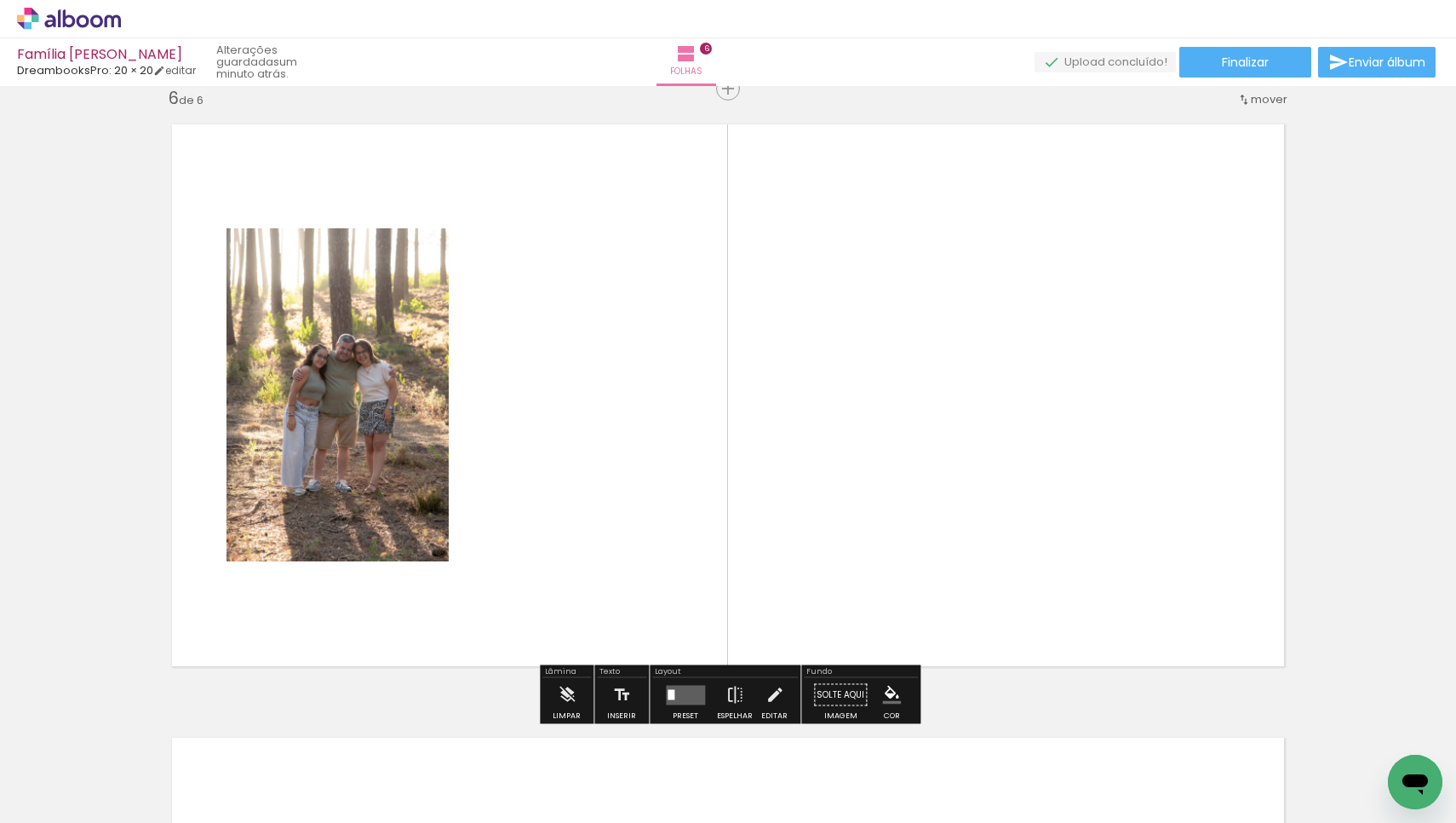
scroll to position [3086, 0]
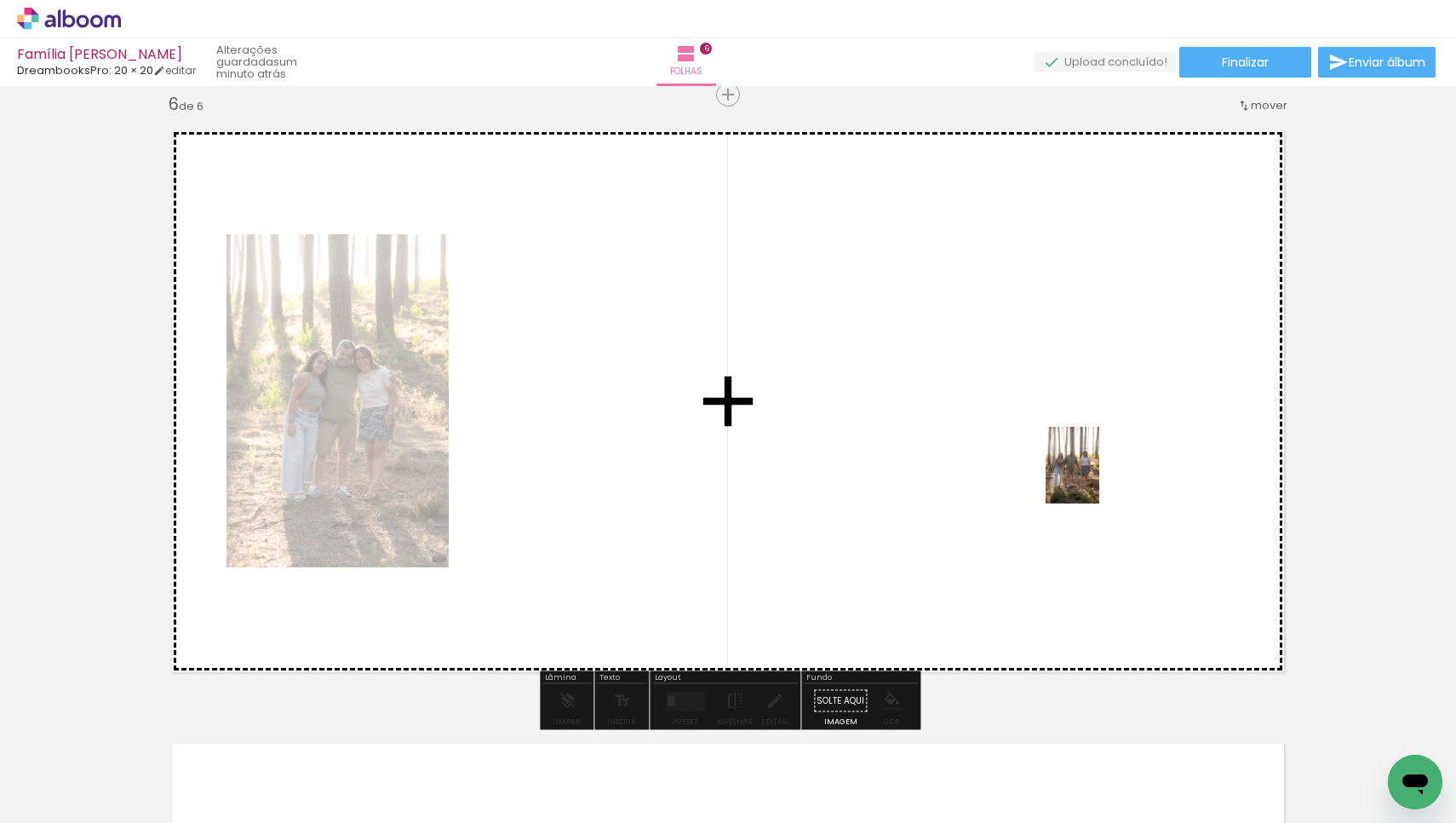
drag, startPoint x: 1144, startPoint y: 749, endPoint x: 1096, endPoint y: 478, distance: 275.2
click at [1096, 478] on quentale-workspace at bounding box center [728, 411] width 1456 height 823
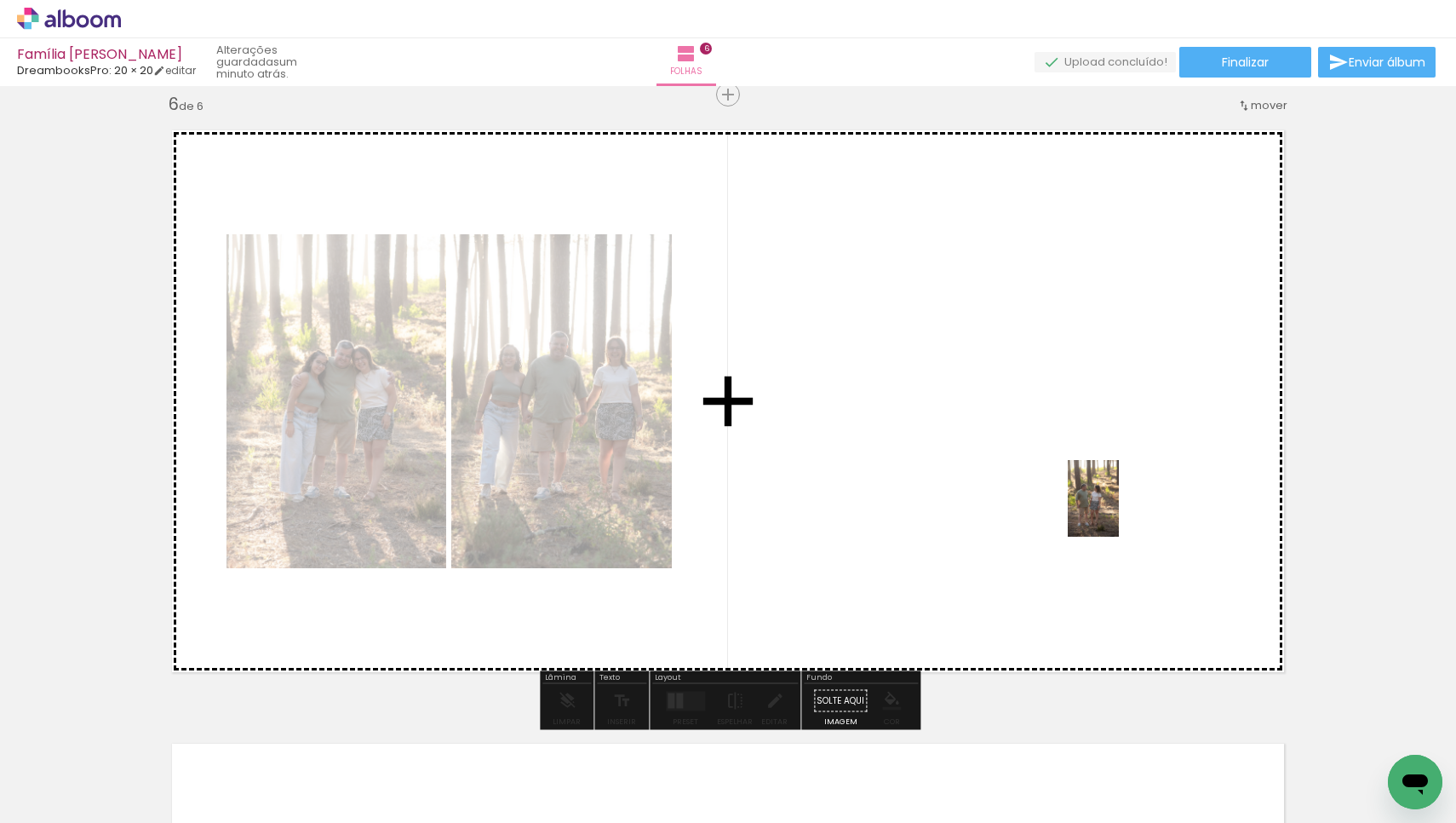
drag, startPoint x: 1275, startPoint y: 788, endPoint x: 1119, endPoint y: 511, distance: 317.9
click at [1119, 511] on quentale-workspace at bounding box center [728, 411] width 1456 height 823
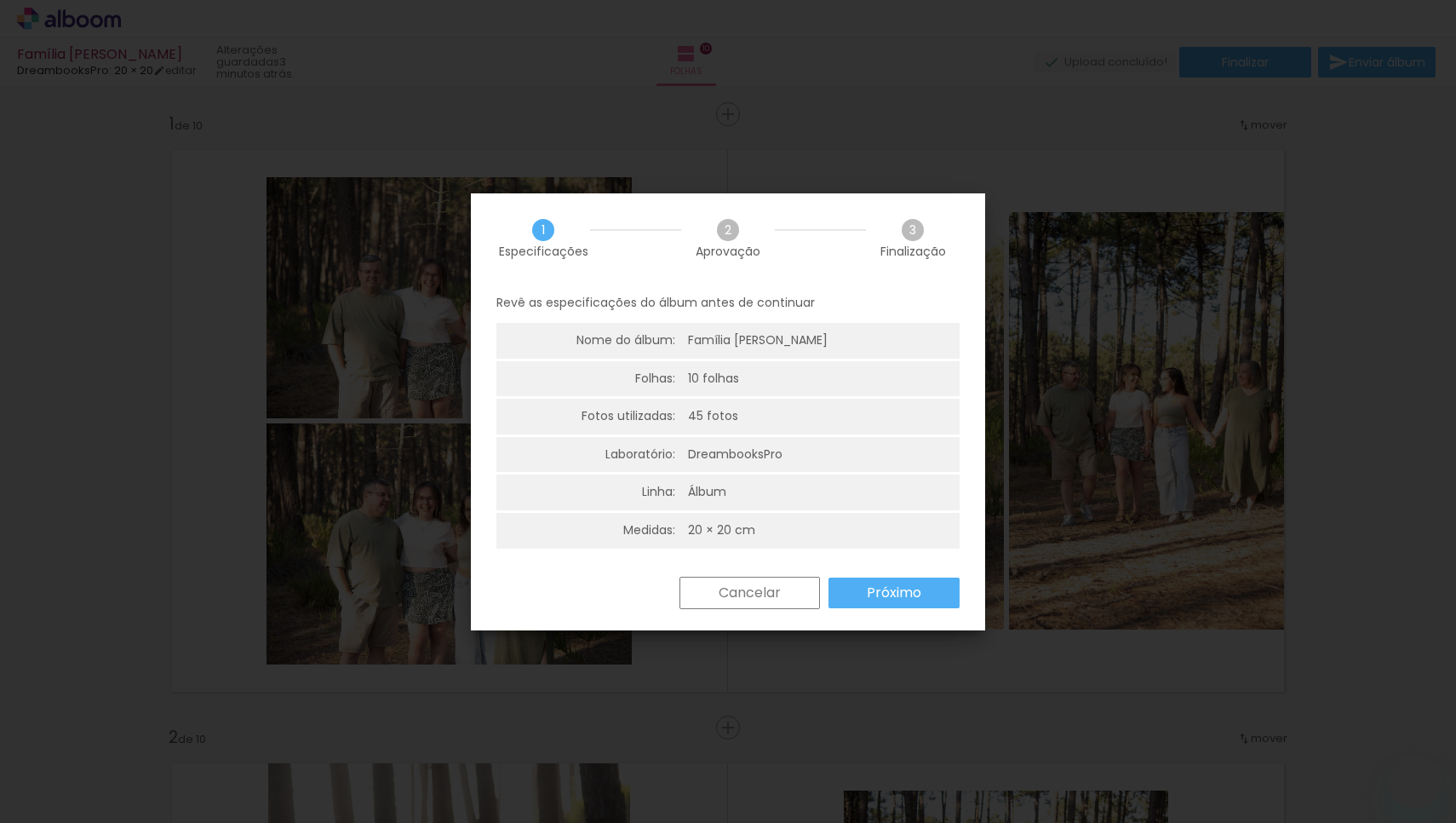
click at [0, 0] on slot "Próximo" at bounding box center [0, 0] width 0 height 0
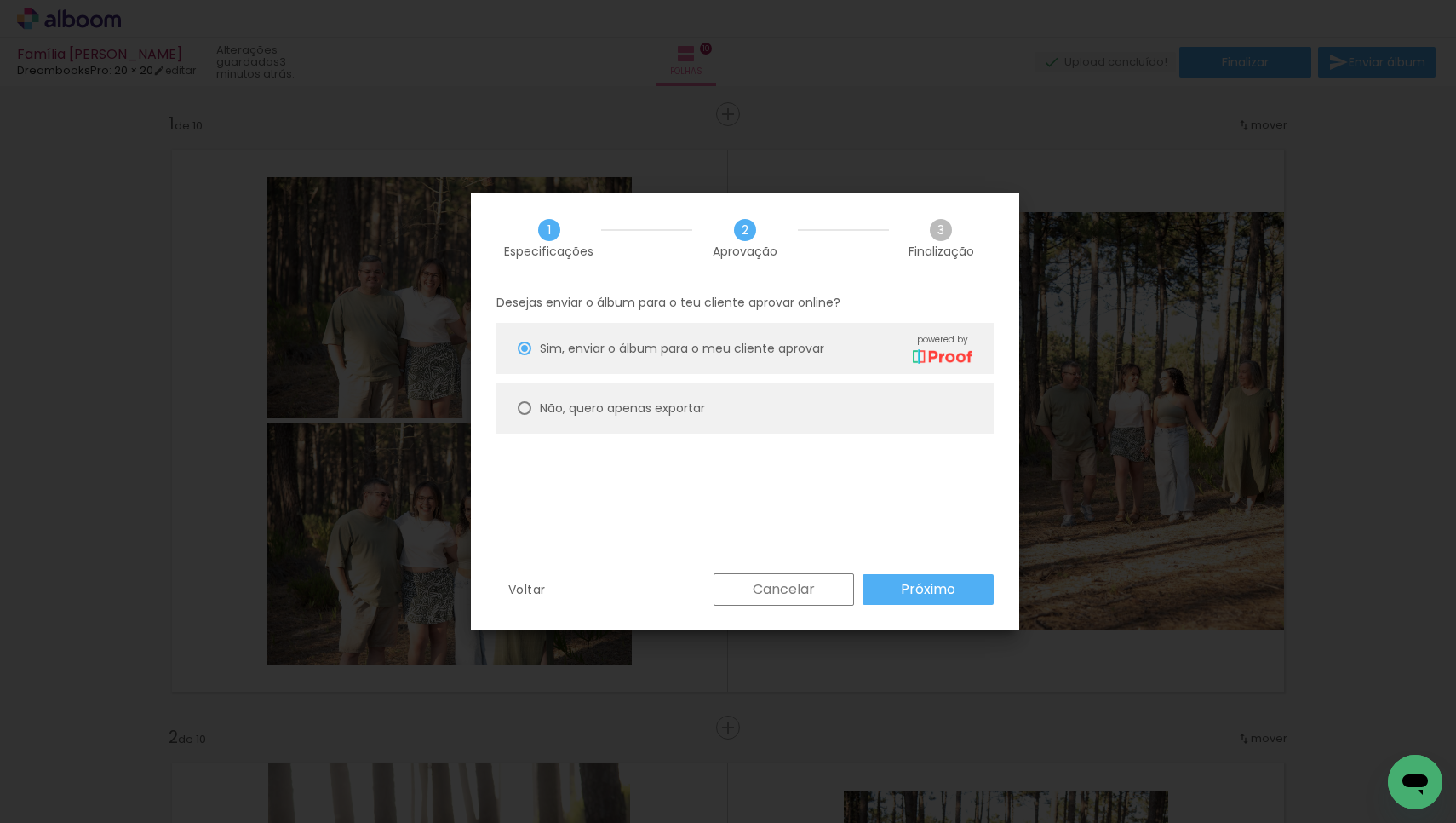
click at [0, 0] on slot "Próximo" at bounding box center [0, 0] width 0 height 0
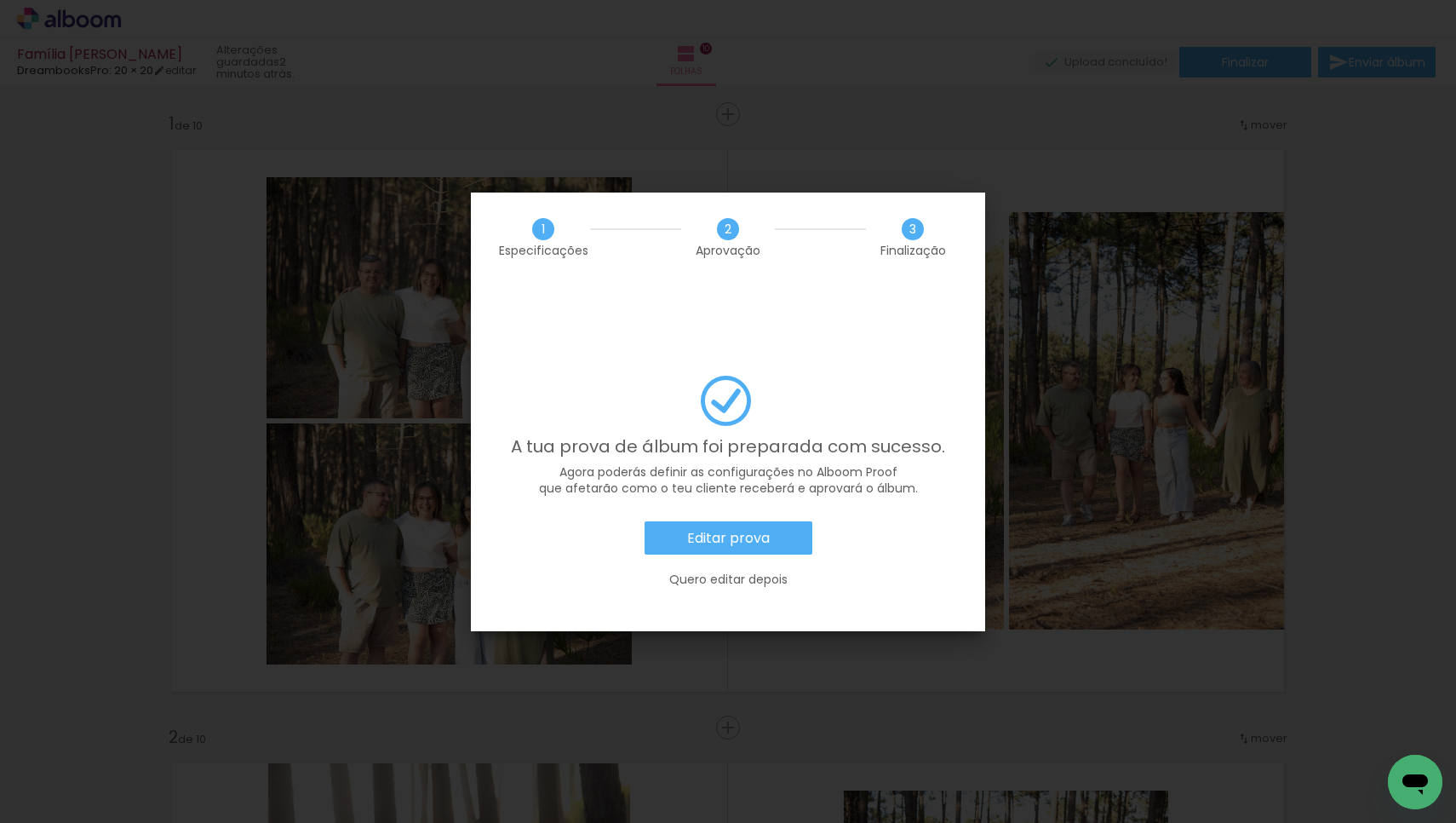
click at [0, 0] on slot "Editar prova" at bounding box center [0, 0] width 0 height 0
